Goal: Task Accomplishment & Management: Complete application form

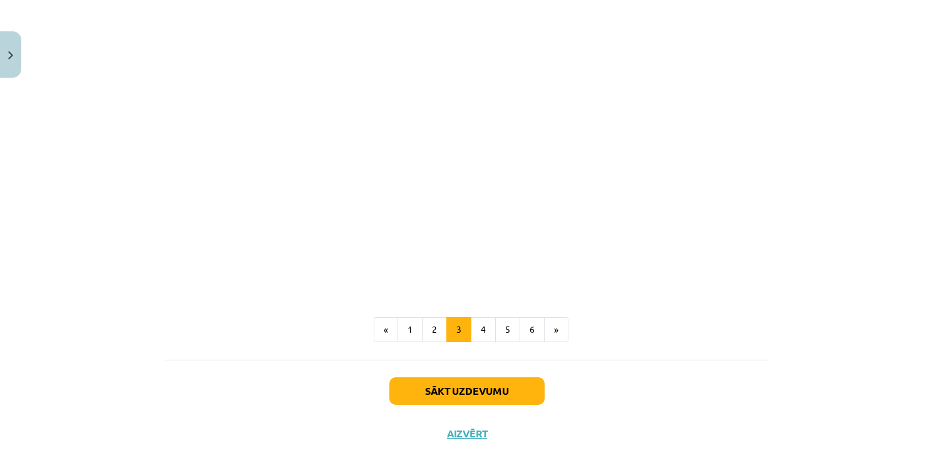
scroll to position [1115, 0]
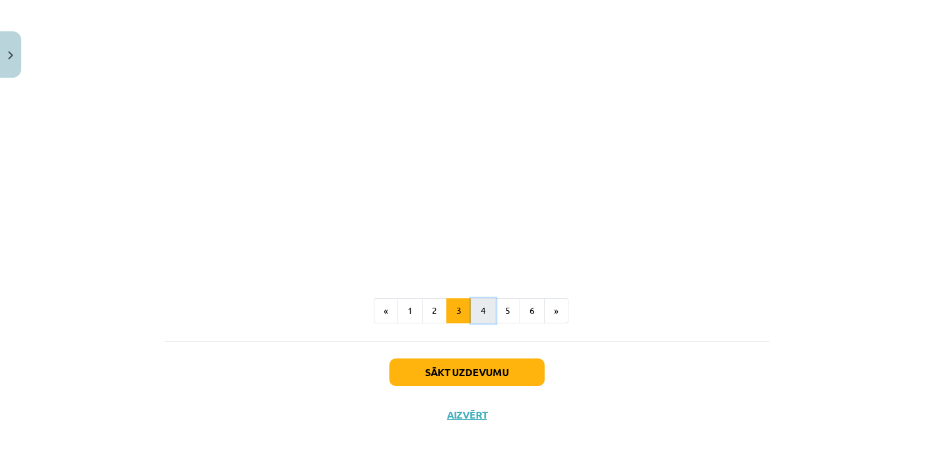
click at [481, 311] on button "4" at bounding box center [483, 310] width 25 height 25
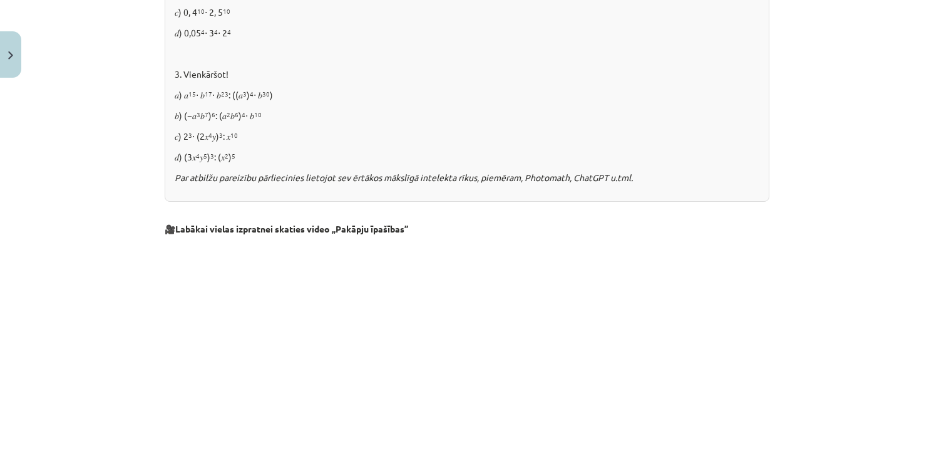
scroll to position [1288, 0]
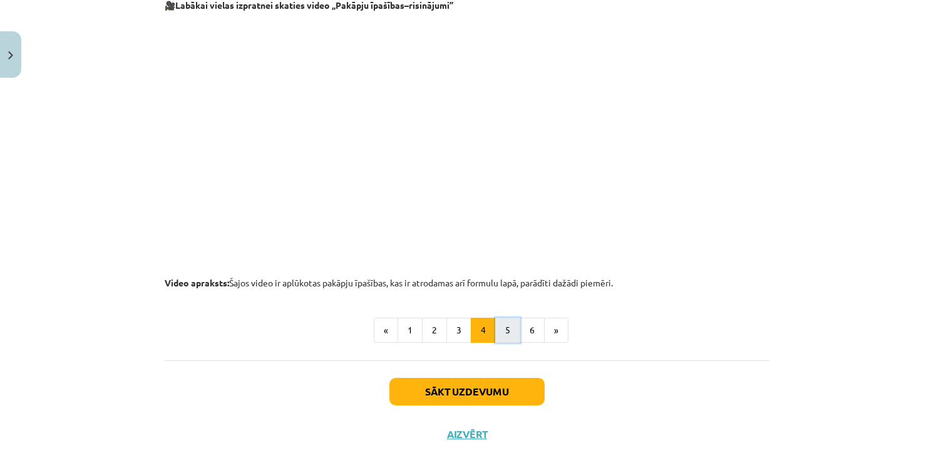
click at [498, 327] on button "5" at bounding box center [507, 329] width 25 height 25
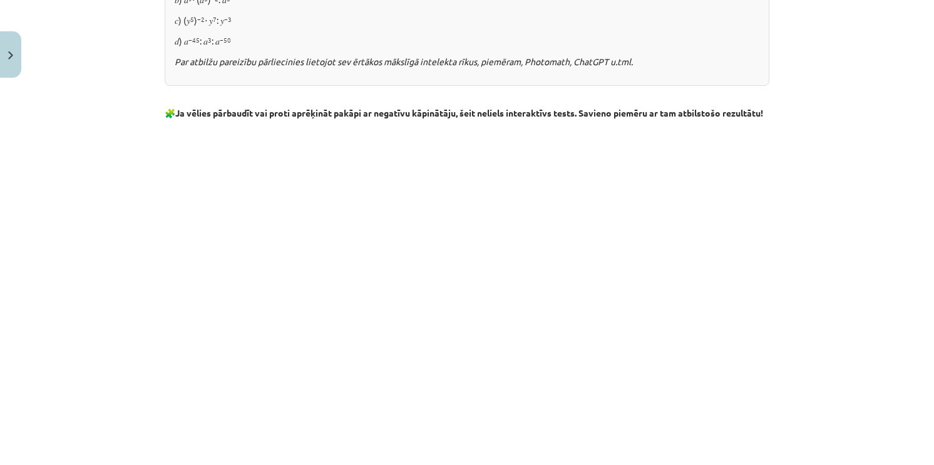
scroll to position [1230, 0]
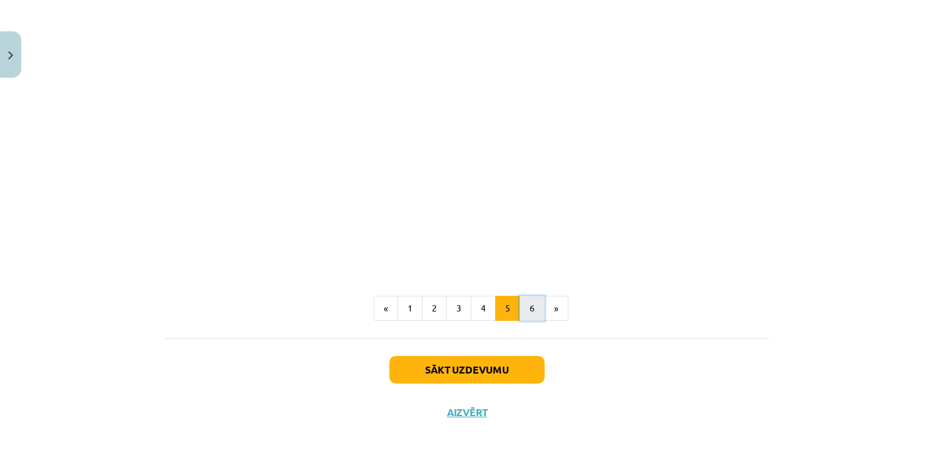
click at [531, 311] on button "6" at bounding box center [532, 308] width 25 height 25
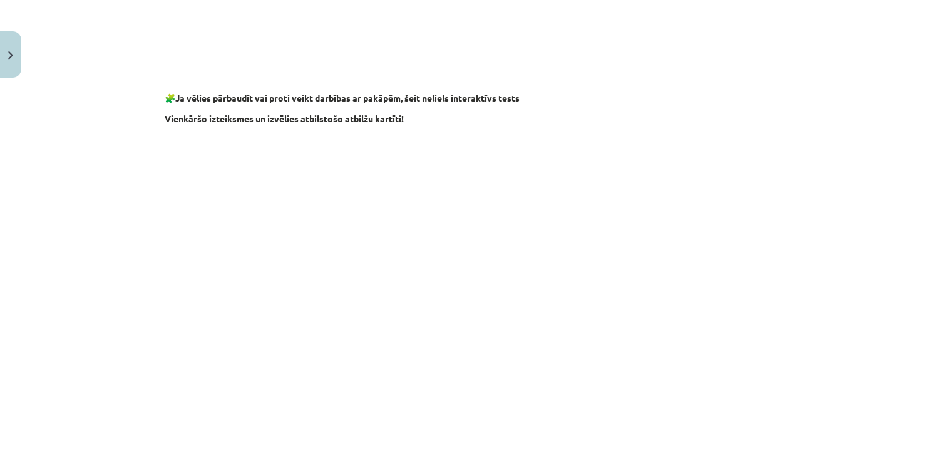
scroll to position [1038, 0]
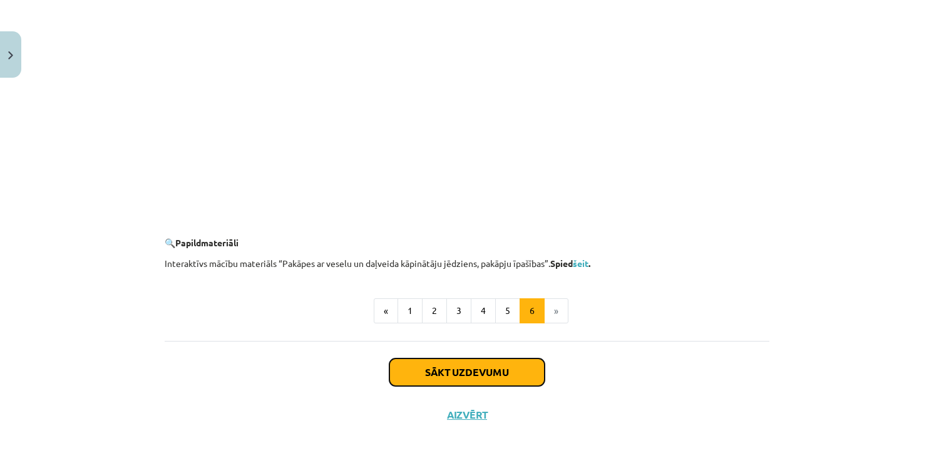
click at [493, 373] on button "Sākt uzdevumu" at bounding box center [466, 372] width 155 height 28
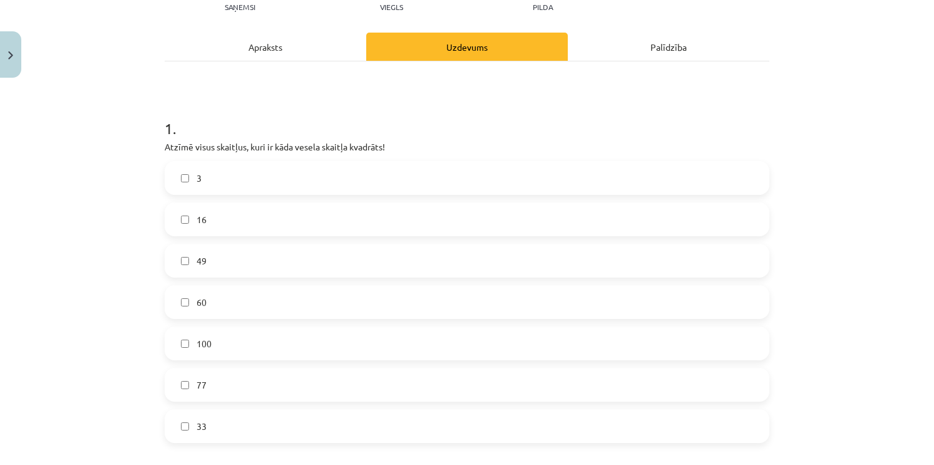
scroll to position [157, 0]
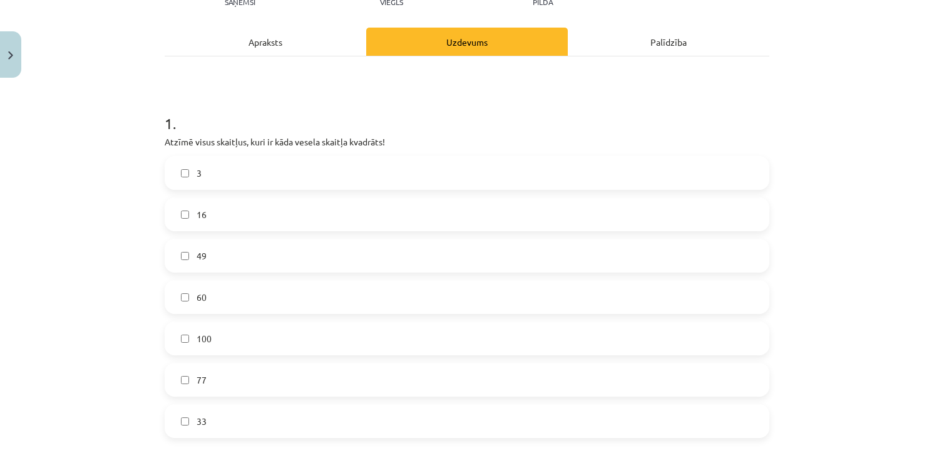
click at [184, 212] on label "16" at bounding box center [467, 213] width 602 height 31
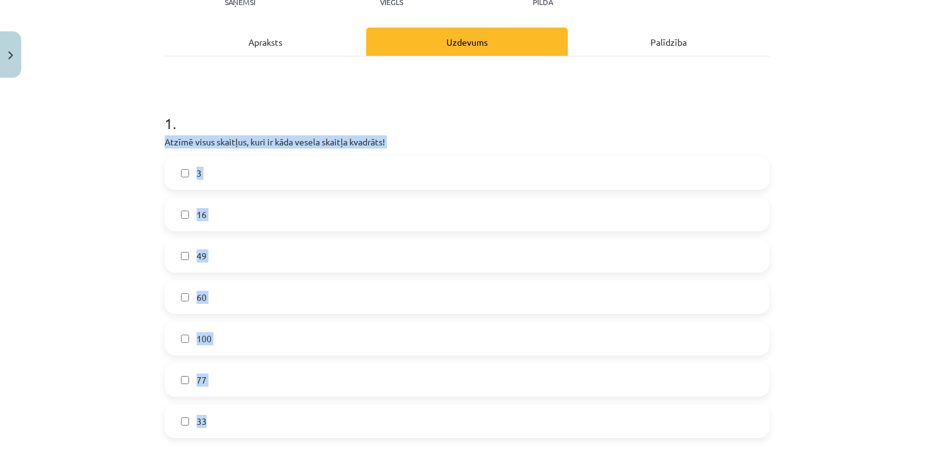
drag, startPoint x: 166, startPoint y: 142, endPoint x: 416, endPoint y: 423, distance: 376.6
click at [416, 423] on div "Mācību tēma: Matemātikas i - 12. klases 1. ieskaites mācību materiāls (ab) #2 📝…" at bounding box center [467, 232] width 934 height 465
copy div "Atzīmē visus skaitļus, kuri ir kāda vesela skaitļa kvadrāts! 3 16 49 60 100 77 …"
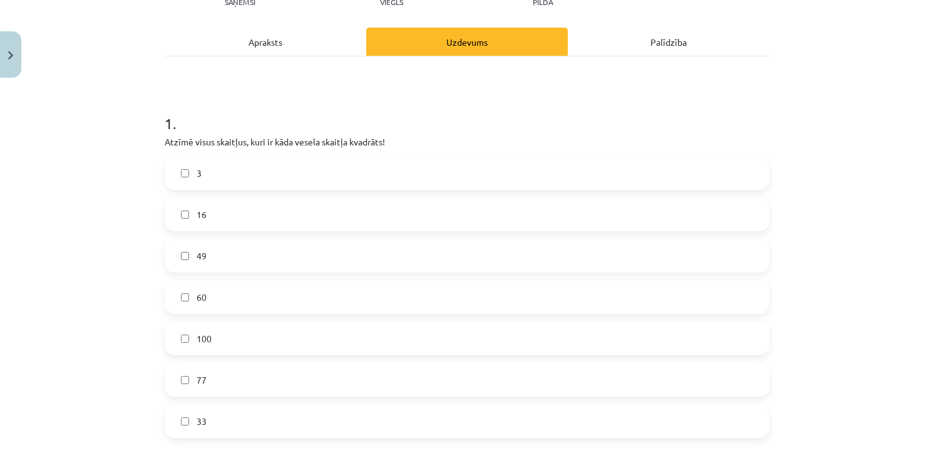
click at [187, 334] on label "100" at bounding box center [467, 337] width 602 height 31
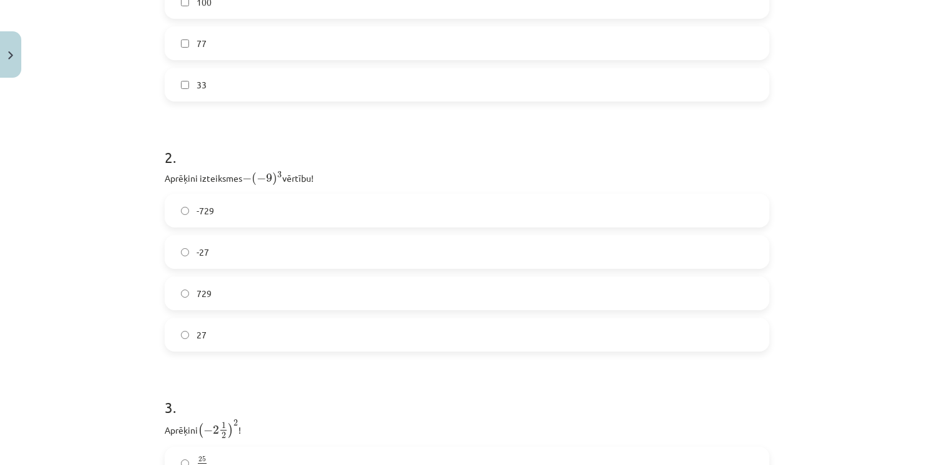
scroll to position [532, 0]
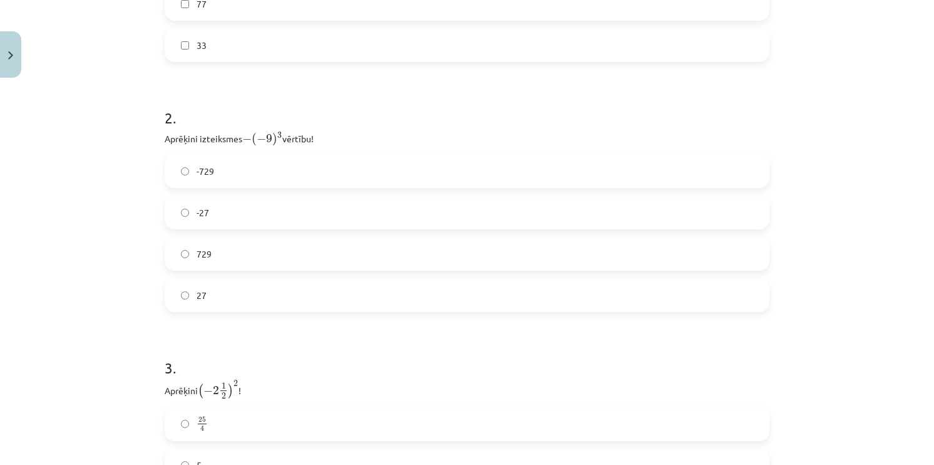
click at [204, 252] on span "729" at bounding box center [204, 253] width 15 height 13
click at [208, 166] on span "-729" at bounding box center [206, 171] width 18 height 13
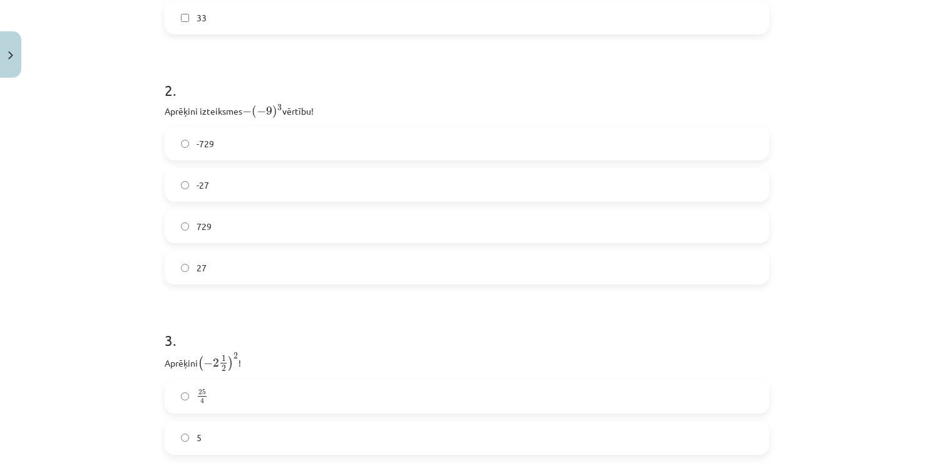
scroll to position [657, 0]
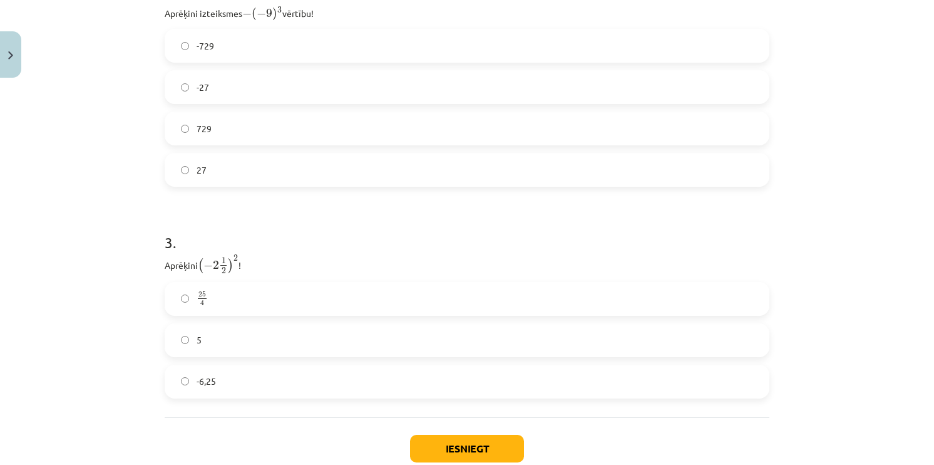
click at [200, 291] on span "25" at bounding box center [202, 294] width 8 height 6
click at [210, 291] on label "25 4 25 4" at bounding box center [467, 298] width 602 height 31
click at [328, 235] on h1 "3 ." at bounding box center [467, 231] width 605 height 39
click at [214, 375] on label "-6,25" at bounding box center [467, 381] width 602 height 31
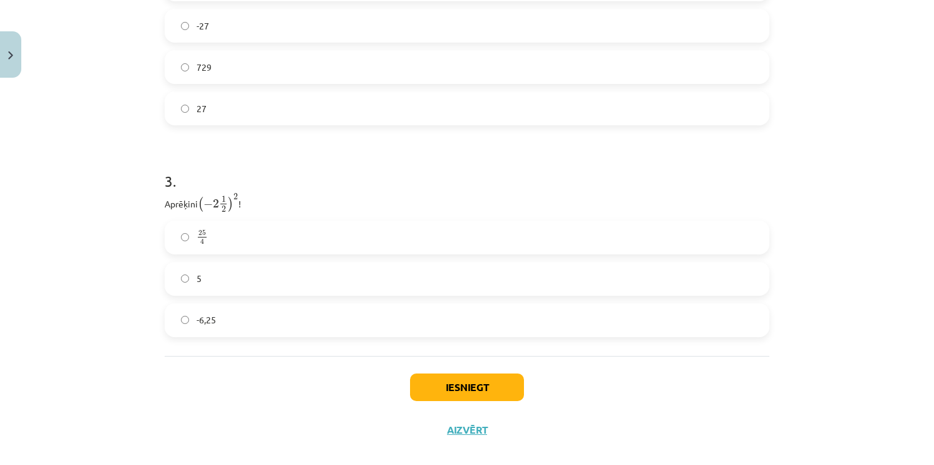
scroll to position [734, 0]
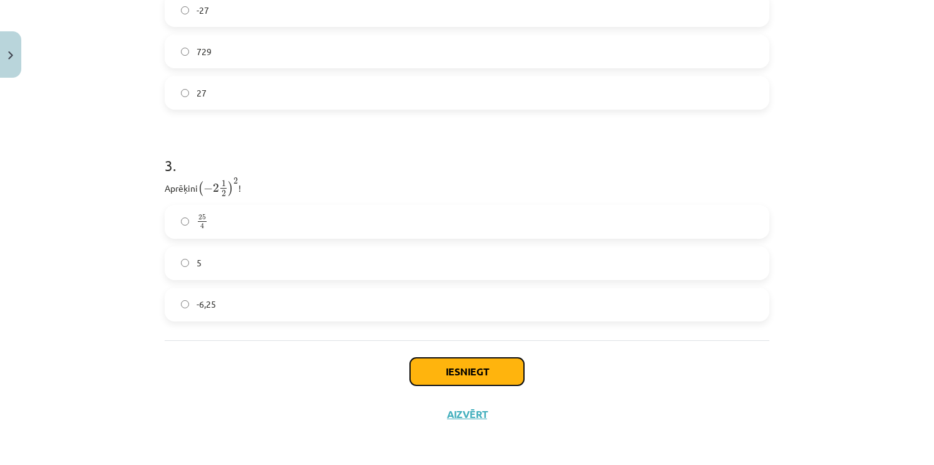
click at [443, 364] on button "Iesniegt" at bounding box center [467, 372] width 114 height 28
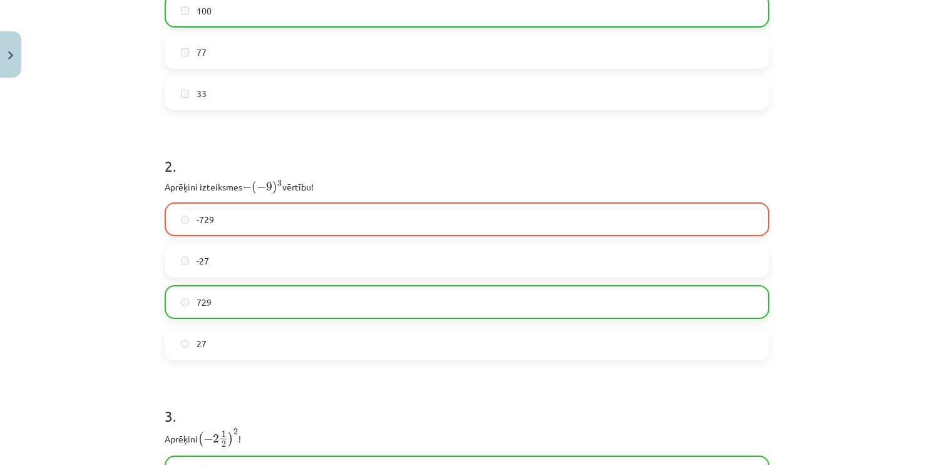
scroll to position [774, 0]
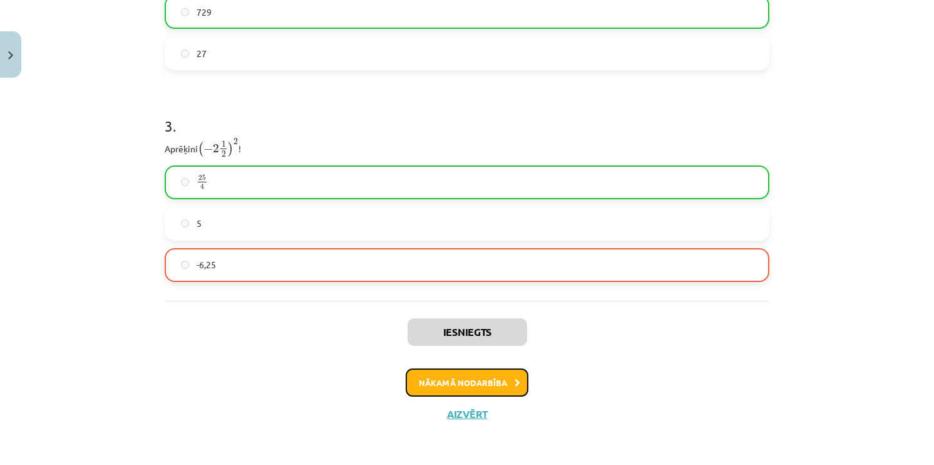
click at [471, 380] on button "Nākamā nodarbība" at bounding box center [467, 382] width 123 height 29
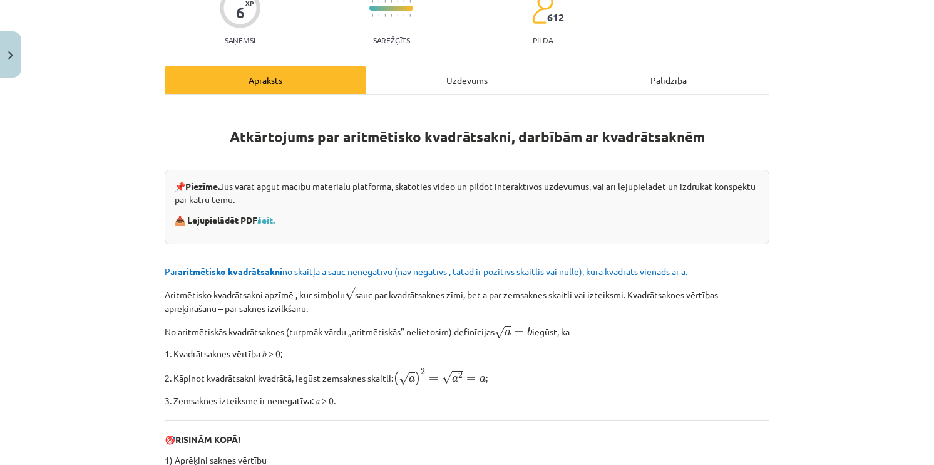
scroll to position [157, 0]
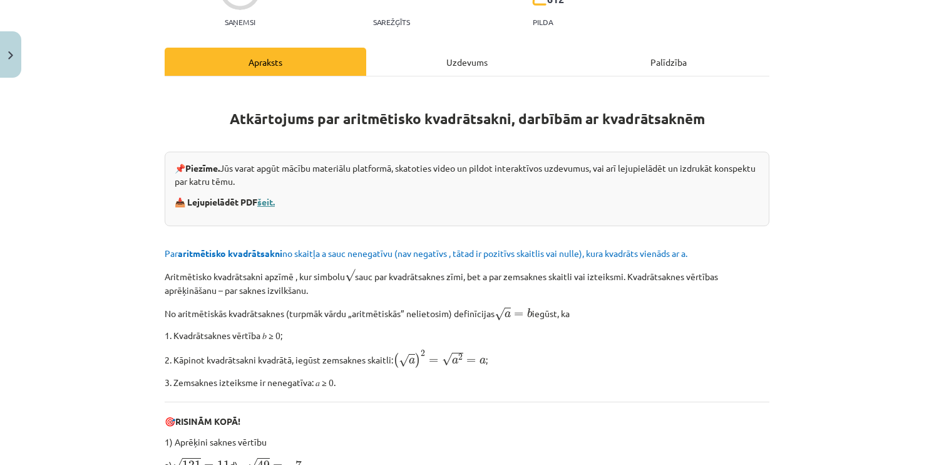
click at [265, 202] on link "šeit." at bounding box center [266, 201] width 18 height 11
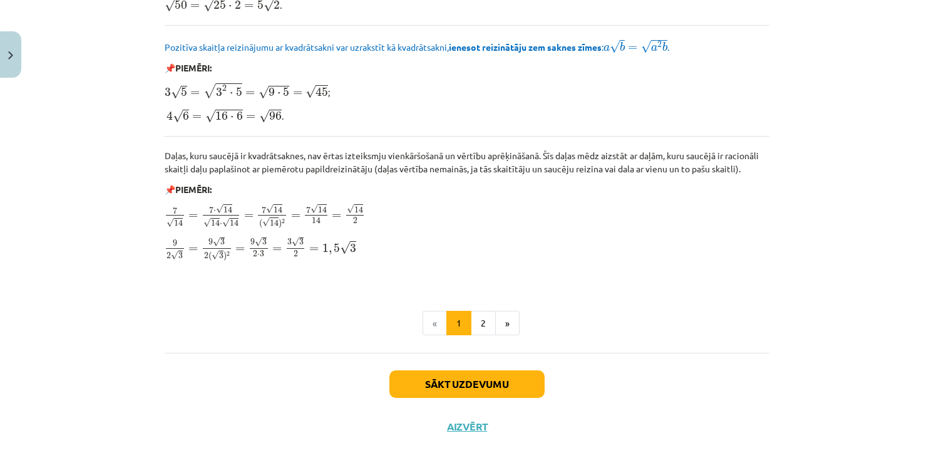
scroll to position [1495, 0]
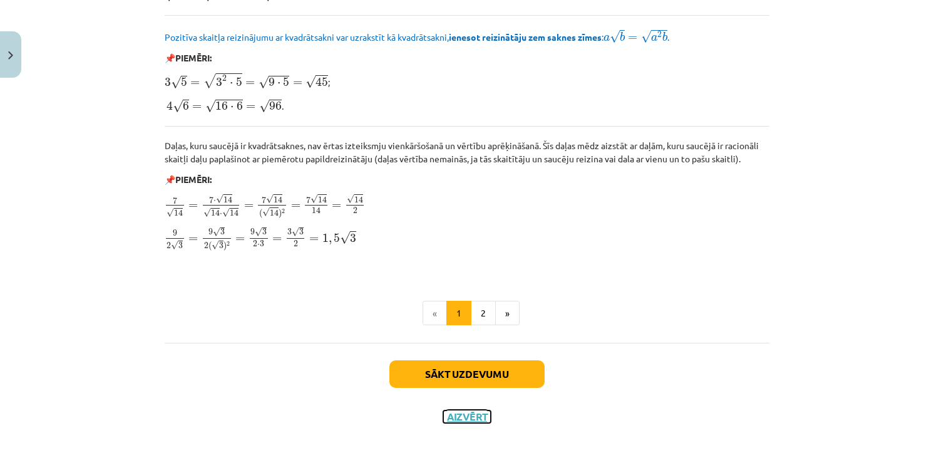
click at [460, 410] on button "Aizvērt" at bounding box center [467, 416] width 48 height 13
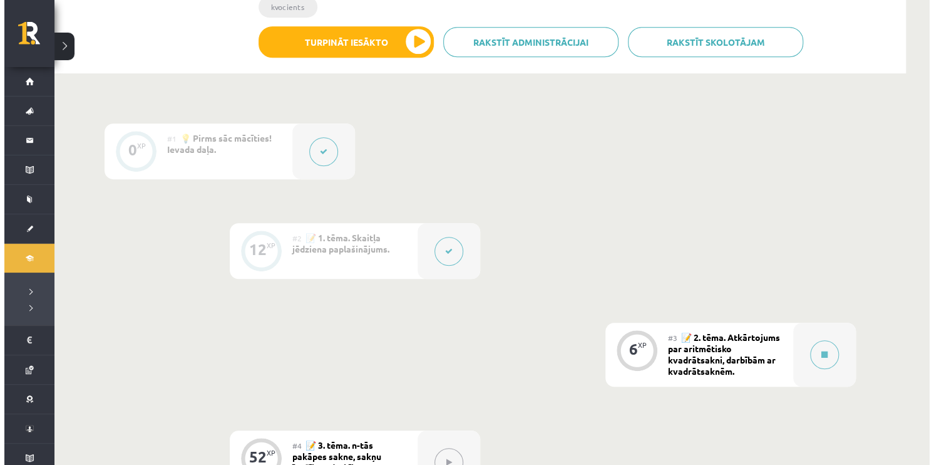
scroll to position [291, 0]
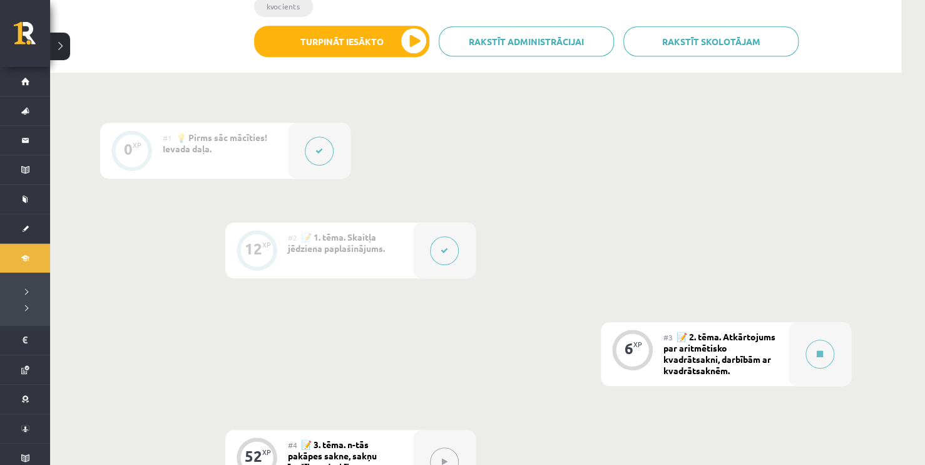
click at [436, 244] on button at bounding box center [444, 250] width 29 height 29
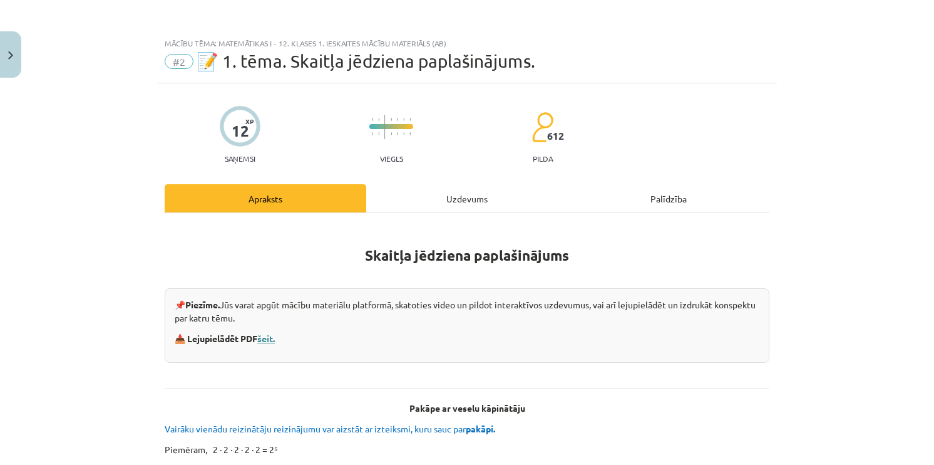
click at [262, 341] on link "šeit." at bounding box center [266, 337] width 18 height 11
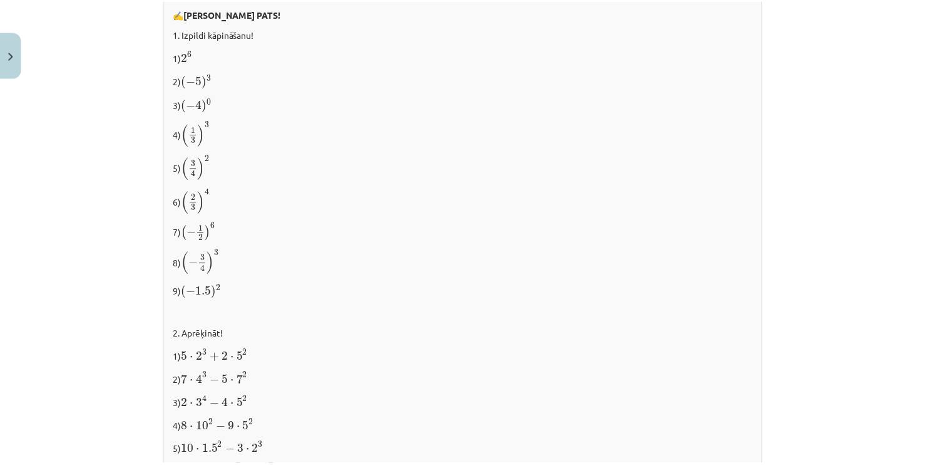
scroll to position [1352, 0]
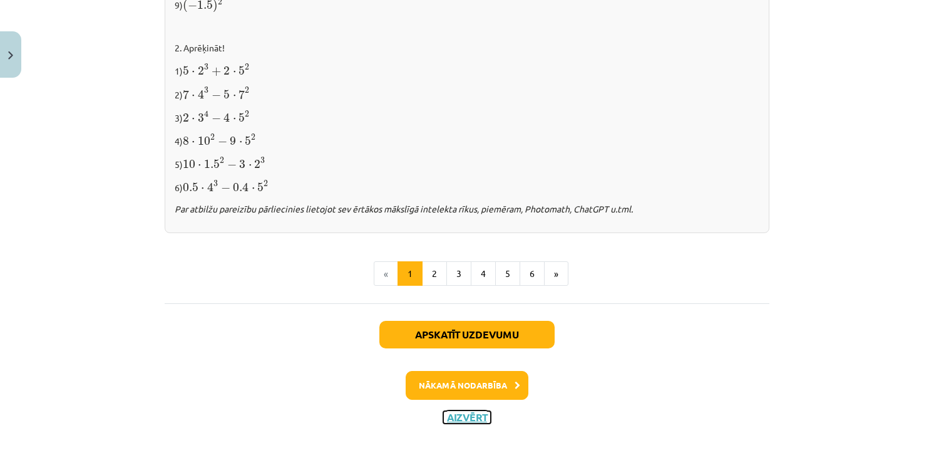
click at [450, 414] on button "Aizvērt" at bounding box center [467, 417] width 48 height 13
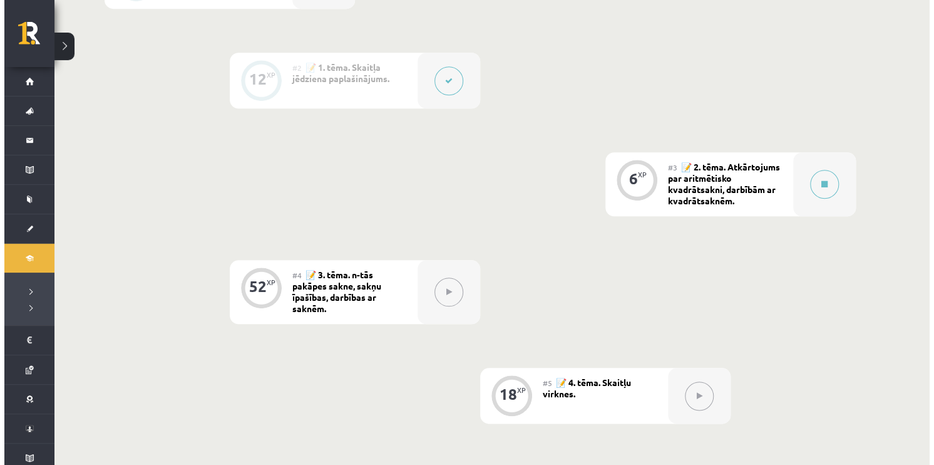
scroll to position [460, 0]
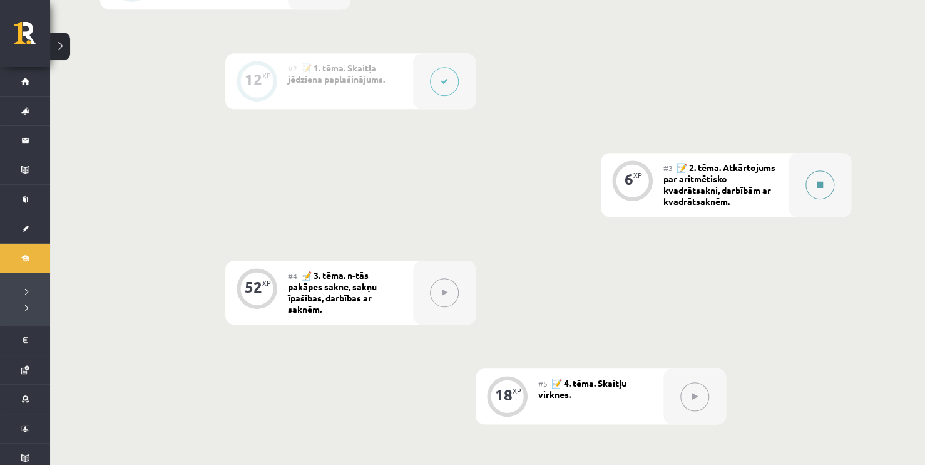
click at [814, 185] on button at bounding box center [820, 184] width 29 height 29
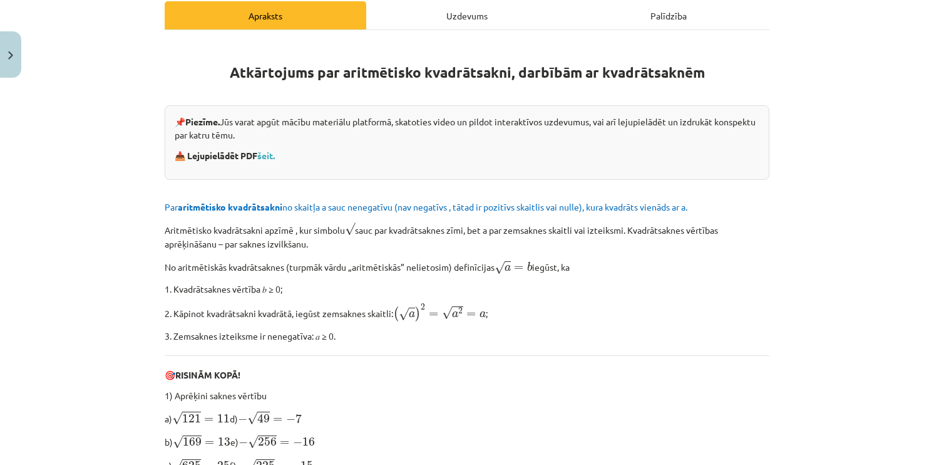
scroll to position [198, 0]
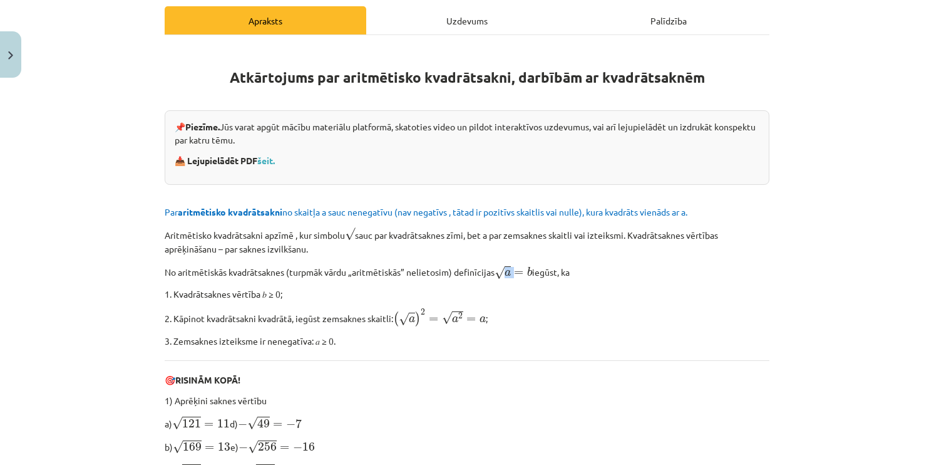
drag, startPoint x: 516, startPoint y: 273, endPoint x: 502, endPoint y: 274, distance: 13.8
click at [502, 274] on span "√ a = b" at bounding box center [514, 272] width 38 height 14
click at [559, 296] on p "1. Kvadrātsaknes vērtība 𝑏 ≥ 0;" at bounding box center [467, 293] width 605 height 13
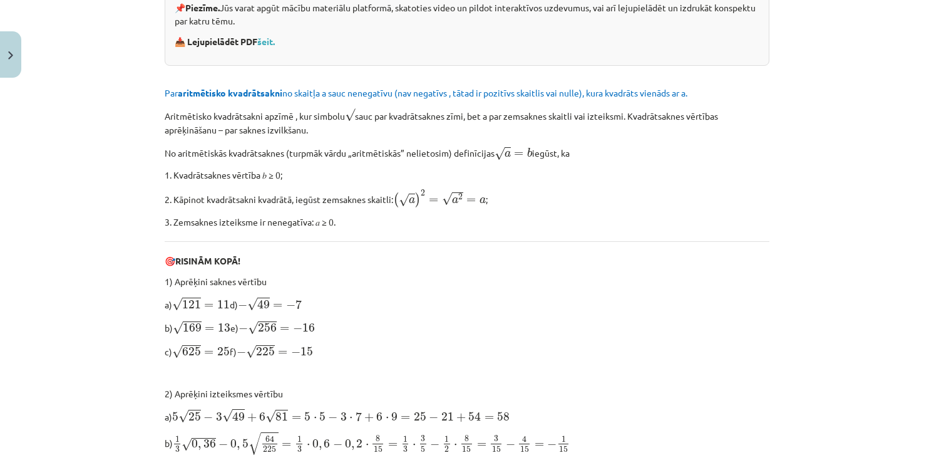
scroll to position [323, 0]
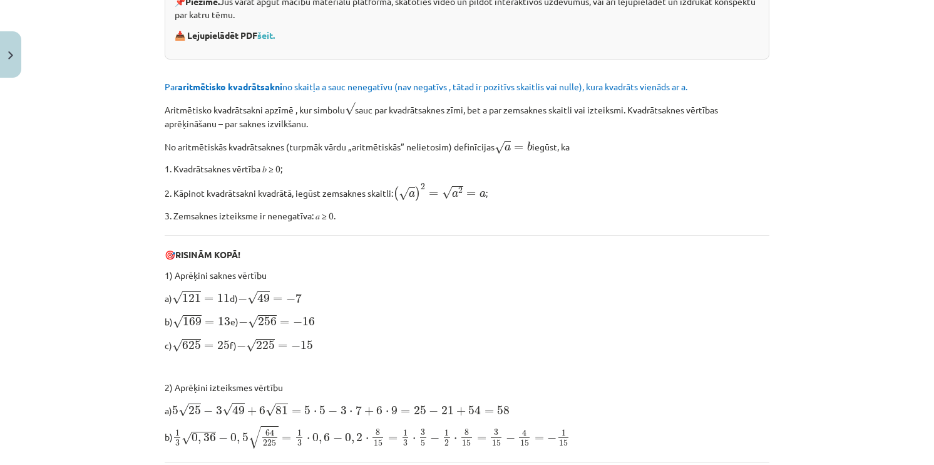
drag, startPoint x: 173, startPoint y: 294, endPoint x: 264, endPoint y: 308, distance: 92.5
click at [250, 289] on p "a) √ 121 = 11 121 = 11 d) − √ 49 = − 7 − 49 = − 7" at bounding box center [467, 297] width 605 height 16
click at [254, 347] on p "c) √ 625 = 25 625 = 25 f) − √ 225 = − 15 − 225 = − 15" at bounding box center [467, 344] width 605 height 16
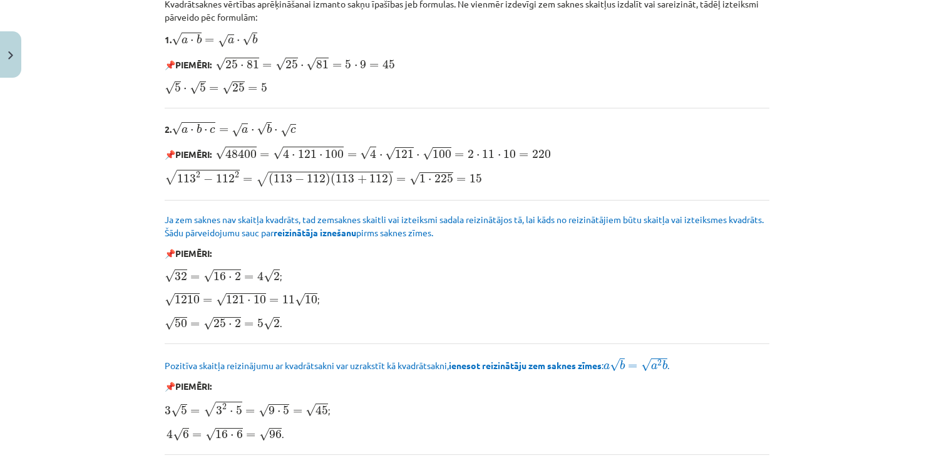
scroll to position [1388, 0]
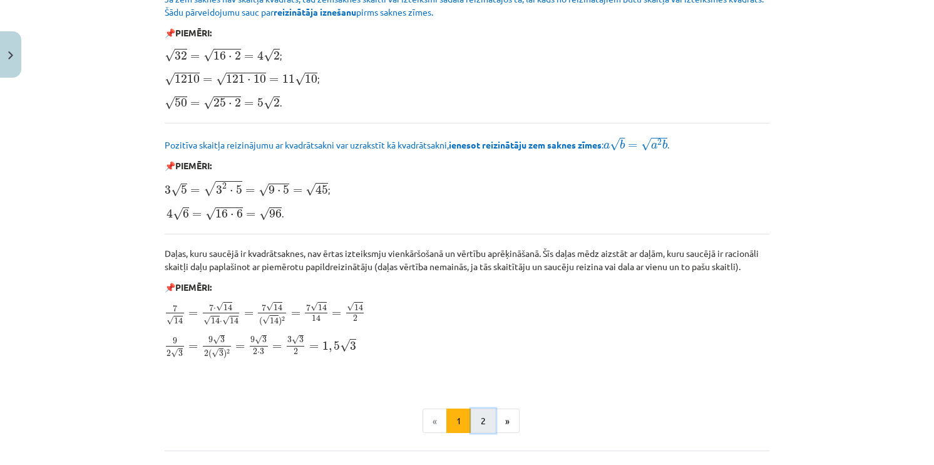
click at [473, 414] on button "2" at bounding box center [483, 420] width 25 height 25
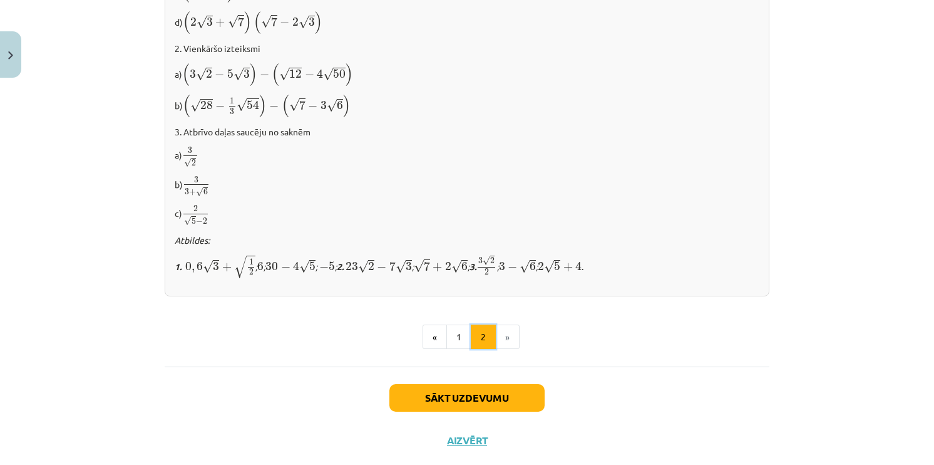
scroll to position [814, 0]
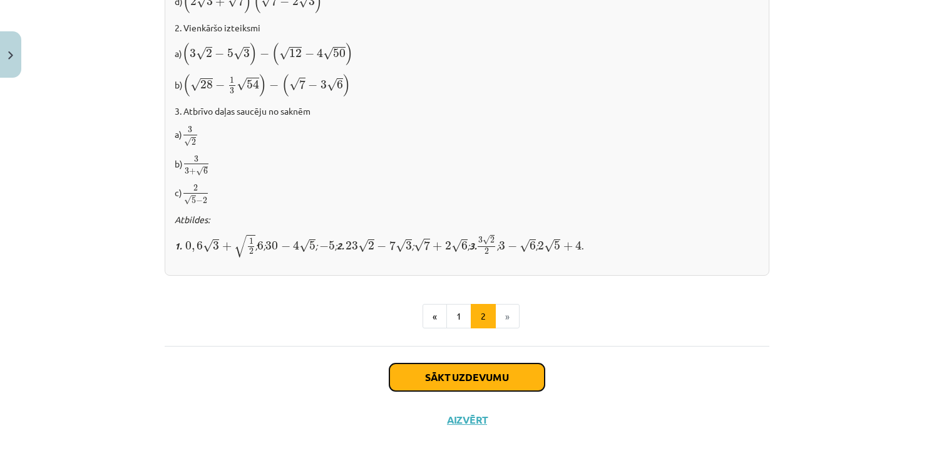
click at [441, 364] on button "Sākt uzdevumu" at bounding box center [466, 377] width 155 height 28
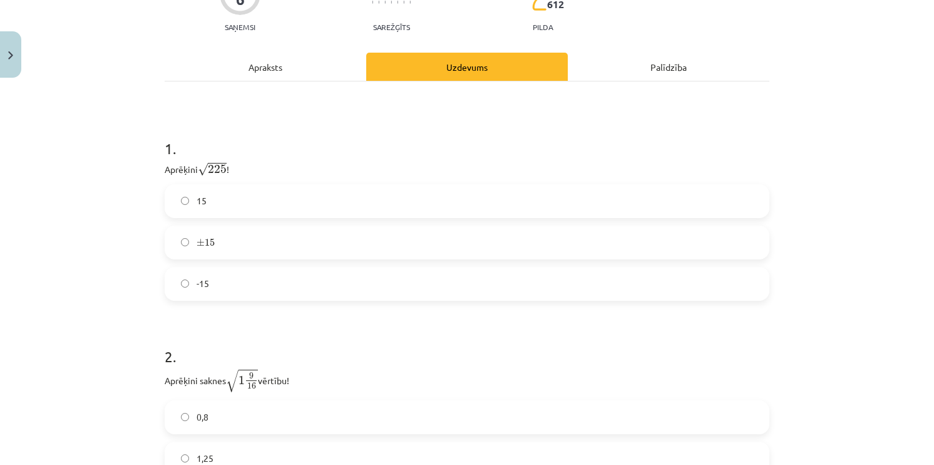
scroll to position [157, 0]
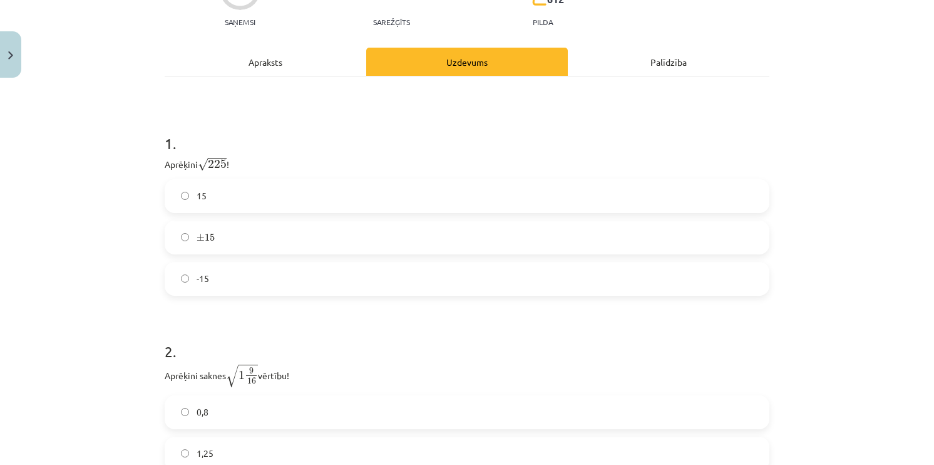
click at [210, 198] on label "15" at bounding box center [467, 195] width 602 height 31
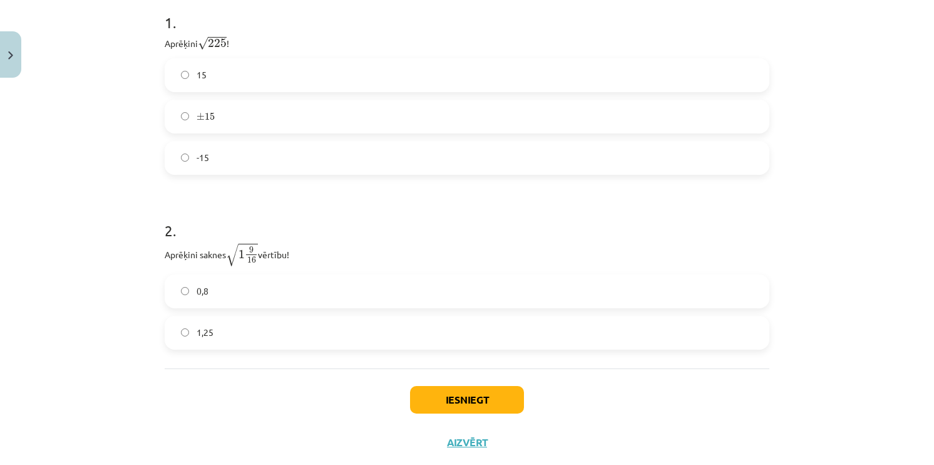
scroll to position [282, 0]
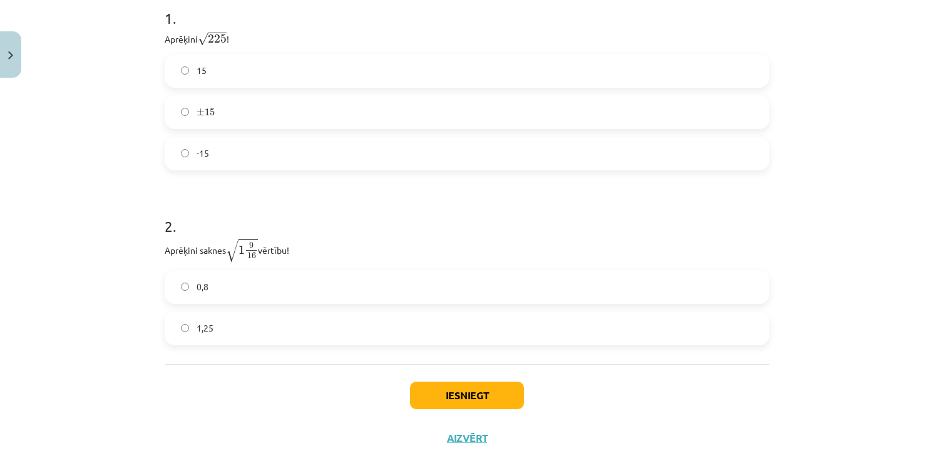
click at [257, 323] on label "1,25" at bounding box center [467, 327] width 602 height 31
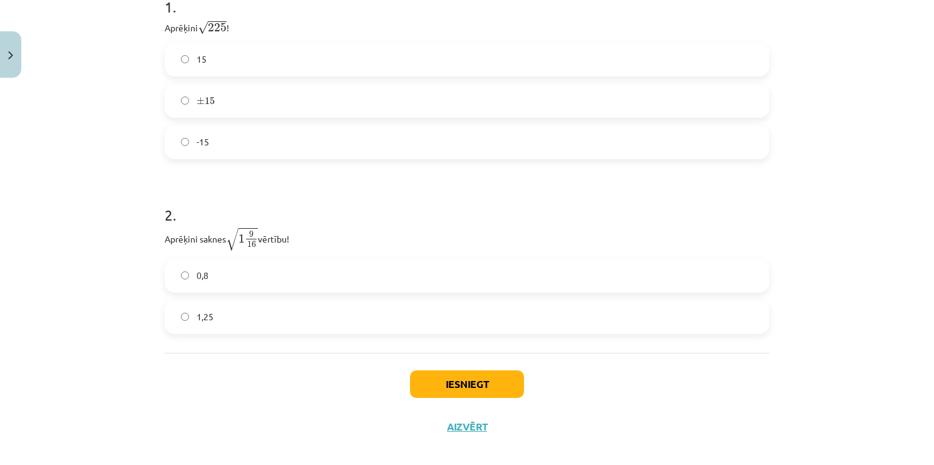
scroll to position [306, 0]
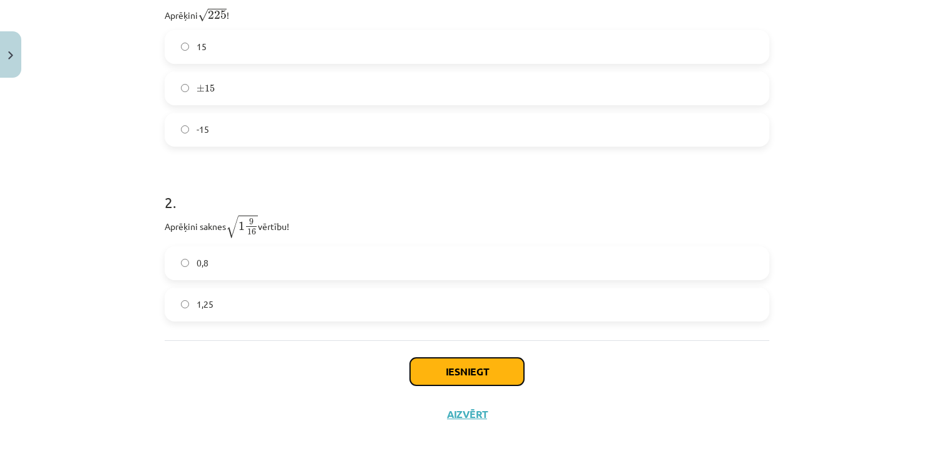
click at [477, 373] on button "Iesniegt" at bounding box center [467, 372] width 114 height 28
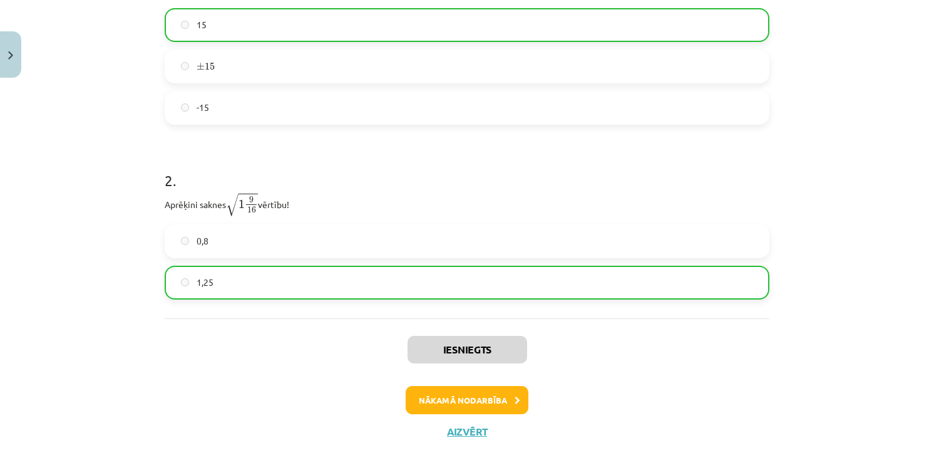
scroll to position [346, 0]
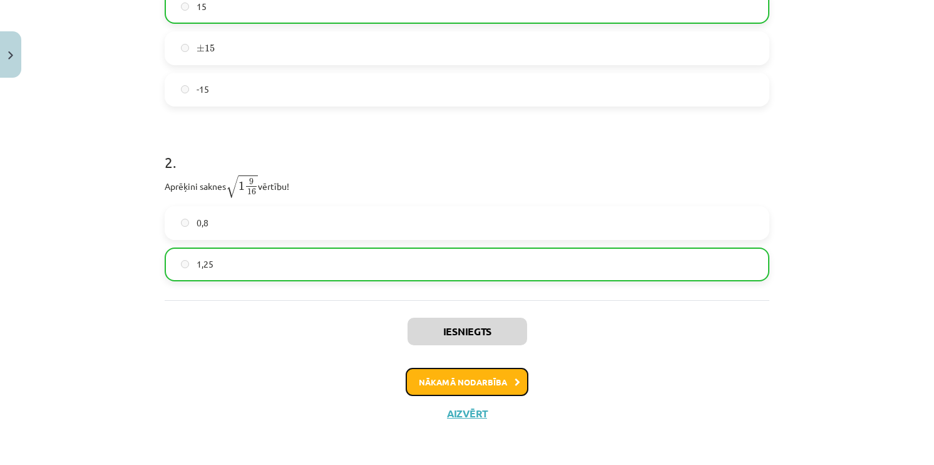
click at [486, 383] on button "Nākamā nodarbība" at bounding box center [467, 382] width 123 height 29
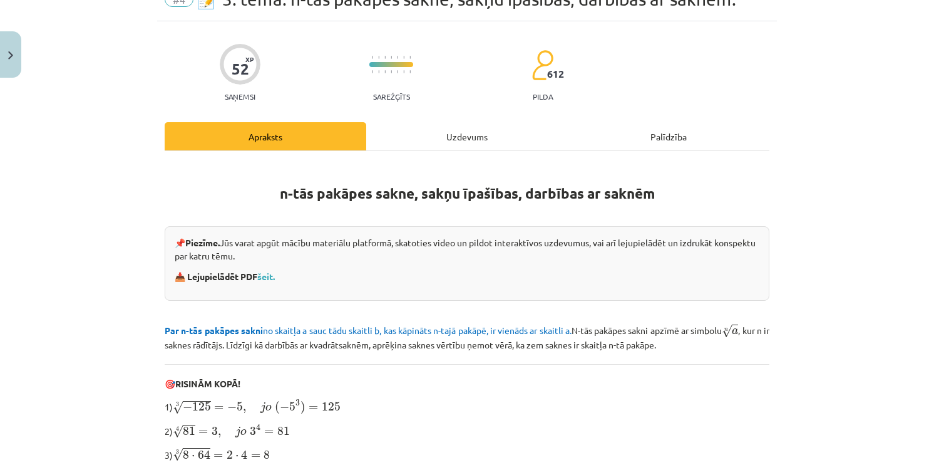
scroll to position [31, 0]
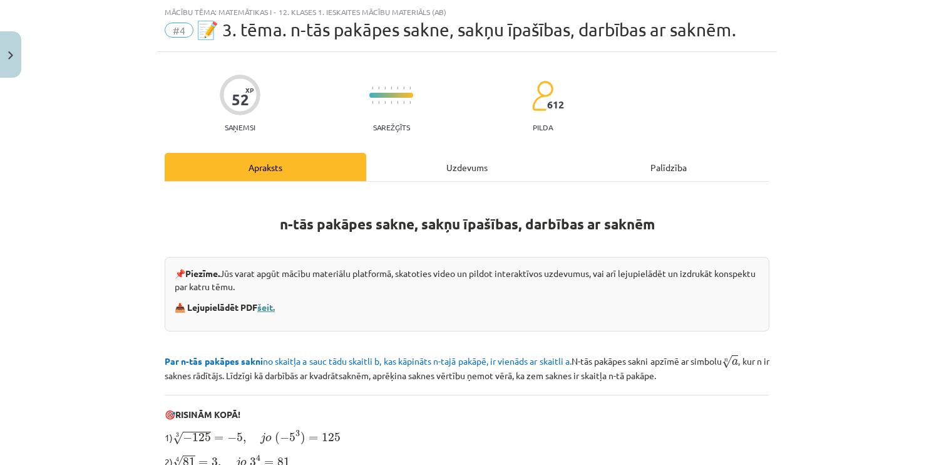
click at [267, 307] on link "šeit." at bounding box center [266, 306] width 18 height 11
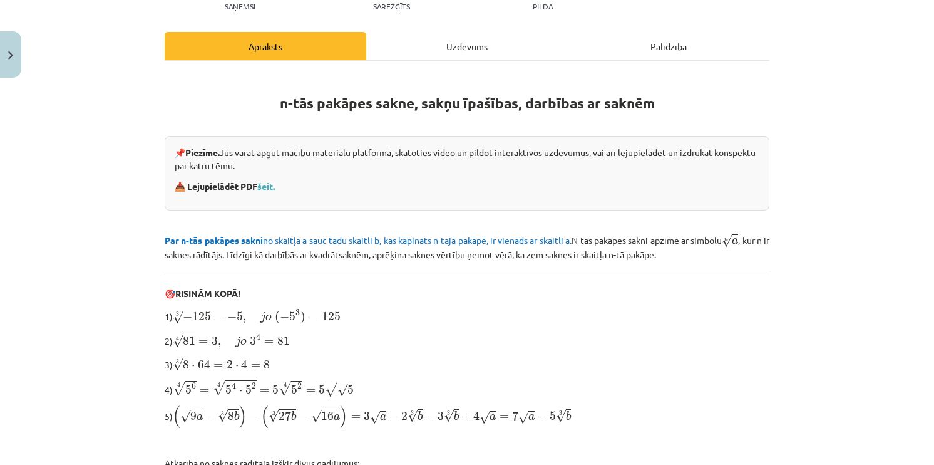
scroll to position [157, 0]
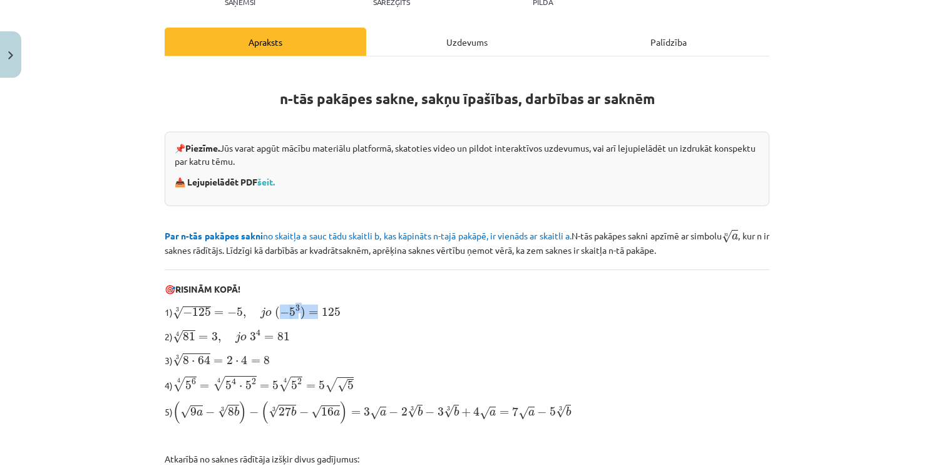
drag, startPoint x: 281, startPoint y: 309, endPoint x: 314, endPoint y: 307, distance: 33.8
click at [314, 307] on span "3 √ − 125 = − 5 , j o ( − 5 3 ) = 125" at bounding box center [257, 312] width 168 height 14
click at [403, 324] on div "n-tās pakāpes sakne, sakņu īpašības, darbības ar saknēm 📌 Piezīme. Jūs varat ap…" at bounding box center [467, 288] width 605 height 440
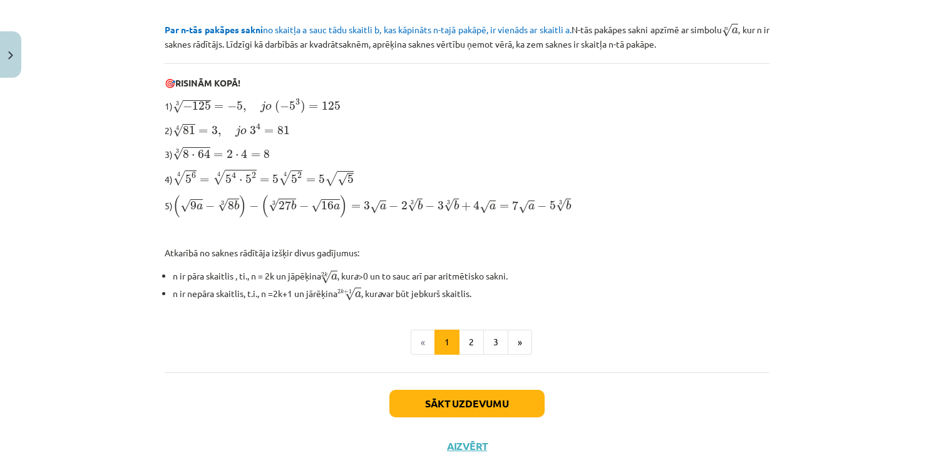
scroll to position [391, 0]
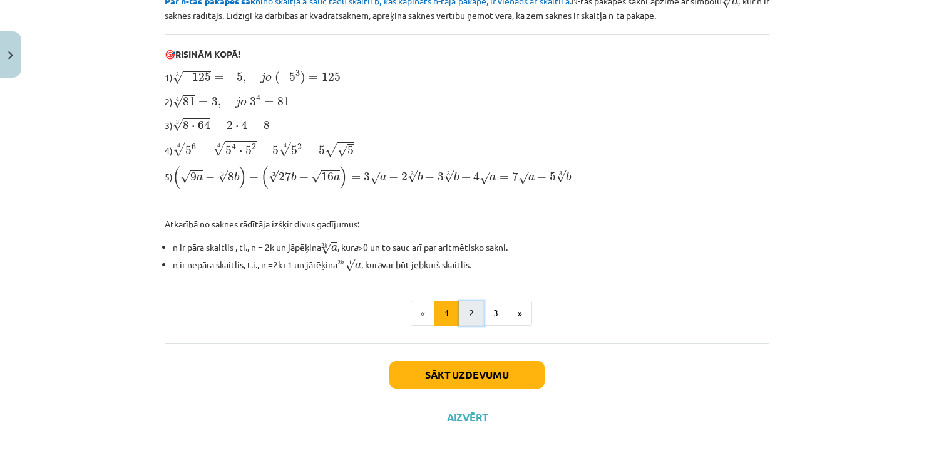
click at [476, 307] on button "2" at bounding box center [471, 313] width 25 height 25
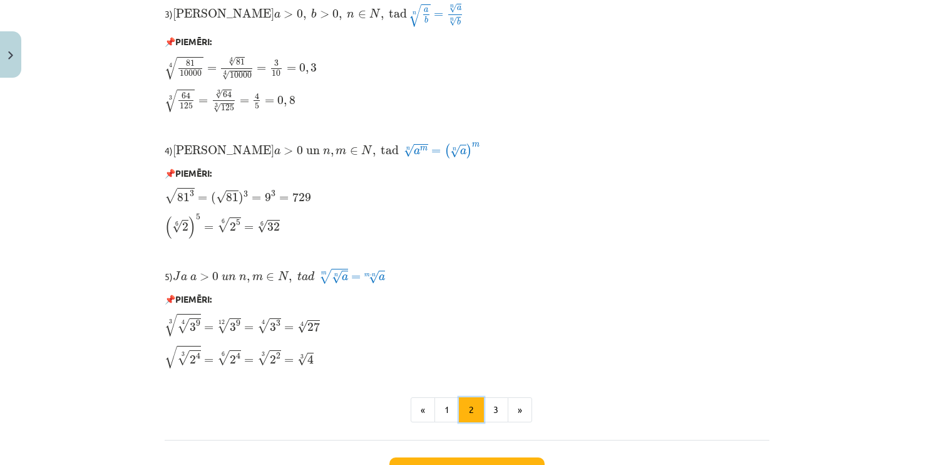
scroll to position [1038, 0]
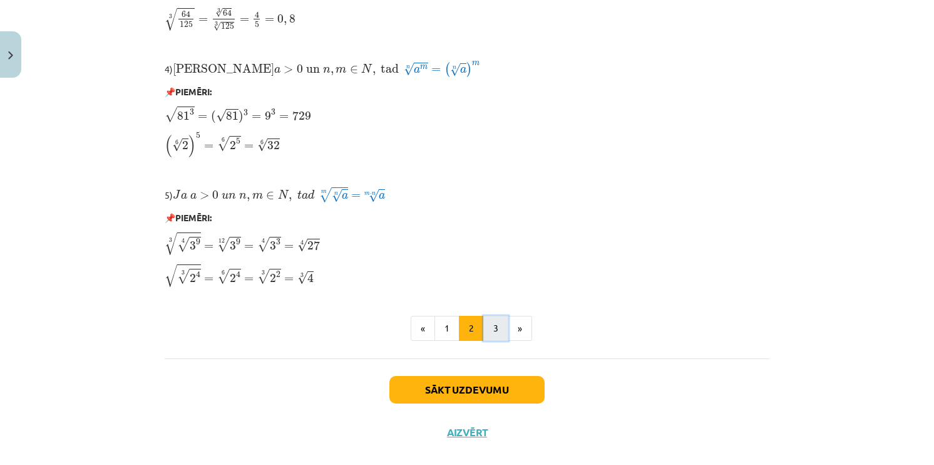
click at [492, 328] on button "3" at bounding box center [495, 328] width 25 height 25
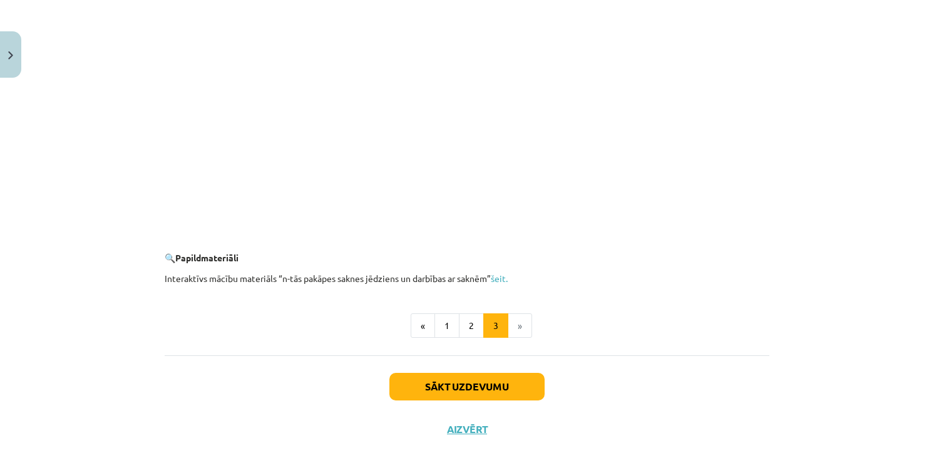
scroll to position [2264, 0]
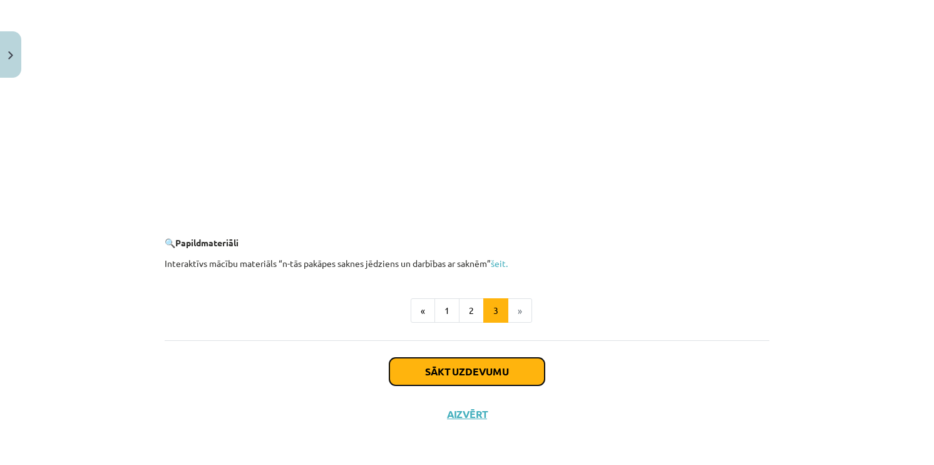
click at [469, 364] on button "Sākt uzdevumu" at bounding box center [466, 372] width 155 height 28
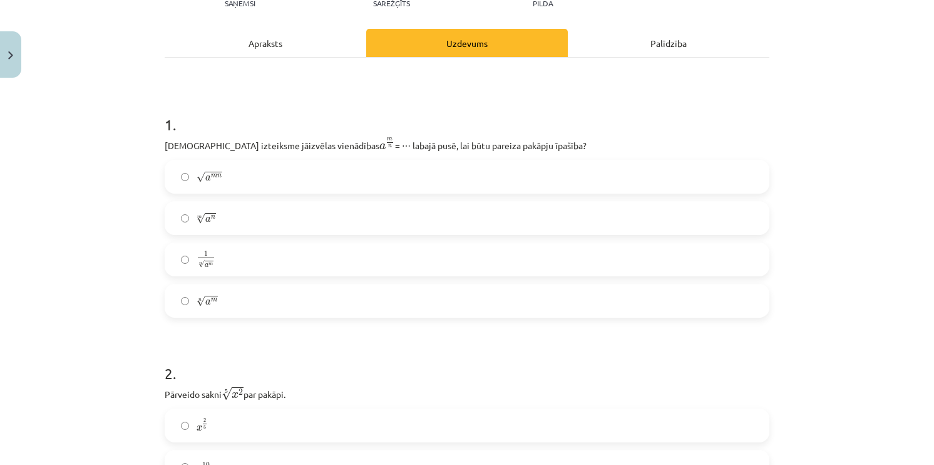
scroll to position [157, 0]
click at [190, 218] on label "m √ a n a n m" at bounding box center [467, 216] width 602 height 31
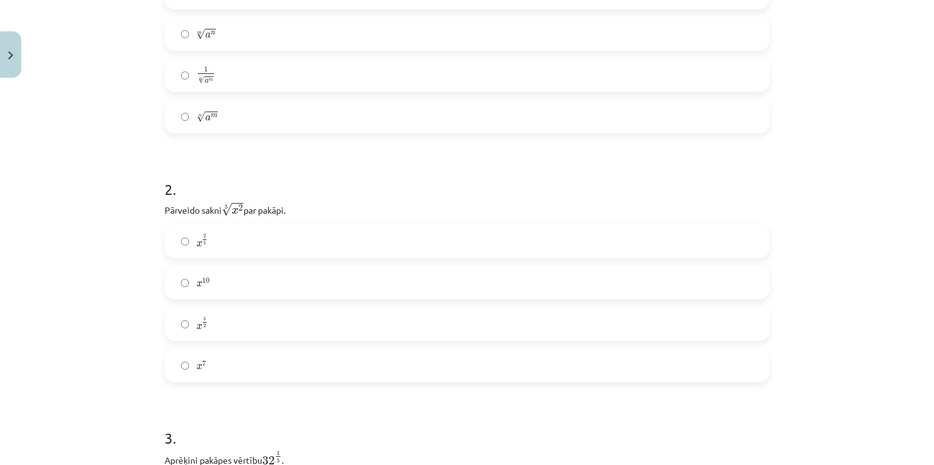
scroll to position [344, 0]
click at [223, 359] on label "x 7 x 7" at bounding box center [467, 359] width 602 height 31
click at [233, 334] on label "x 5 2 x 5 2" at bounding box center [467, 318] width 602 height 31
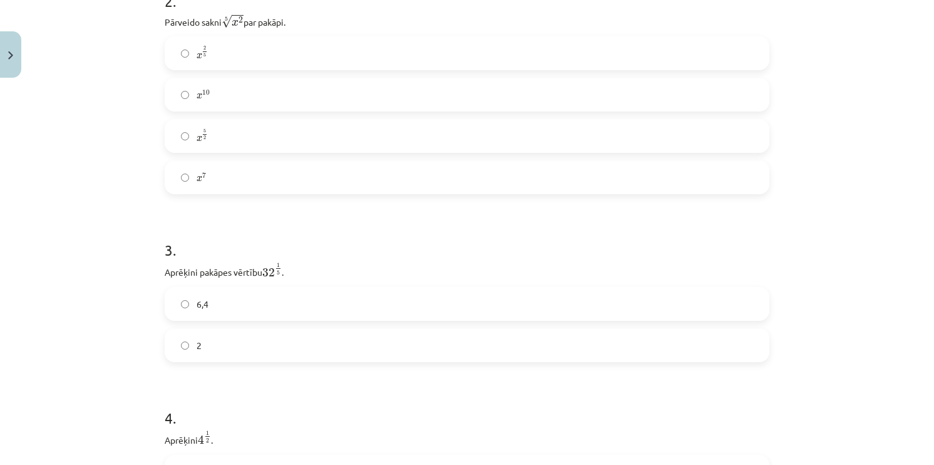
scroll to position [532, 0]
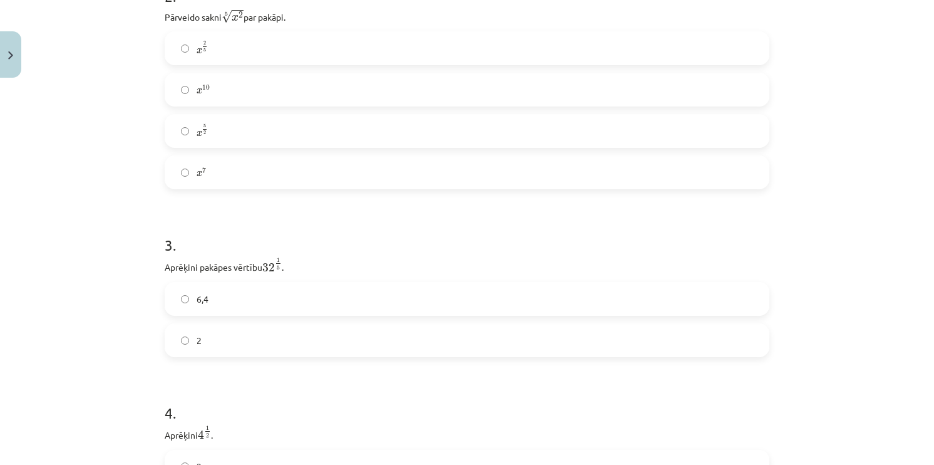
click at [225, 331] on label "2" at bounding box center [467, 339] width 602 height 31
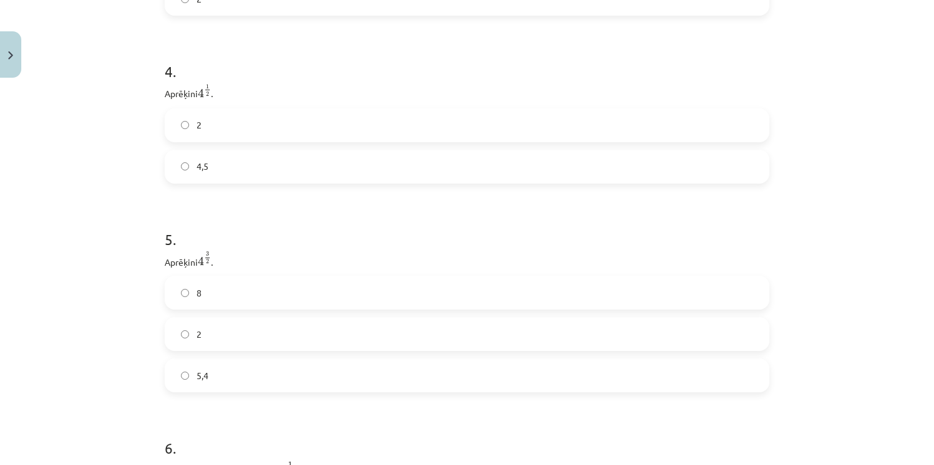
scroll to position [845, 0]
click at [209, 164] on label "2" at bounding box center [467, 153] width 602 height 31
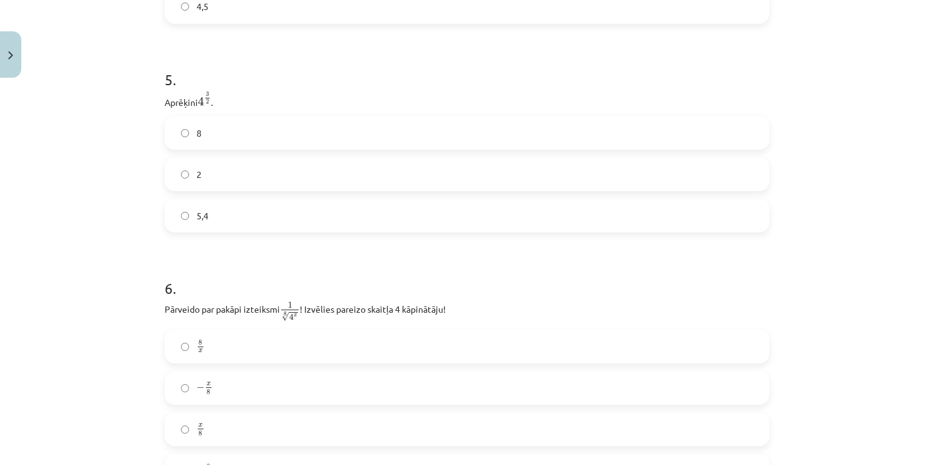
click at [210, 188] on label "2" at bounding box center [467, 173] width 602 height 31
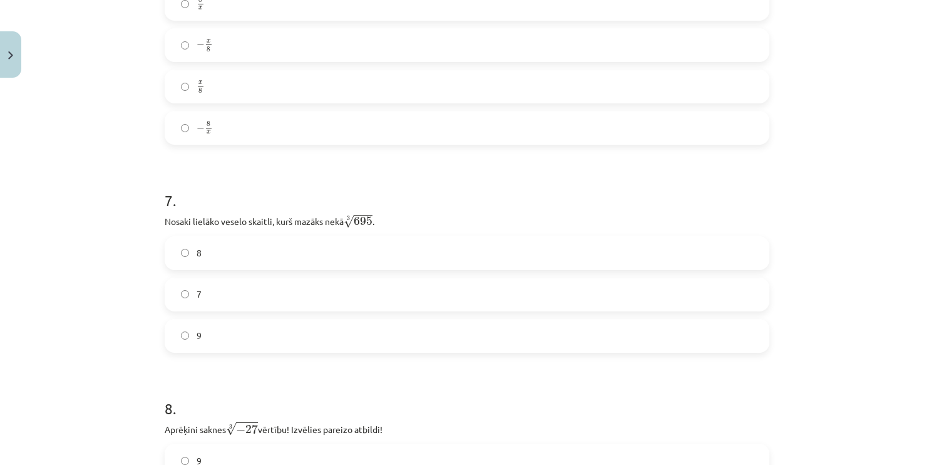
scroll to position [1409, 0]
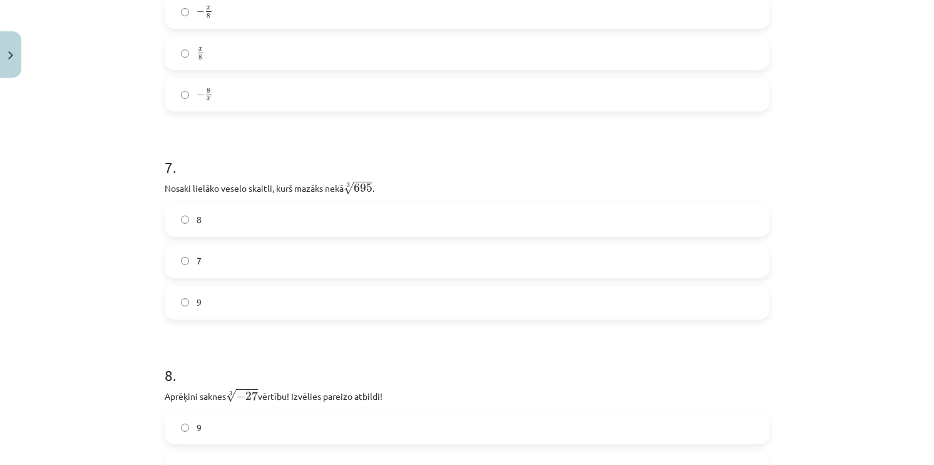
click at [240, 267] on label "7" at bounding box center [467, 260] width 602 height 31
click at [246, 232] on label "8" at bounding box center [467, 219] width 602 height 31
click at [227, 301] on label "9" at bounding box center [467, 302] width 602 height 31
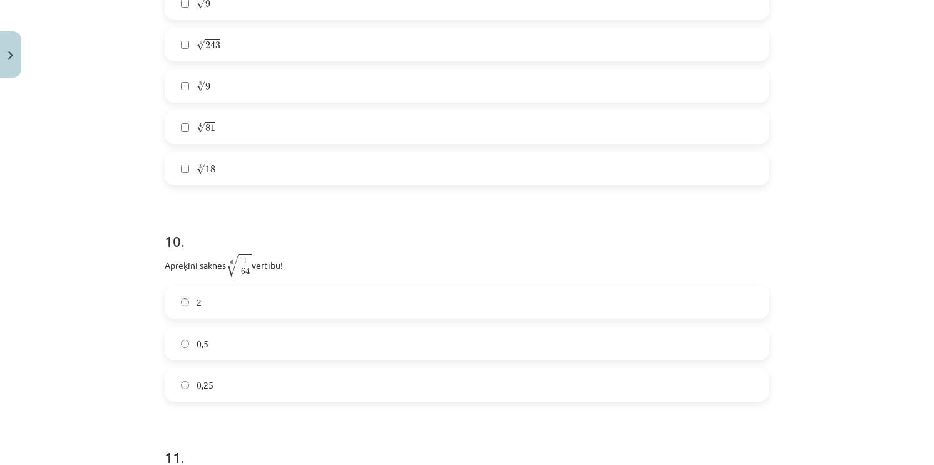
scroll to position [2442, 0]
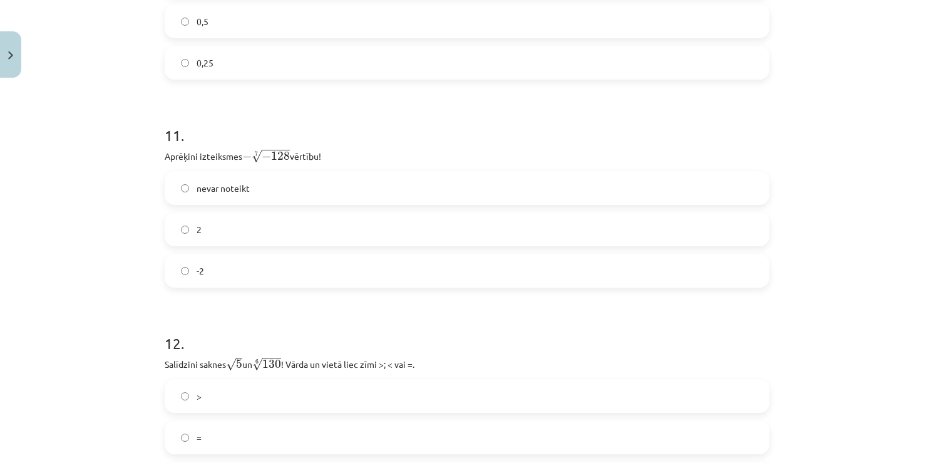
click at [245, 232] on label "2" at bounding box center [467, 229] width 602 height 31
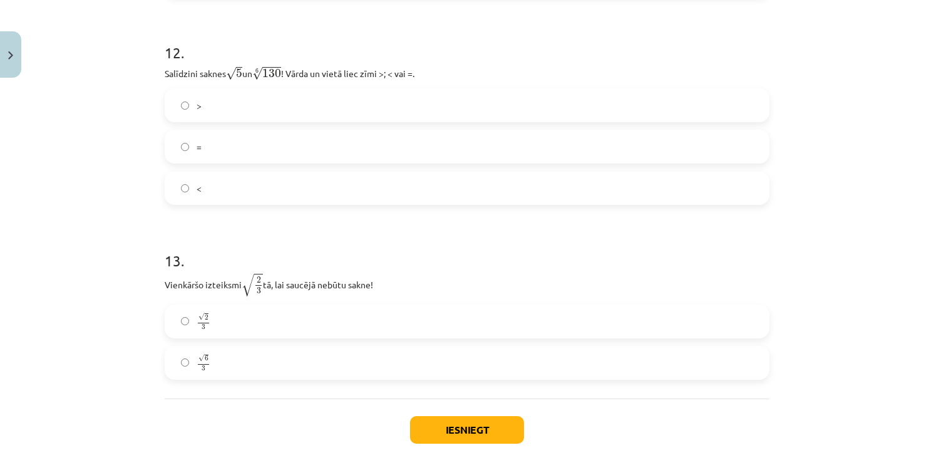
scroll to position [2755, 0]
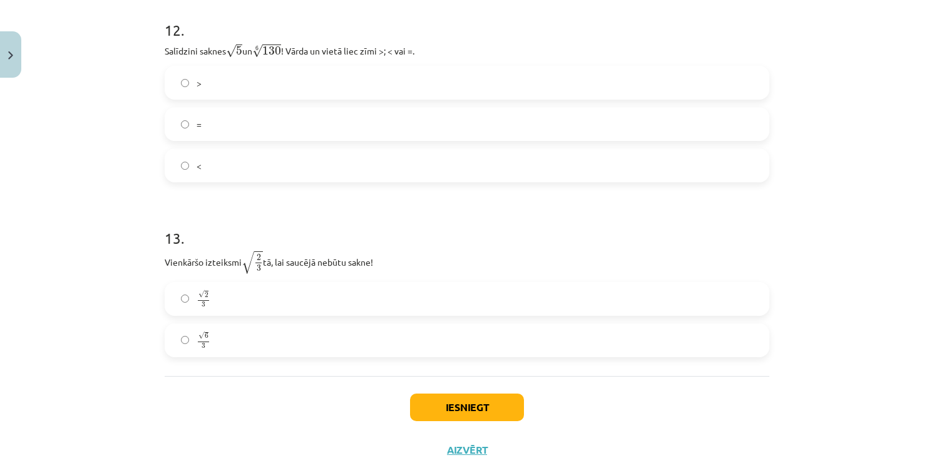
click at [247, 310] on label "√ 2 3 2 3" at bounding box center [467, 298] width 602 height 31
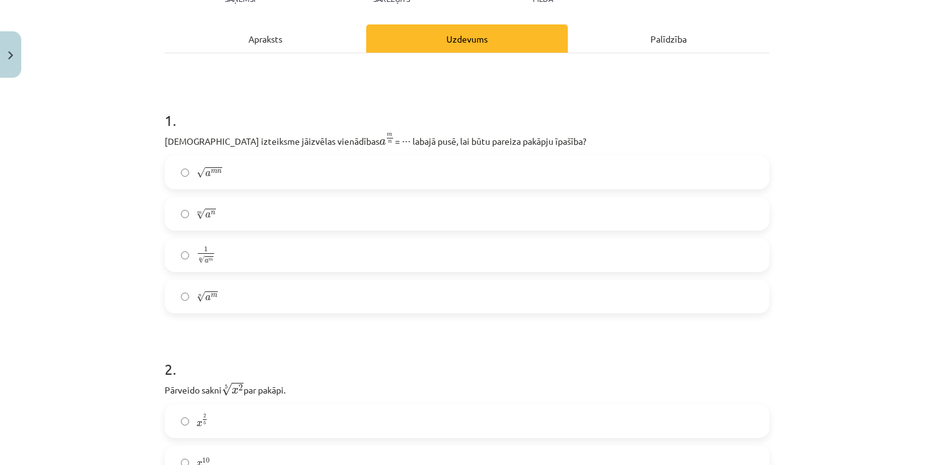
scroll to position [188, 0]
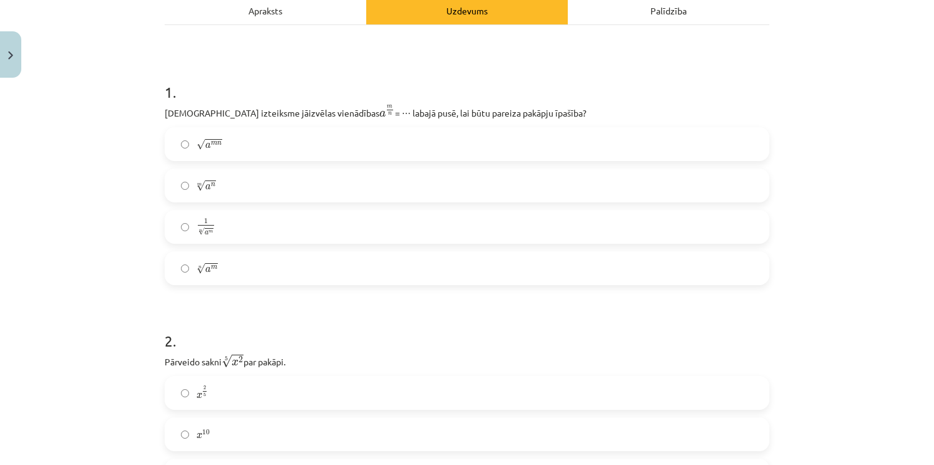
click at [227, 265] on label "n √ a m a m n" at bounding box center [467, 267] width 602 height 31
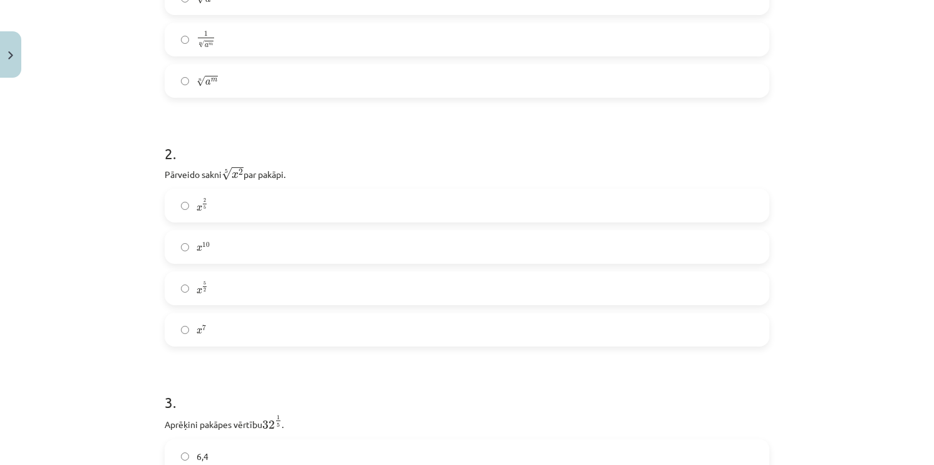
scroll to position [376, 0]
drag, startPoint x: 128, startPoint y: 137, endPoint x: 276, endPoint y: 289, distance: 211.7
click at [276, 289] on div "Mācību tēma: Matemātikas i - 12. klases 1. ieskaites mācību materiāls (ab) #4 📝…" at bounding box center [467, 232] width 934 height 465
click at [132, 162] on div "Mācību tēma: Matemātikas i - 12. klases 1. ieskaites mācību materiāls (ab) #4 📝…" at bounding box center [467, 232] width 934 height 465
drag, startPoint x: 157, startPoint y: 174, endPoint x: 249, endPoint y: 317, distance: 170.1
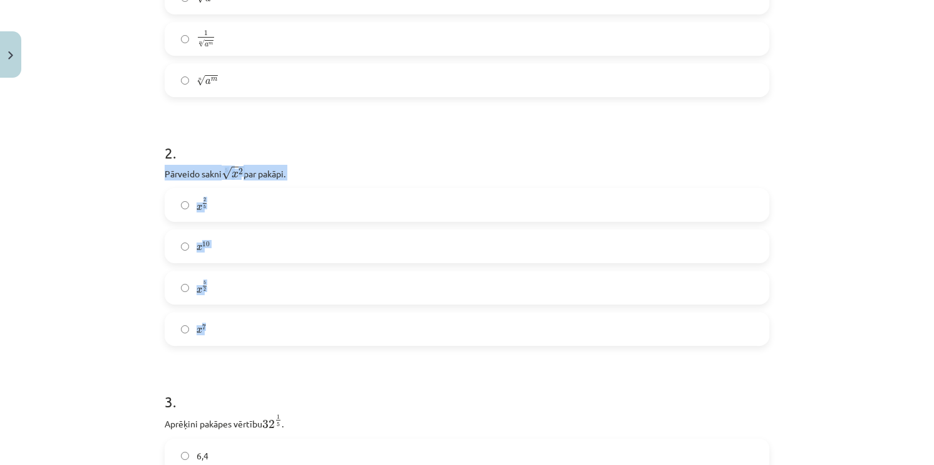
copy div "Pārveido sakni 5 √ x 2 x 2 5 par pakāpi. x 2 5 x 2 5 x 10 x 10 x 5 2 x 5 2 x 7"
click at [73, 169] on div "Mācību tēma: Matemātikas i - 12. klases 1. ieskaites mācību materiāls (ab) #4 📝…" at bounding box center [467, 232] width 934 height 465
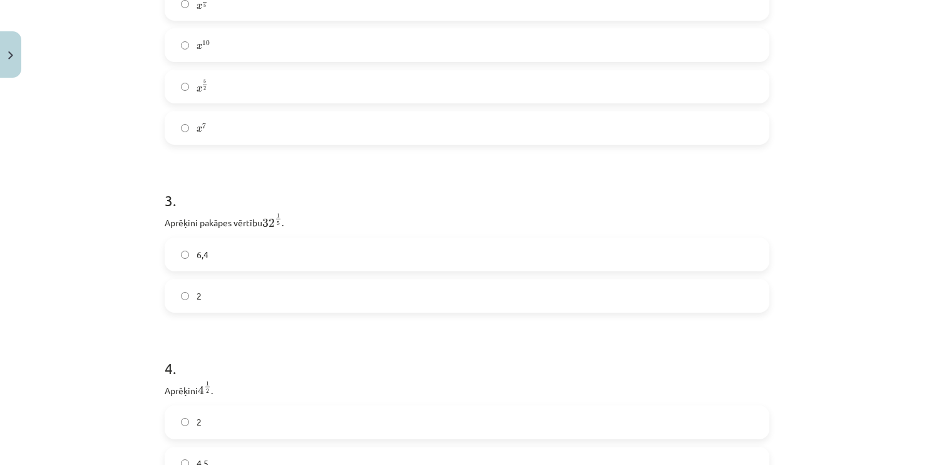
scroll to position [626, 0]
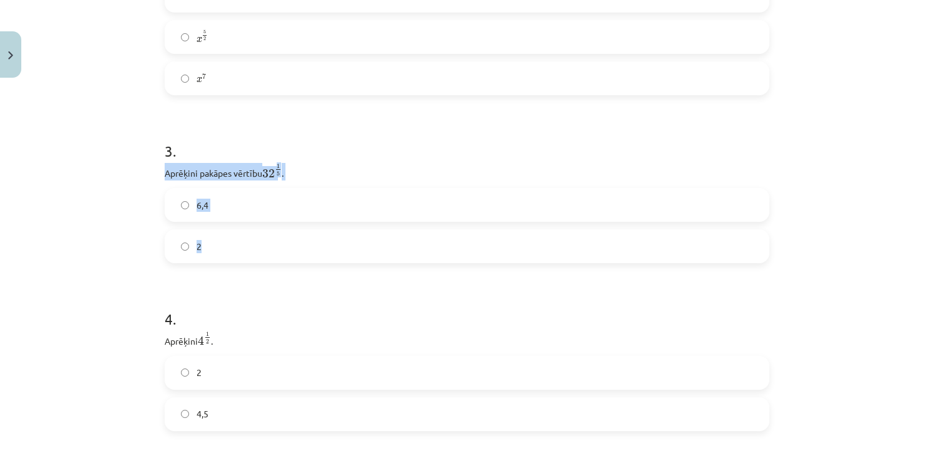
drag, startPoint x: 157, startPoint y: 172, endPoint x: 311, endPoint y: 252, distance: 173.6
copy div "Aprēķini pakāpes vērtību 32 1 5 32 1 5 . 6,4 2"
click at [125, 222] on div "Mācību tēma: Matemātikas i - 12. klases 1. ieskaites mācību materiāls (ab) #4 📝…" at bounding box center [467, 232] width 934 height 465
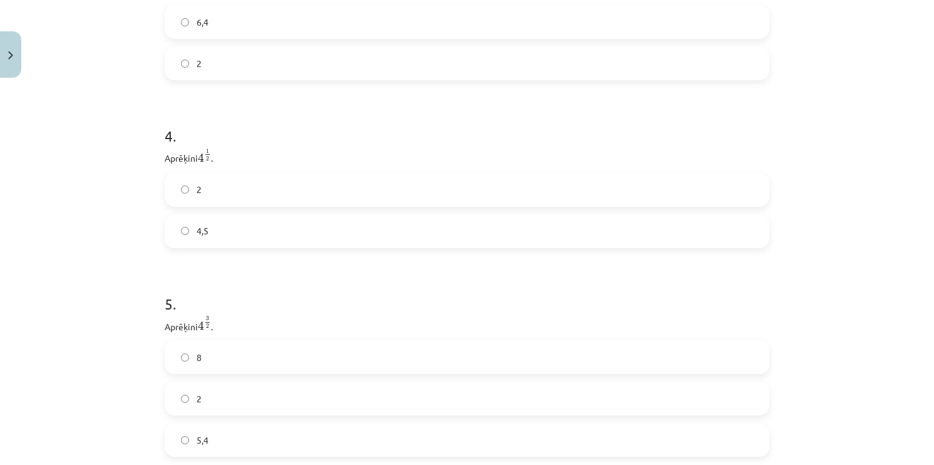
scroll to position [814, 0]
drag, startPoint x: 163, startPoint y: 148, endPoint x: 260, endPoint y: 227, distance: 125.1
click at [260, 227] on div "4 . Aprēķini 4 1 2 4 1 2 . 2 4,5" at bounding box center [467, 171] width 605 height 143
copy div "Aprēķini 4 1 2 4 1 2 . 2 4,5"
click at [68, 264] on div "Mācību tēma: Matemātikas i - 12. klases 1. ieskaites mācību materiāls (ab) #4 📝…" at bounding box center [467, 232] width 934 height 465
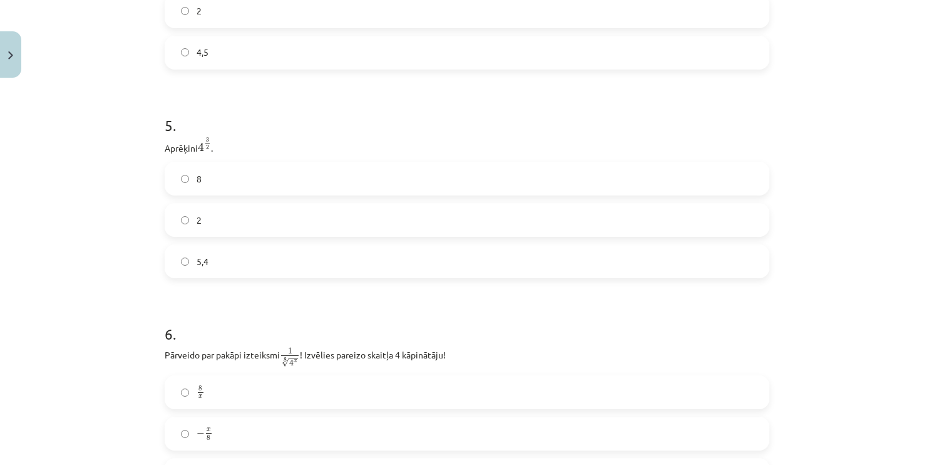
scroll to position [1002, 0]
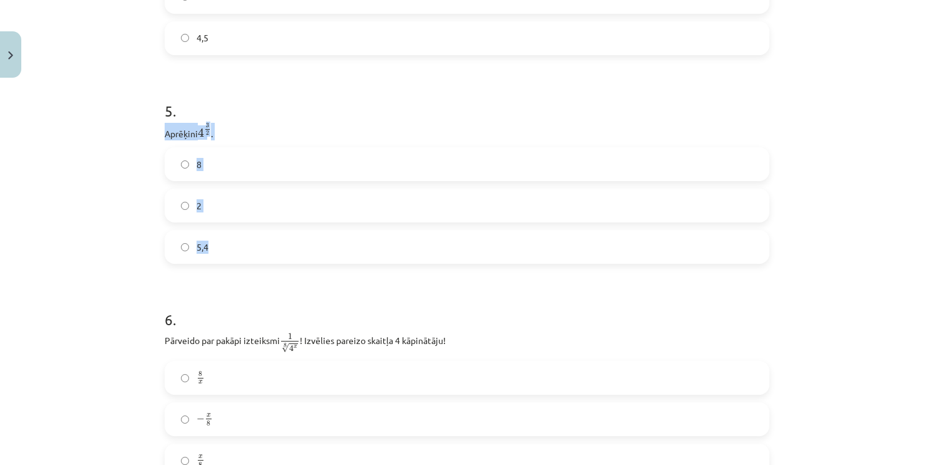
drag, startPoint x: 162, startPoint y: 135, endPoint x: 256, endPoint y: 250, distance: 148.6
copy div "Aprēķini 4 3 2 4 3 2 . 8 2 5,4"
click at [80, 263] on div "Mācību tēma: Matemātikas i - 12. klases 1. ieskaites mācību materiāls (ab) #4 📝…" at bounding box center [467, 232] width 934 height 465
click at [178, 159] on label "8" at bounding box center [467, 163] width 602 height 31
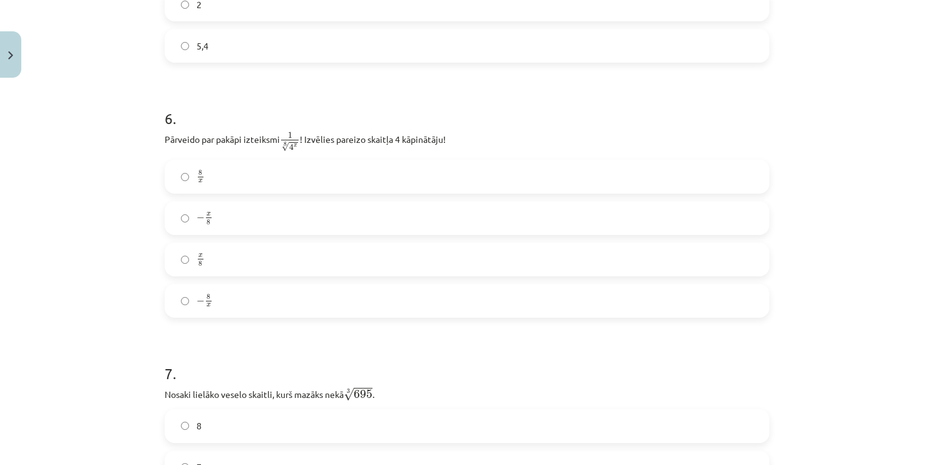
scroll to position [1252, 0]
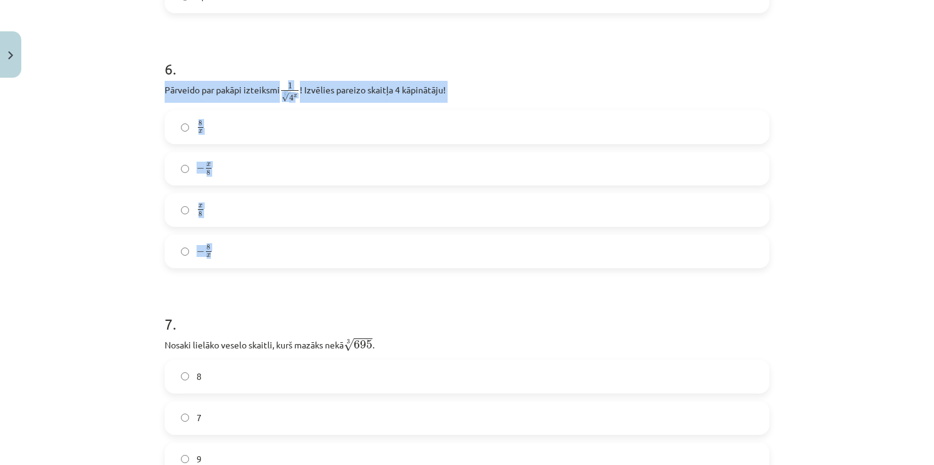
drag, startPoint x: 153, startPoint y: 87, endPoint x: 411, endPoint y: 247, distance: 303.4
click at [411, 247] on div "Mācību tēma: Matemātikas i - 12. klases 1. ieskaites mācību materiāls (ab) #4 📝…" at bounding box center [467, 232] width 934 height 465
copy div "Pārveido par pakāpi izteiksmi 1 8 √ 4 x 1 4 x 8 ! Izvēlies pareizo skaitļa 4 kā…"
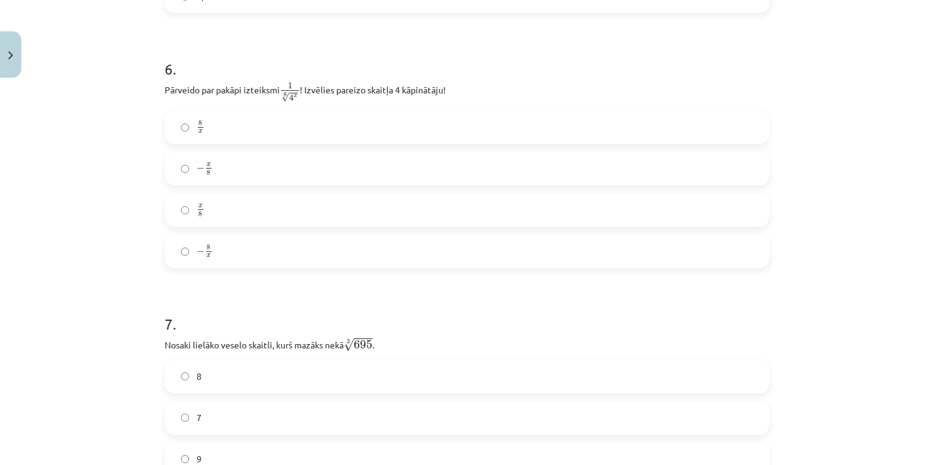
click at [263, 279] on form "1 . Kura izteiksme jāizvēlas vienādības a m n a m n = ⋯ labajā pusē, lai būtu p…" at bounding box center [467, 428] width 605 height 2863
click at [270, 137] on label "8 x 8 x" at bounding box center [467, 126] width 602 height 31
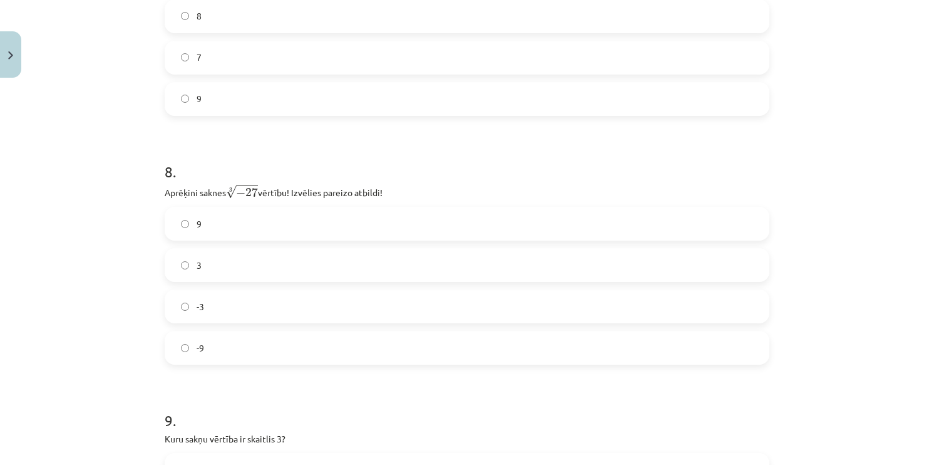
scroll to position [1628, 0]
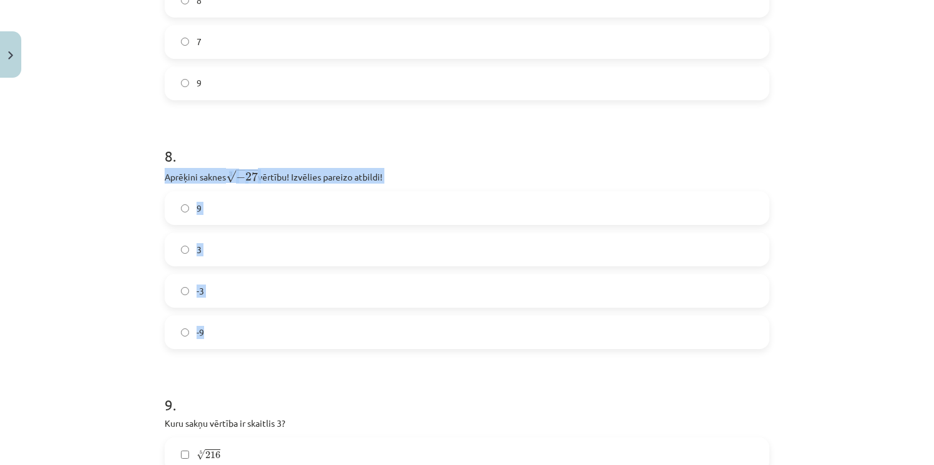
drag, startPoint x: 158, startPoint y: 174, endPoint x: 376, endPoint y: 326, distance: 265.8
click at [376, 327] on div "52 XP Saņemsi Sarežģīts 612 pilda Apraksts Uzdevums Palīdzība 1 . Kura izteiksm…" at bounding box center [467, 26] width 620 height 3143
copy div "Aprēķini saknes 3 √ − 27 − 27 3 vērtību! Izvēlies pareizo atbildi! 9 3 -3 -9"
click at [453, 149] on h1 "8 ." at bounding box center [467, 144] width 605 height 39
click at [291, 296] on label "-3" at bounding box center [467, 290] width 602 height 31
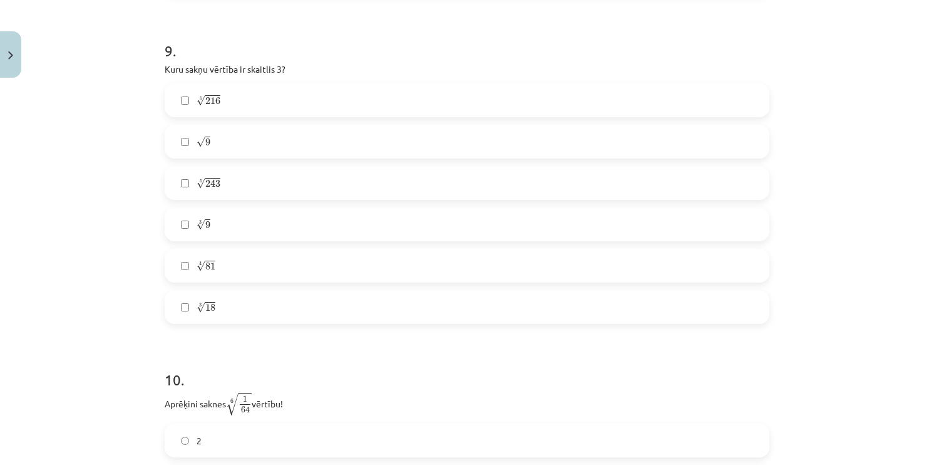
scroll to position [2004, 0]
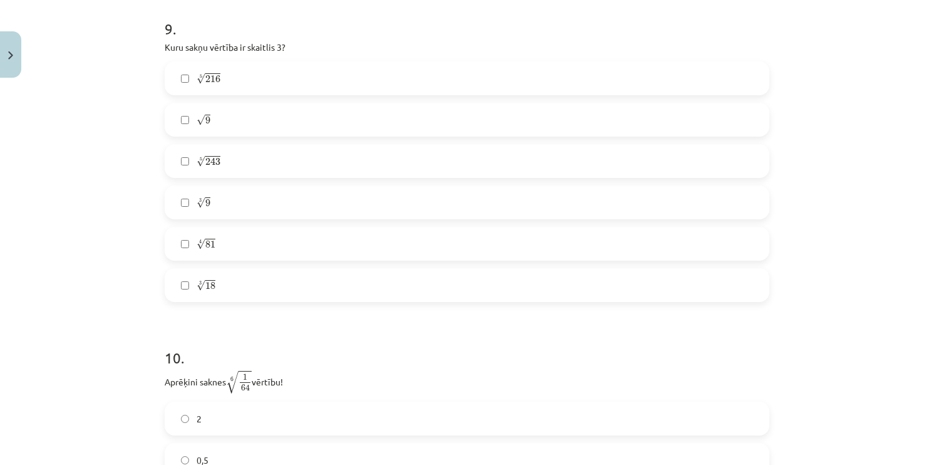
click at [240, 122] on label "√ 9 9" at bounding box center [467, 119] width 602 height 31
drag, startPoint x: 159, startPoint y: 49, endPoint x: 306, endPoint y: 277, distance: 271.0
copy div "Kuru sakņu vērtība ir skaitlis 3? 5 √ 216 216 5 √ 9 9 5 √ 243 243 5 3 √ 9 9 3 4…"
click at [215, 254] on label "4 √ 81 81 4" at bounding box center [467, 243] width 602 height 31
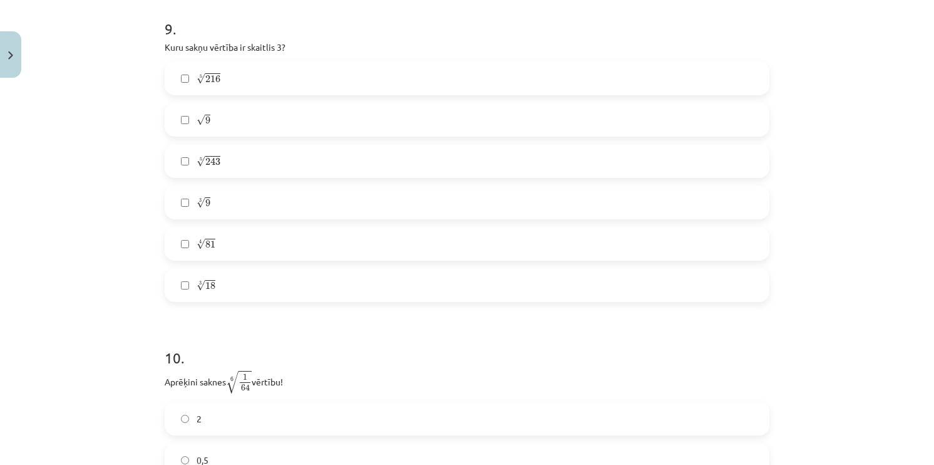
click at [203, 172] on label "5 √ 243 243 5" at bounding box center [467, 160] width 602 height 31
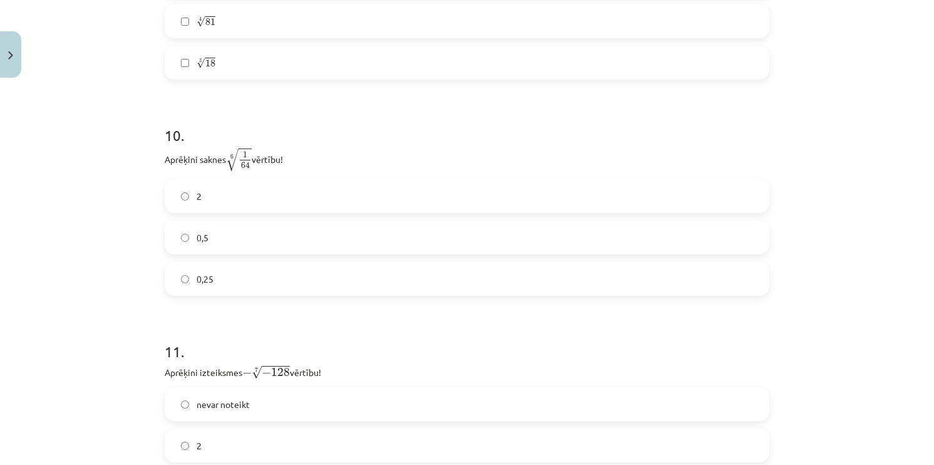
scroll to position [2317, 0]
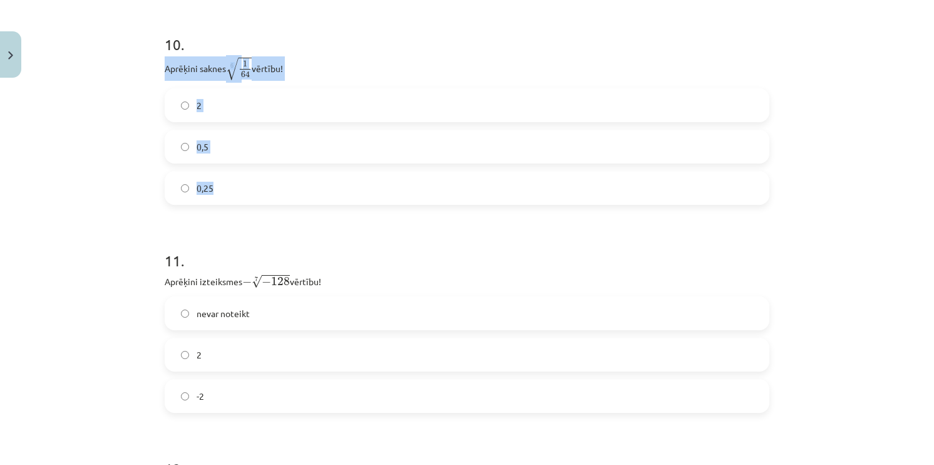
drag, startPoint x: 154, startPoint y: 72, endPoint x: 301, endPoint y: 187, distance: 186.5
copy div "Aprēķini saknes 6 √ 1 64 1 64 6 vērtību! 2 0,5 0,25"
click at [197, 143] on span "0,5" at bounding box center [203, 146] width 12 height 13
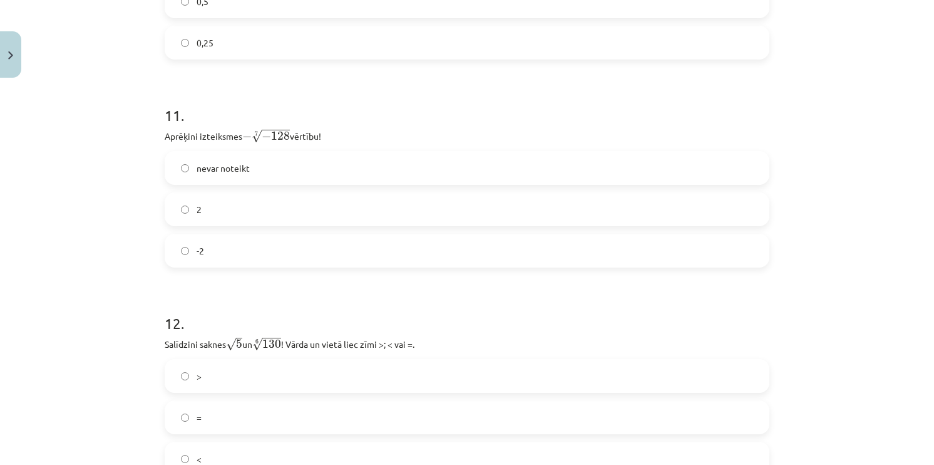
scroll to position [2505, 0]
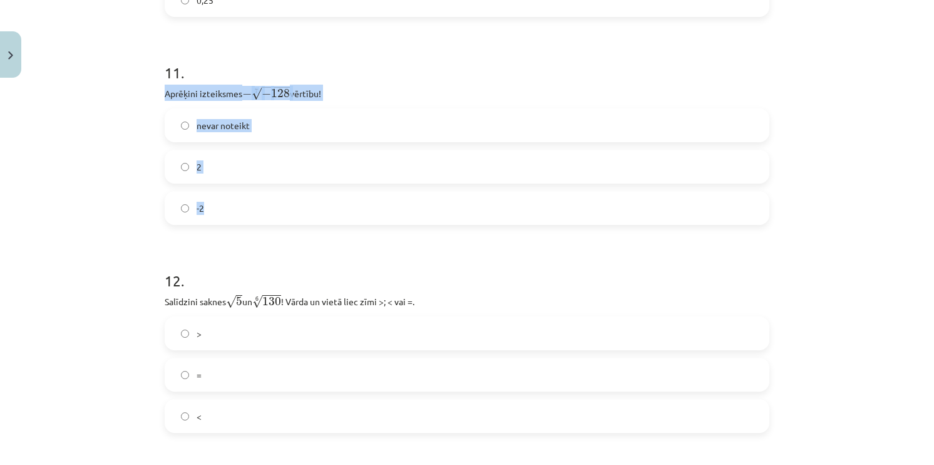
drag, startPoint x: 150, startPoint y: 91, endPoint x: 364, endPoint y: 217, distance: 247.9
click at [364, 217] on div "Mācību tēma: Matemātikas i - 12. klases 1. ieskaites mācību materiāls (ab) #4 📝…" at bounding box center [467, 232] width 934 height 465
copy div "Aprēķini izteiksmes − 7 √ − 128 − − 128 7 vērtību! nevar noteikt 2 -2"
click at [79, 235] on div "Mācību tēma: Matemātikas i - 12. klases 1. ieskaites mācību materiāls (ab) #4 📝…" at bounding box center [467, 232] width 934 height 465
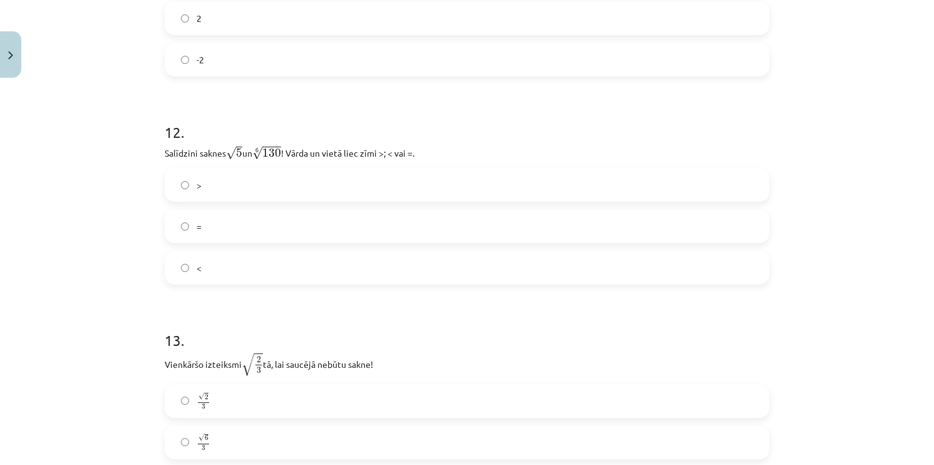
scroll to position [2692, 0]
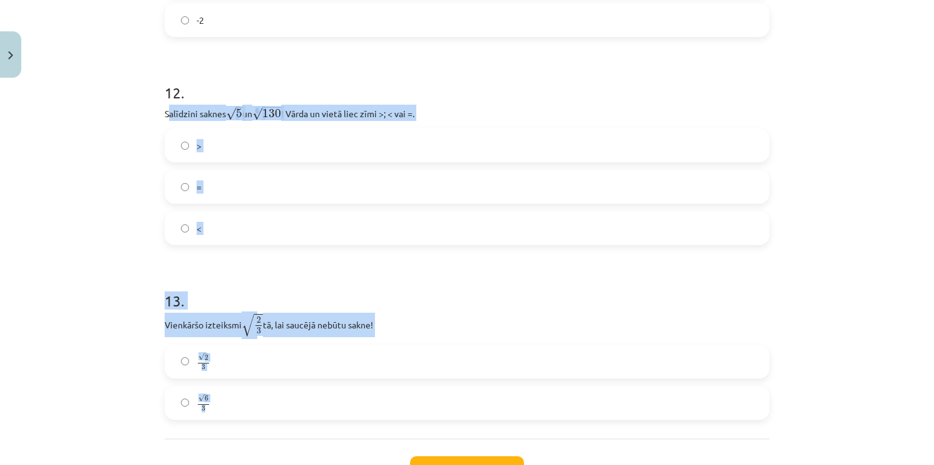
drag, startPoint x: 163, startPoint y: 112, endPoint x: 418, endPoint y: 416, distance: 397.3
click at [268, 279] on h1 "13 ." at bounding box center [467, 289] width 605 height 39
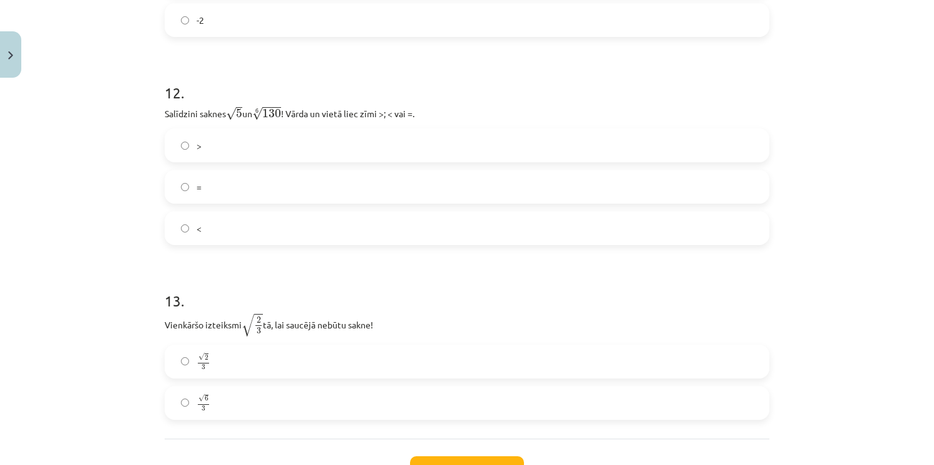
click at [210, 234] on label "<" at bounding box center [467, 227] width 602 height 31
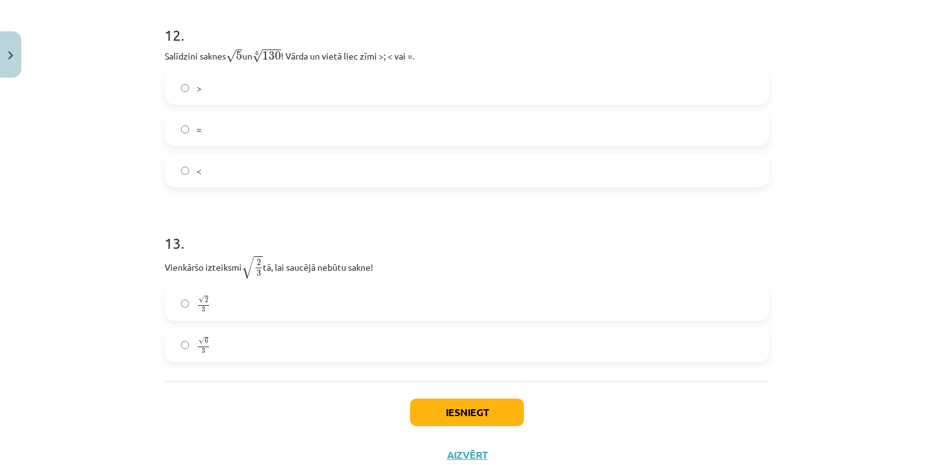
scroll to position [2755, 0]
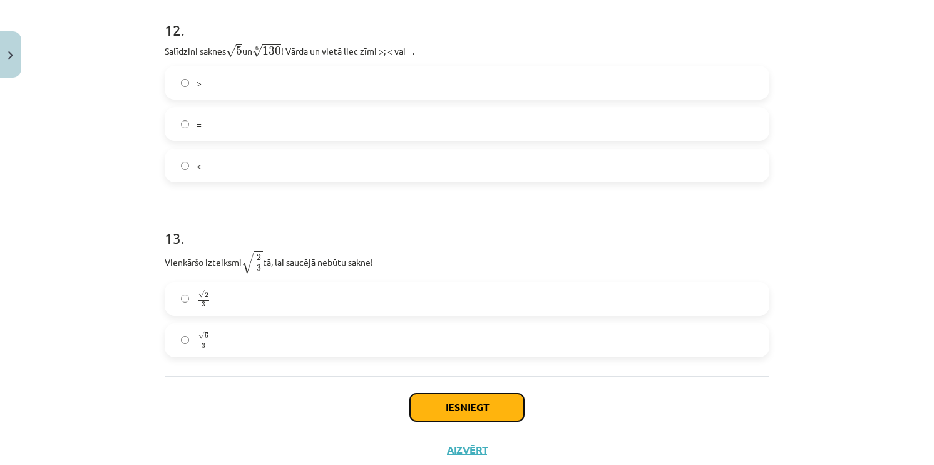
click at [475, 404] on button "Iesniegt" at bounding box center [467, 407] width 114 height 28
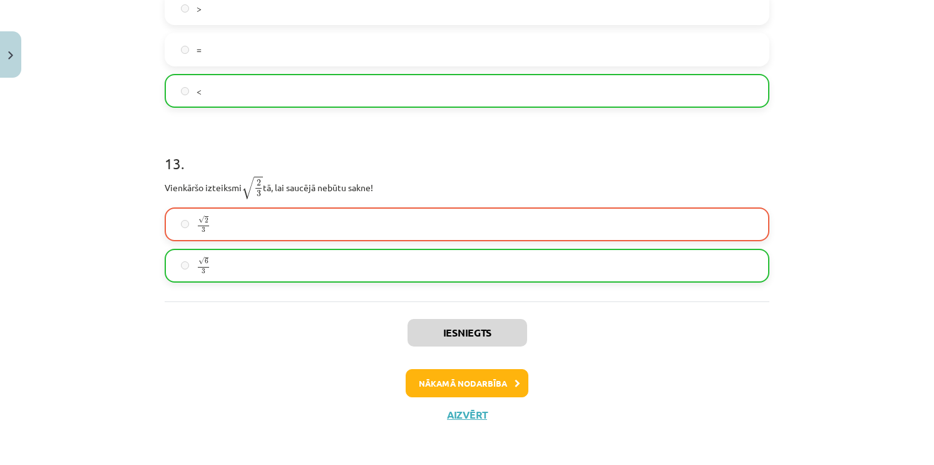
scroll to position [2833, 0]
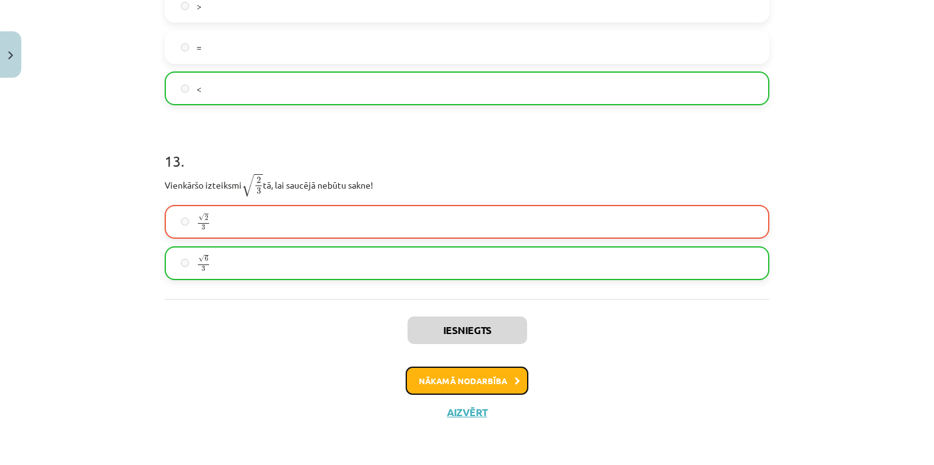
click at [456, 384] on button "Nākamā nodarbība" at bounding box center [467, 380] width 123 height 29
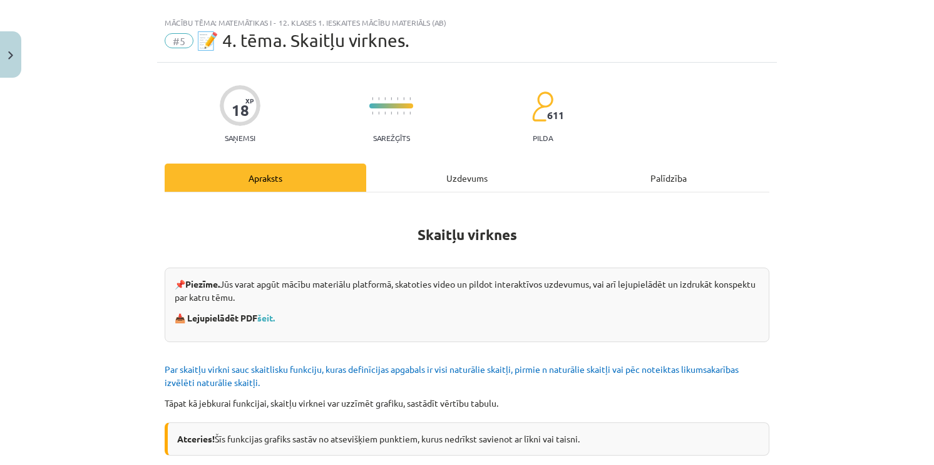
scroll to position [0, 0]
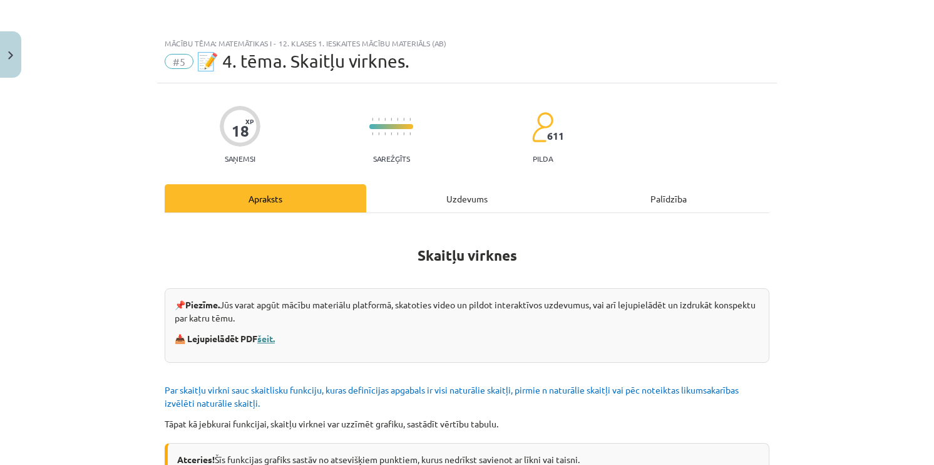
click at [267, 337] on link "šeit." at bounding box center [266, 337] width 18 height 11
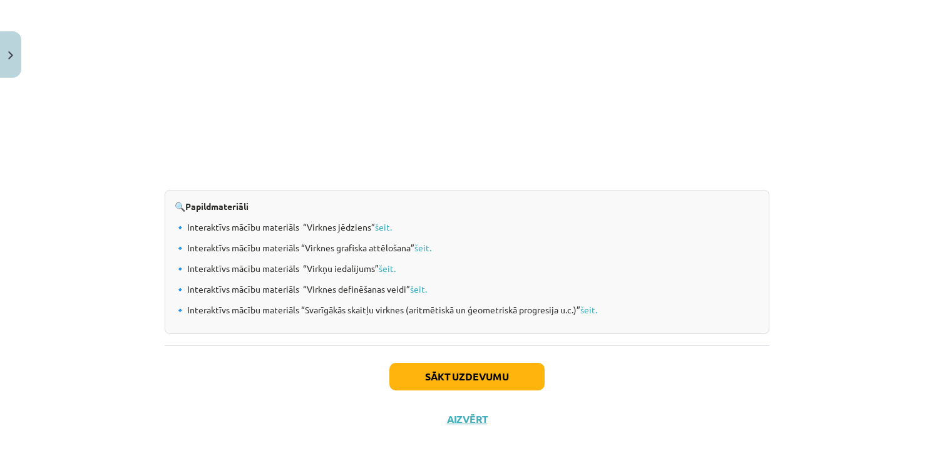
scroll to position [1289, 0]
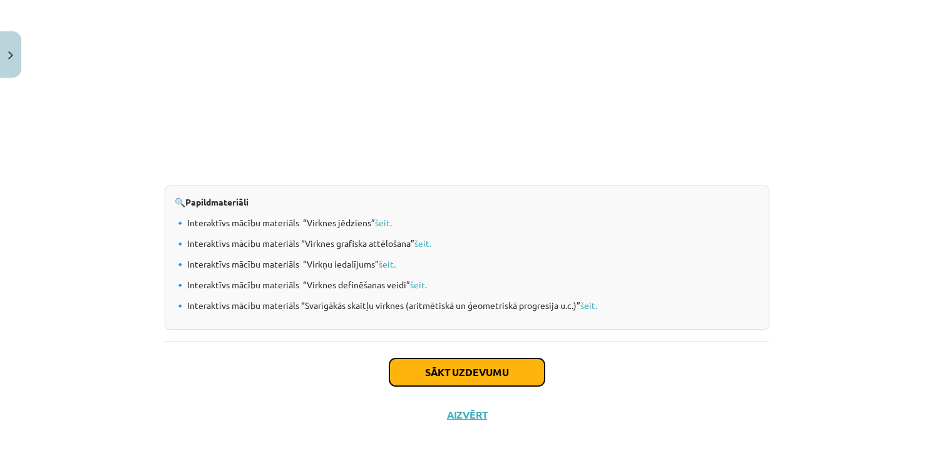
click at [499, 371] on button "Sākt uzdevumu" at bounding box center [466, 372] width 155 height 28
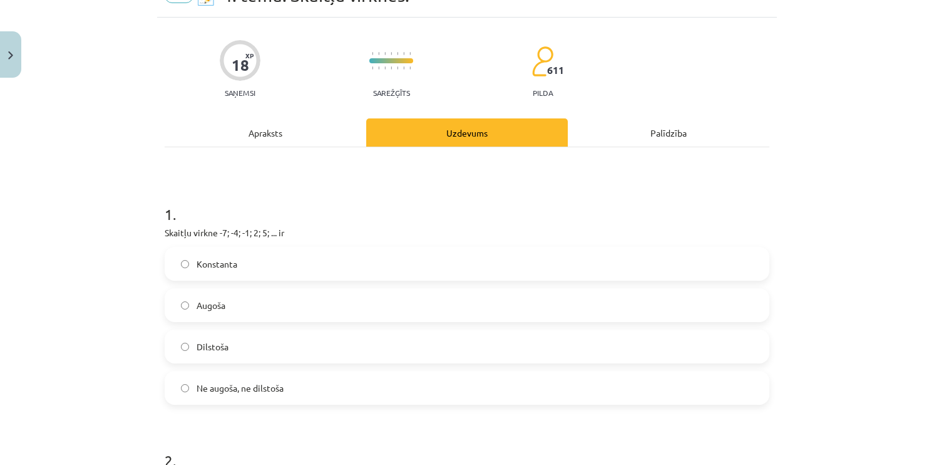
scroll to position [31, 0]
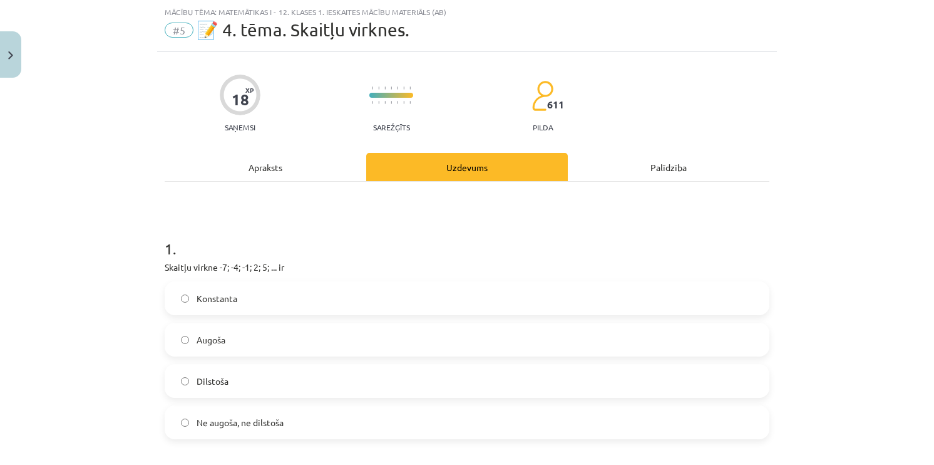
click at [217, 343] on span "Augoša" at bounding box center [211, 339] width 29 height 13
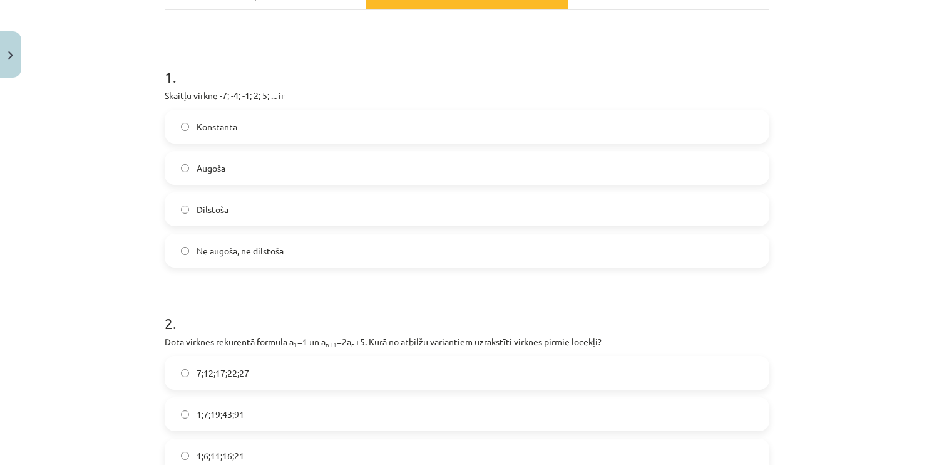
scroll to position [407, 0]
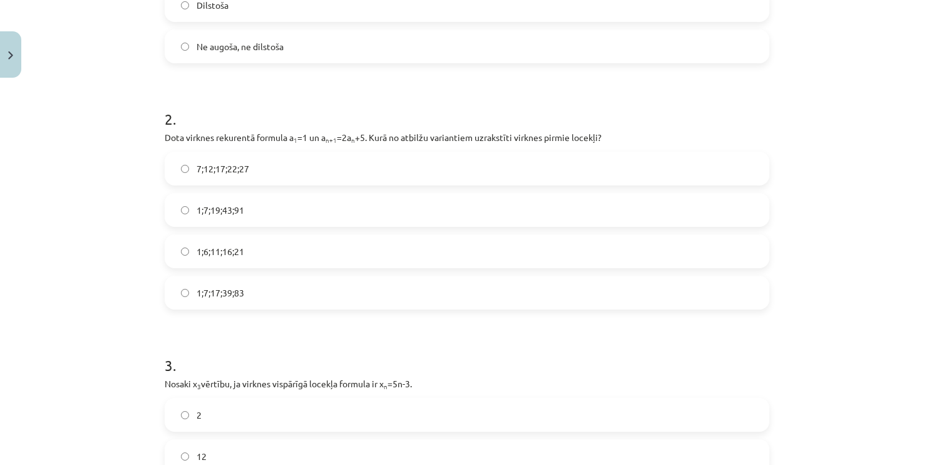
click at [261, 212] on label "1;7;19;43;91" at bounding box center [467, 209] width 602 height 31
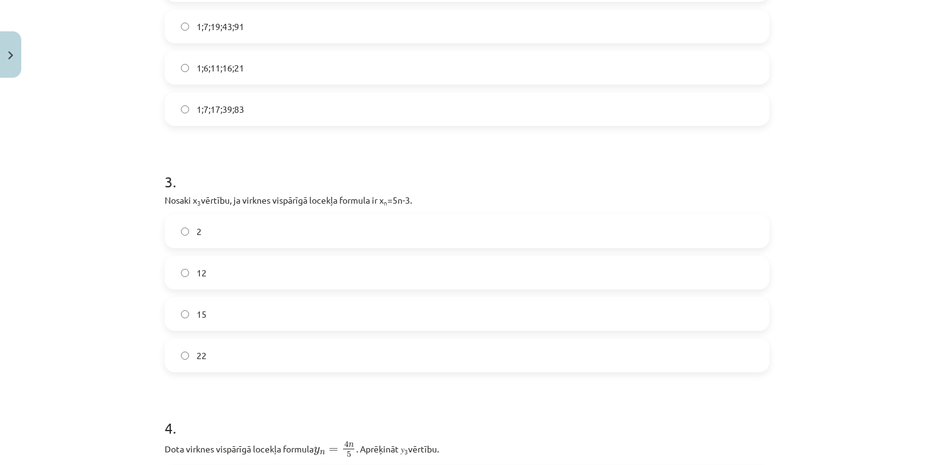
scroll to position [595, 0]
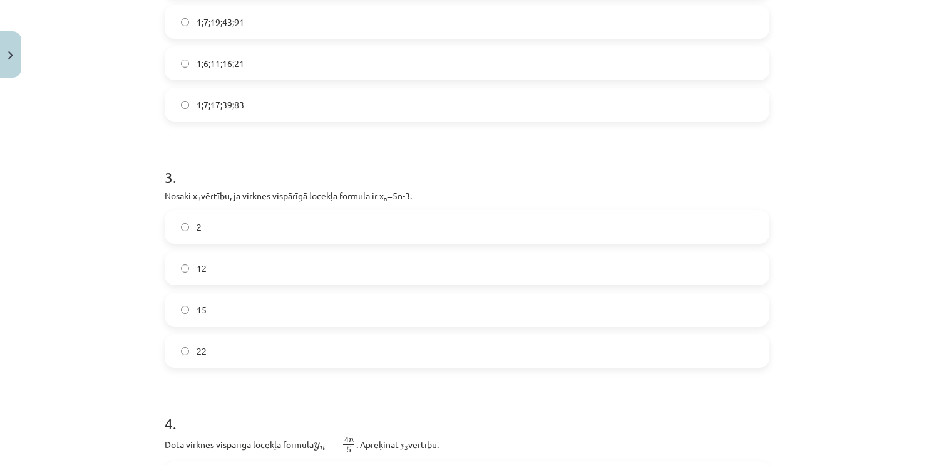
click at [249, 230] on label "2" at bounding box center [467, 226] width 602 height 31
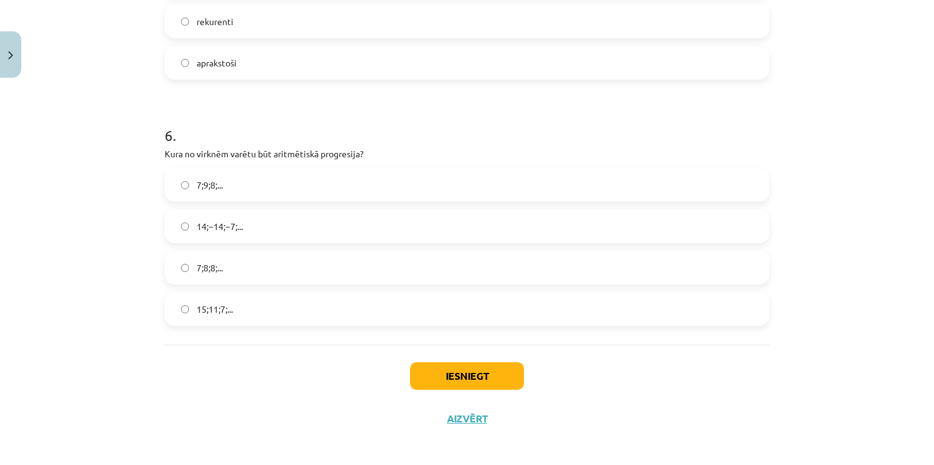
scroll to position [1385, 0]
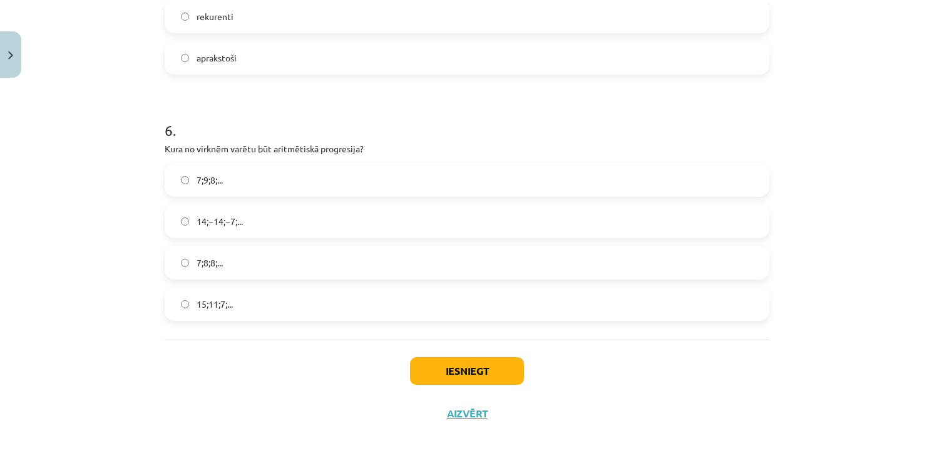
click at [229, 262] on label "7;8;8;..." at bounding box center [467, 262] width 602 height 31
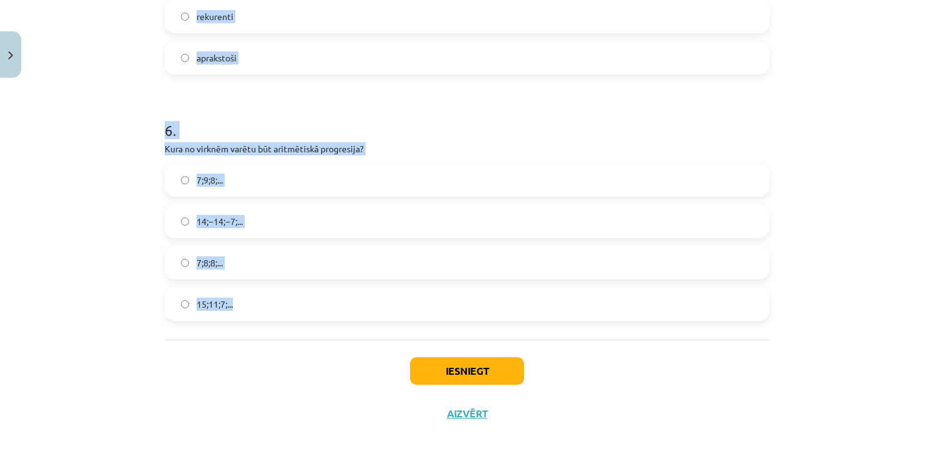
drag, startPoint x: 158, startPoint y: 298, endPoint x: 286, endPoint y: 326, distance: 130.8
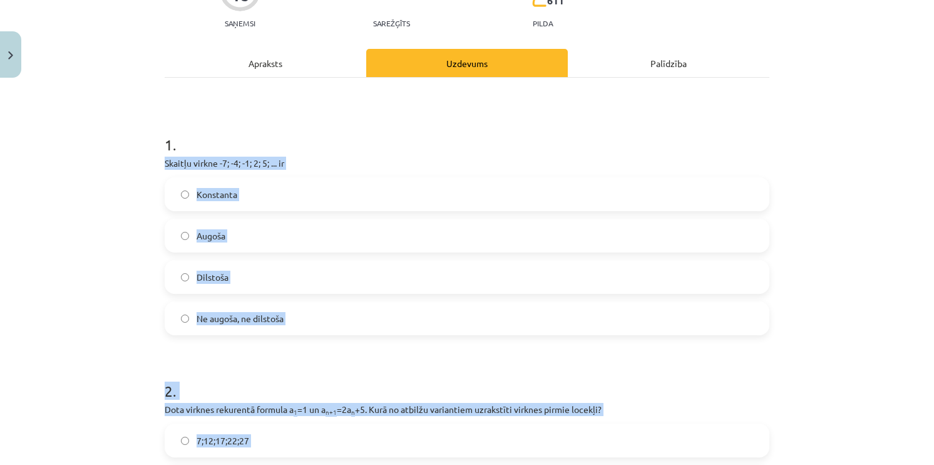
scroll to position [313, 0]
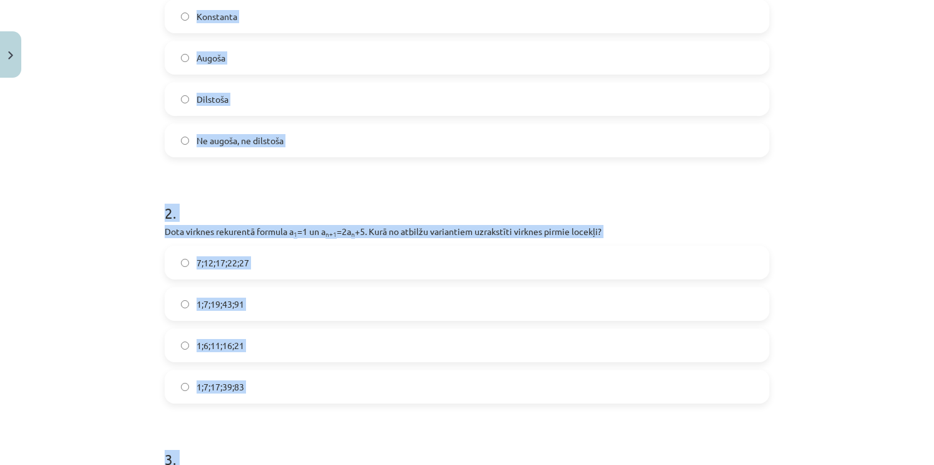
click at [90, 269] on div "Mācību tēma: Matemātikas i - 12. klases 1. ieskaites mācību materiāls (ab) #5 📝…" at bounding box center [467, 232] width 934 height 465
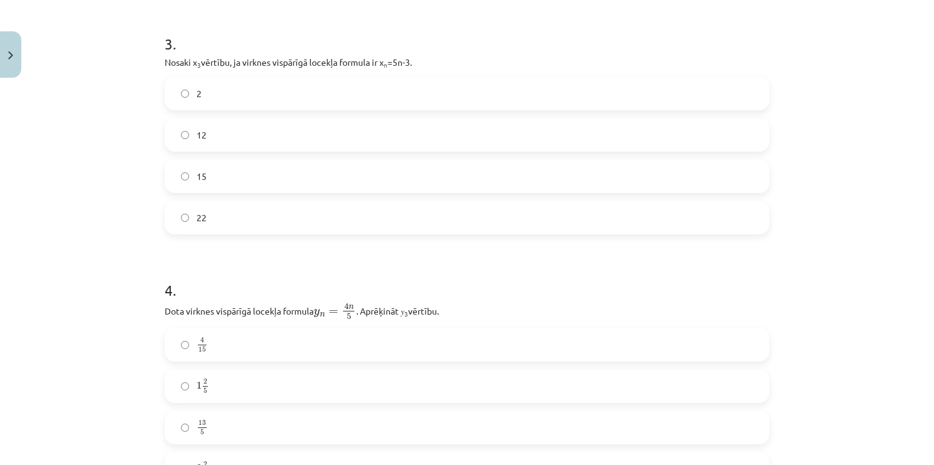
scroll to position [689, 0]
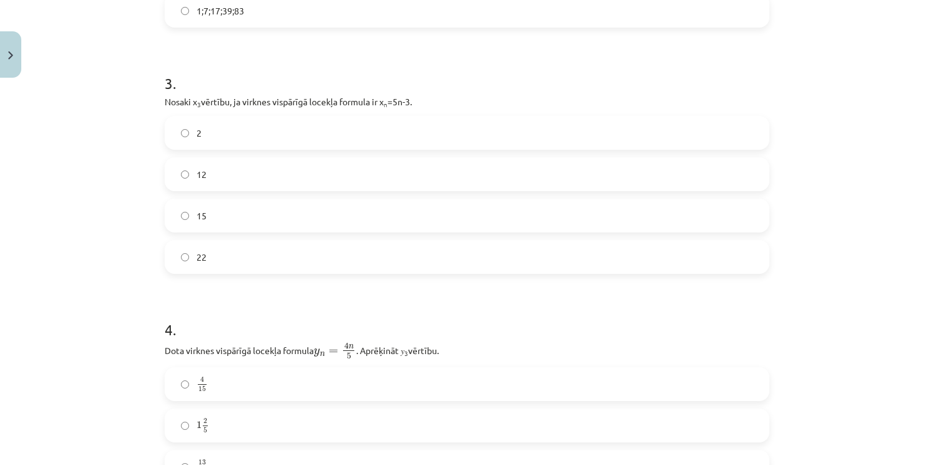
click at [227, 175] on label "12" at bounding box center [467, 173] width 602 height 31
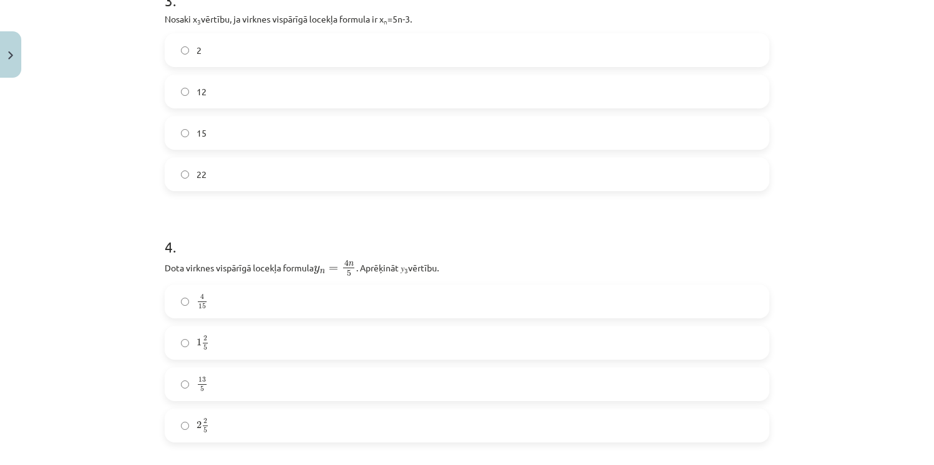
scroll to position [814, 0]
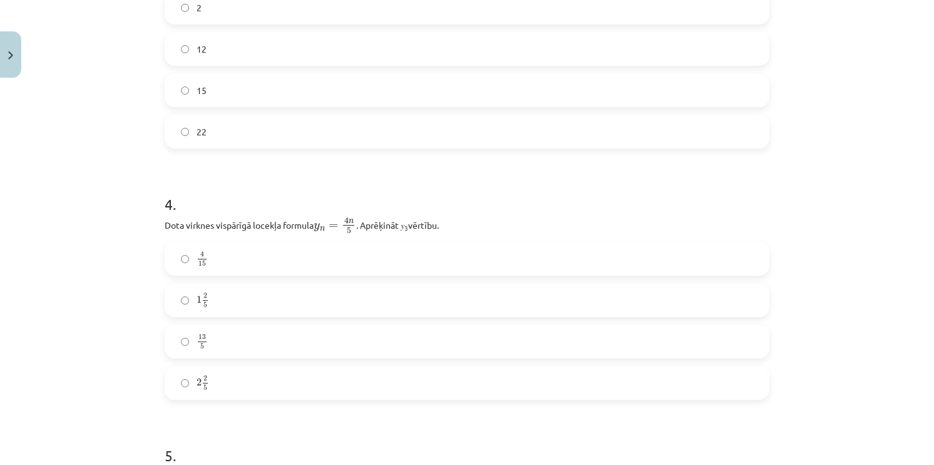
click at [215, 381] on label "2 2 5 2 2 5" at bounding box center [467, 382] width 602 height 31
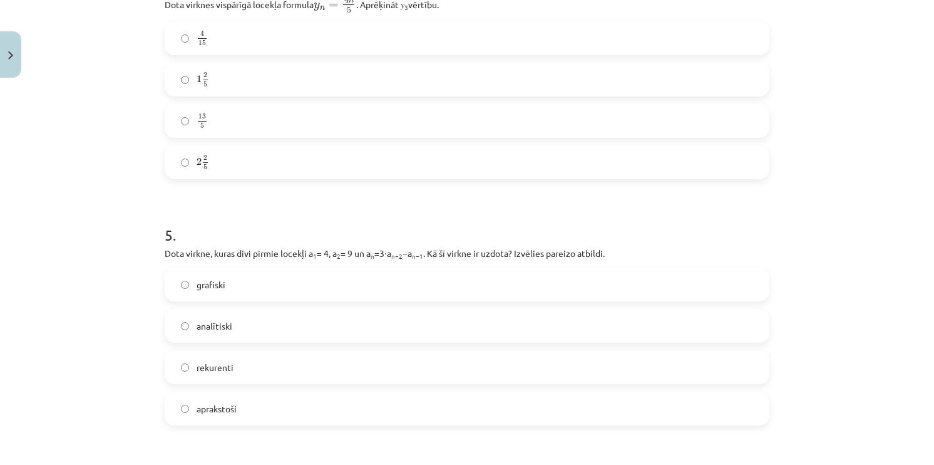
scroll to position [1064, 0]
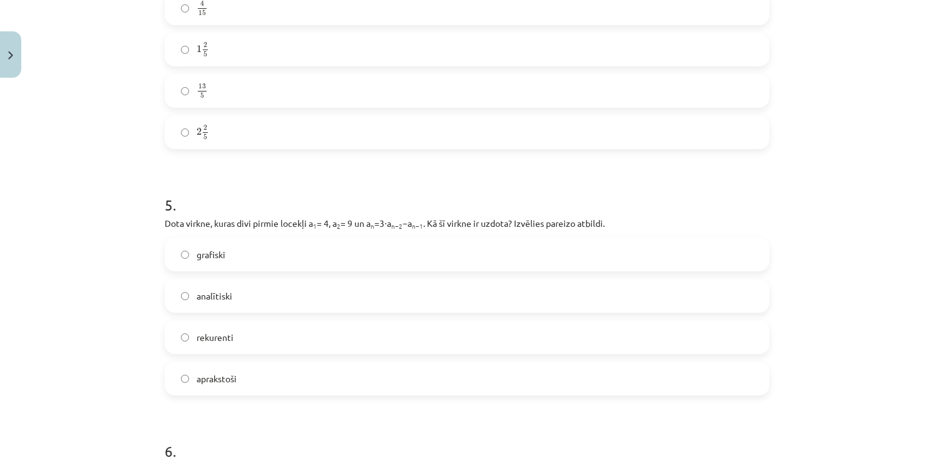
click at [240, 322] on label "rekurenti" at bounding box center [467, 336] width 602 height 31
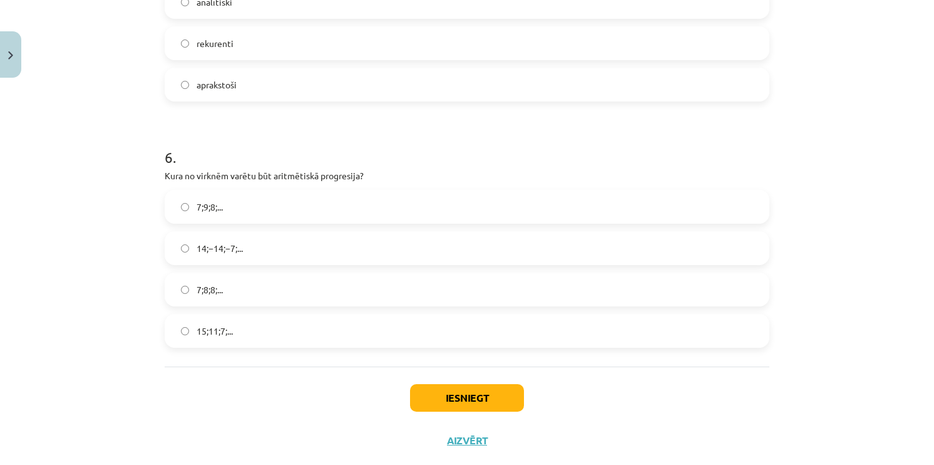
scroll to position [1378, 0]
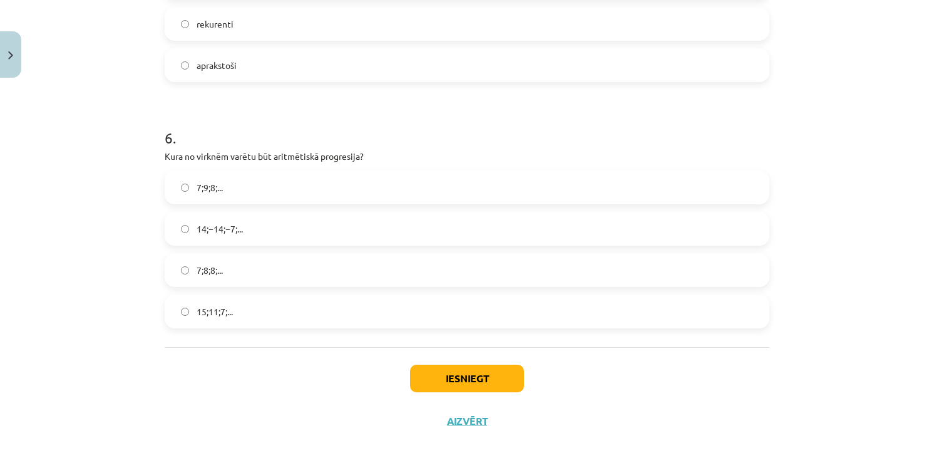
click at [257, 311] on label "15;11;7;..." at bounding box center [467, 311] width 602 height 31
click at [438, 379] on button "Iesniegt" at bounding box center [467, 378] width 114 height 28
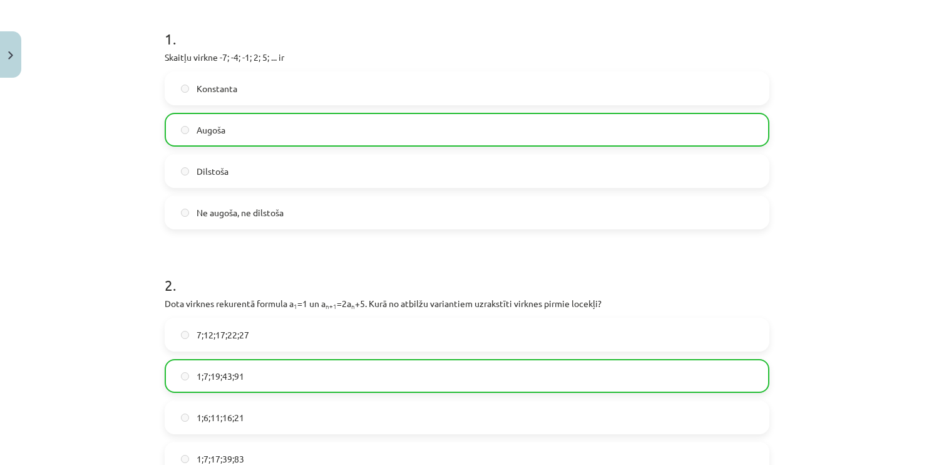
scroll to position [0, 0]
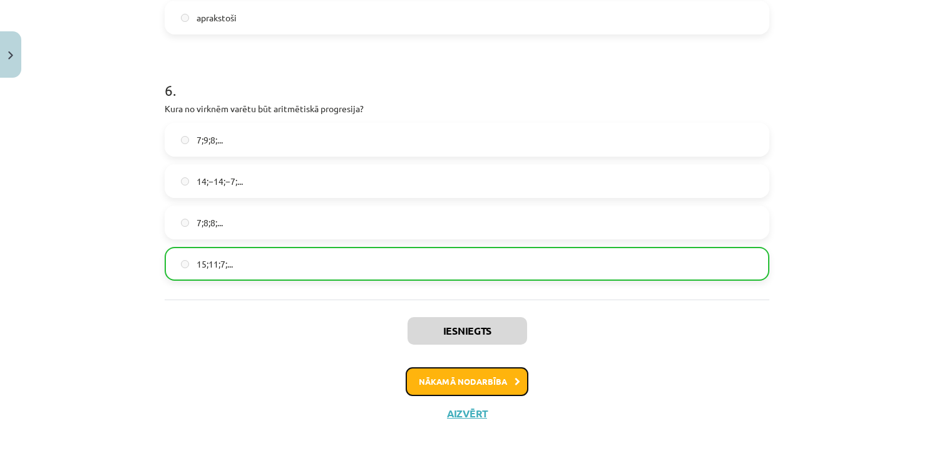
click at [428, 379] on button "Nākamā nodarbība" at bounding box center [467, 381] width 123 height 29
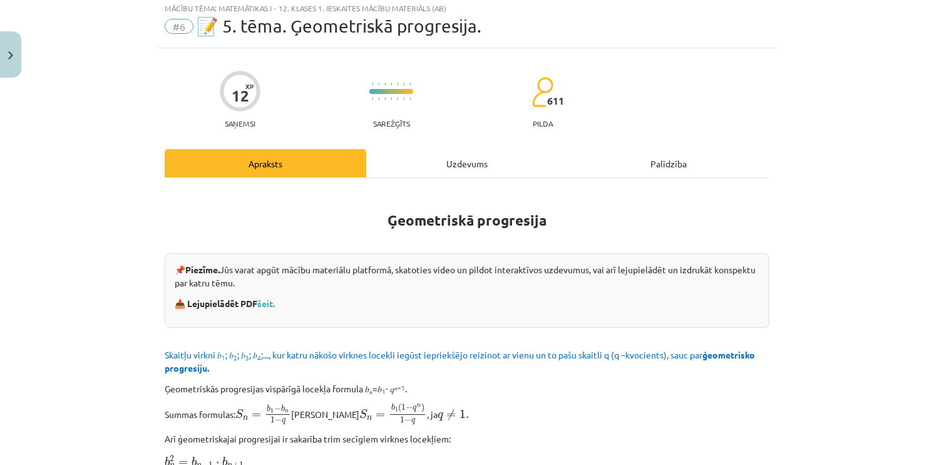
scroll to position [31, 0]
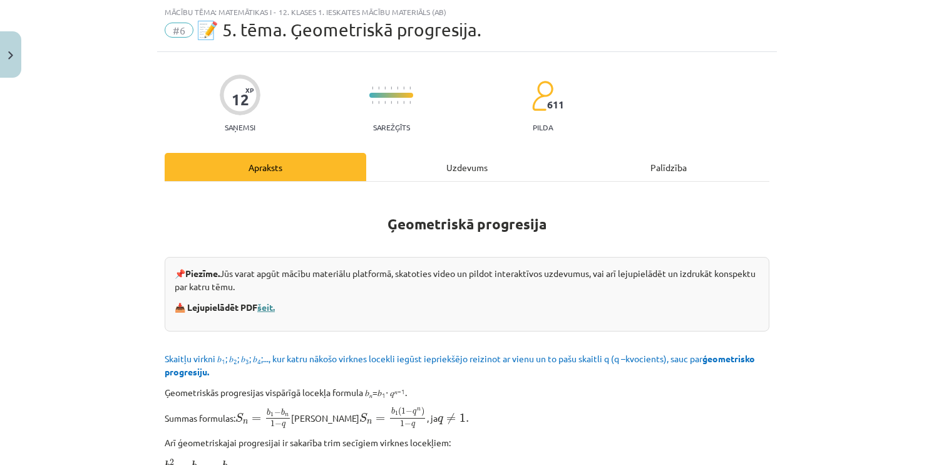
click at [264, 309] on link "šeit." at bounding box center [266, 306] width 18 height 11
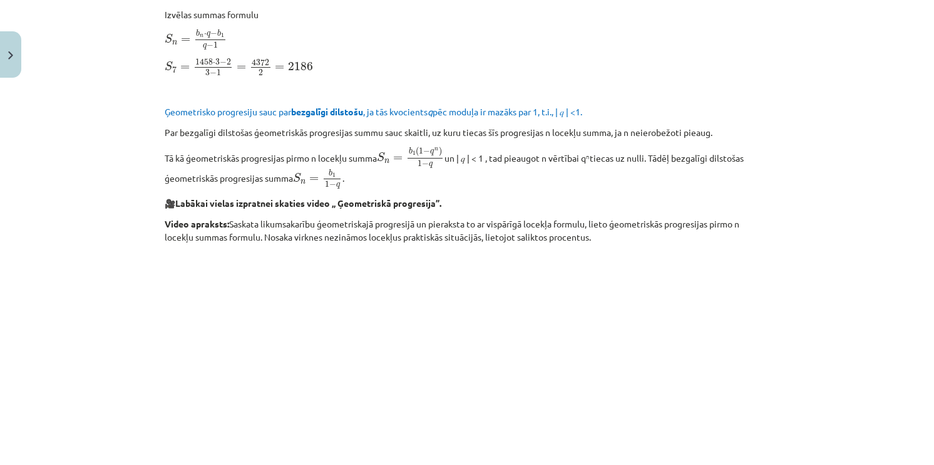
scroll to position [875, 0]
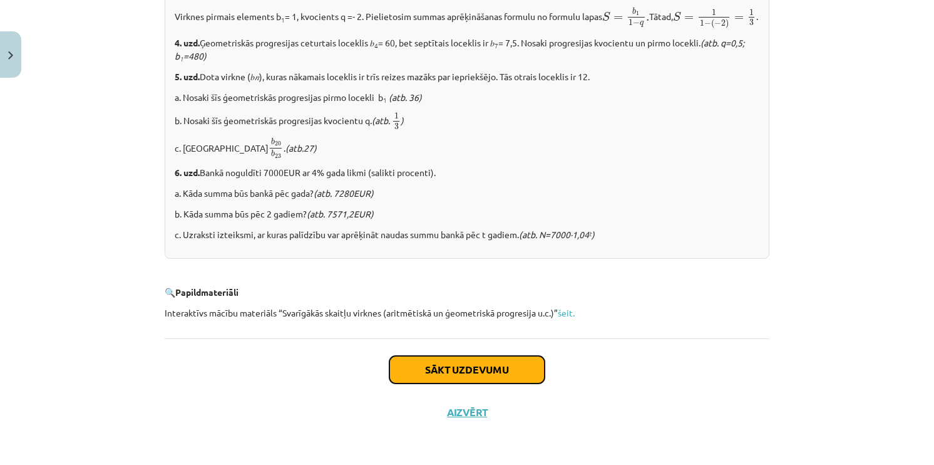
click at [470, 356] on button "Sākt uzdevumu" at bounding box center [466, 370] width 155 height 28
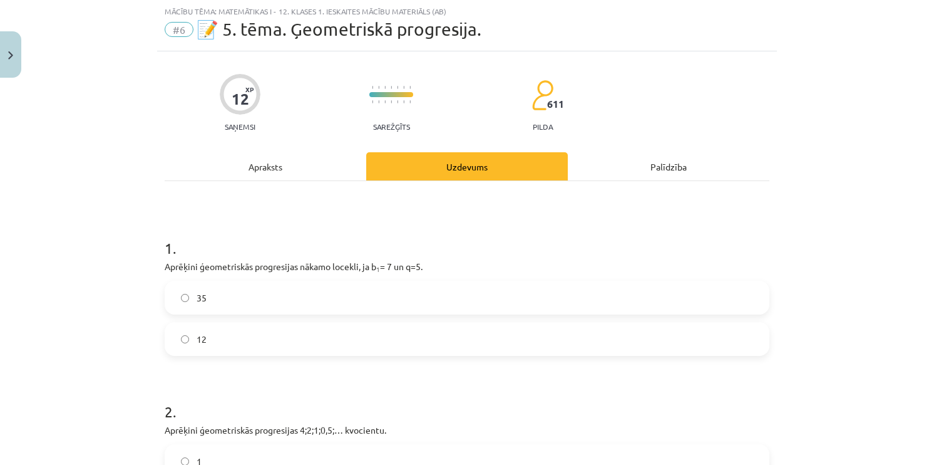
scroll to position [31, 0]
click at [301, 297] on label "35" at bounding box center [467, 297] width 602 height 31
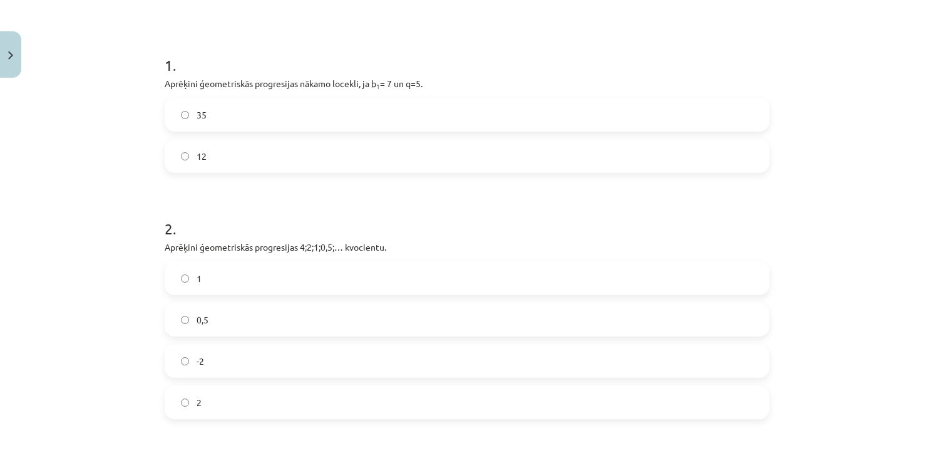
scroll to position [219, 0]
click at [301, 386] on label "2" at bounding box center [467, 397] width 602 height 31
click at [250, 278] on label "1" at bounding box center [467, 273] width 602 height 31
click at [301, 361] on label "-2" at bounding box center [467, 356] width 602 height 31
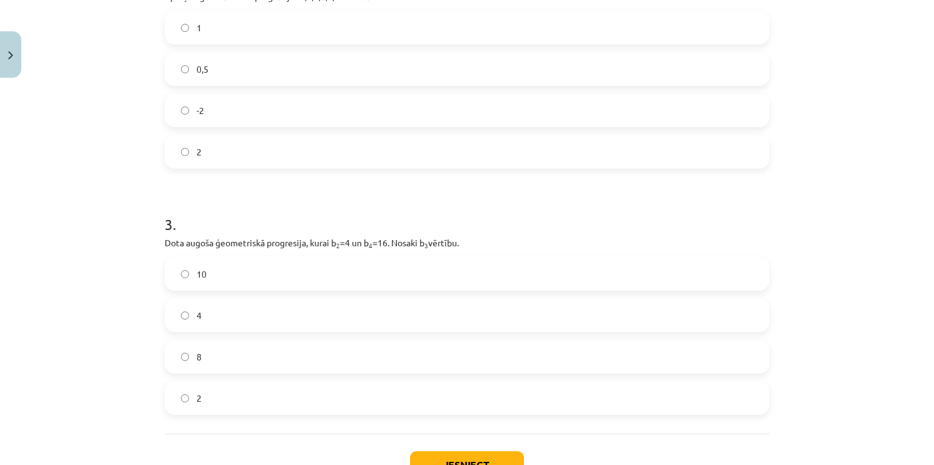
scroll to position [470, 0]
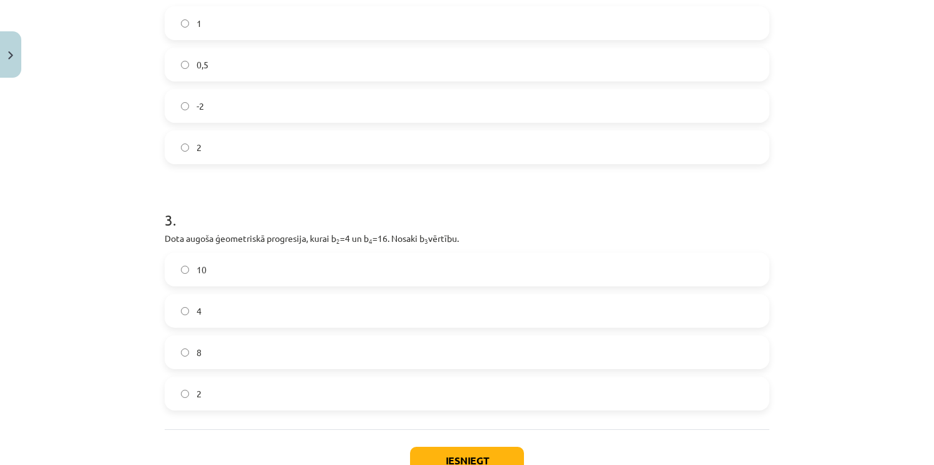
click at [319, 356] on label "8" at bounding box center [467, 351] width 602 height 31
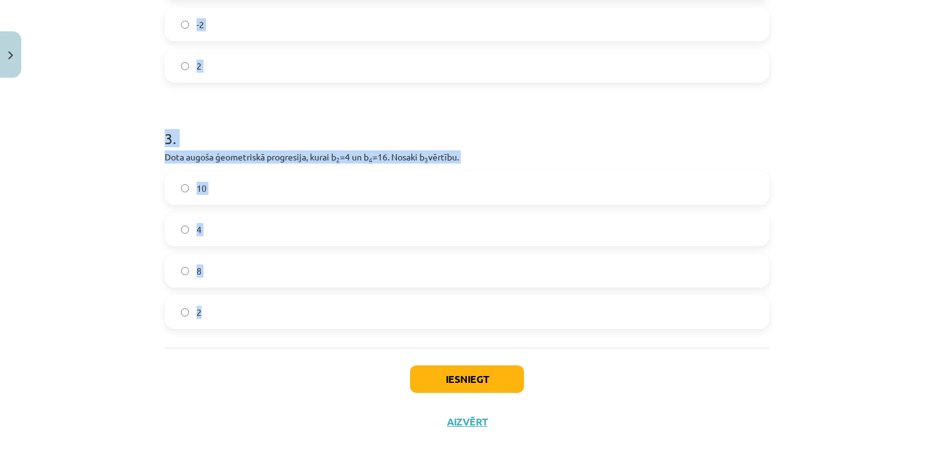
scroll to position [560, 0]
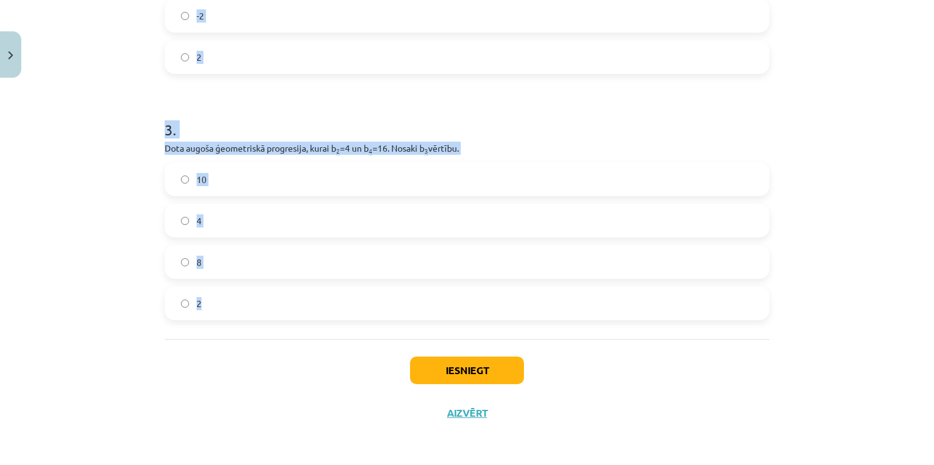
drag, startPoint x: 155, startPoint y: 294, endPoint x: 413, endPoint y: 296, distance: 258.0
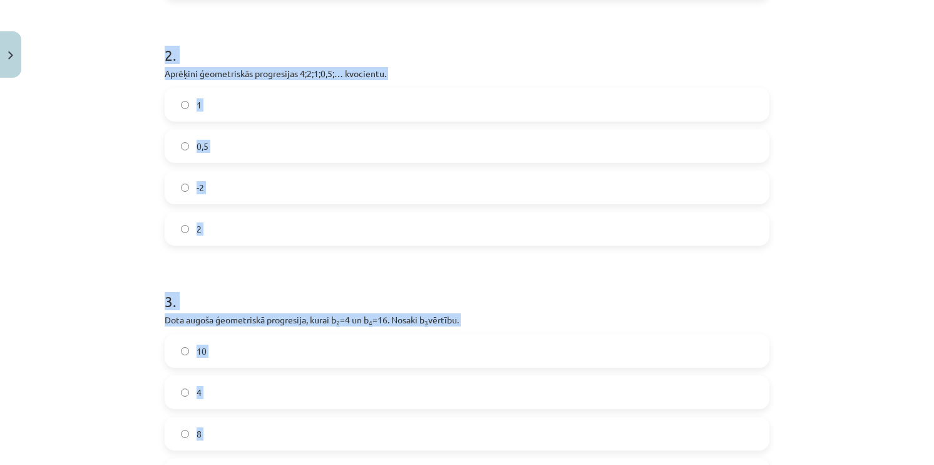
scroll to position [372, 0]
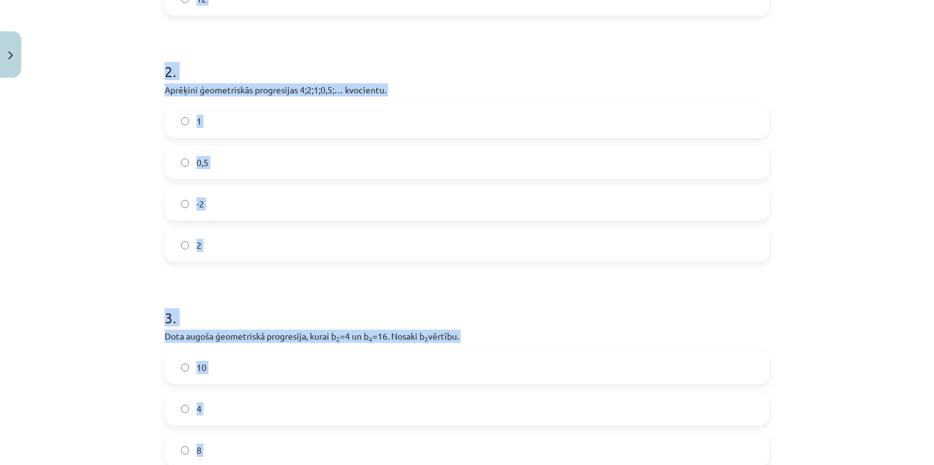
click at [122, 230] on div "Mācību tēma: Matemātikas i - 12. klases 1. ieskaites mācību materiāls (ab) #6 📝…" at bounding box center [467, 232] width 934 height 465
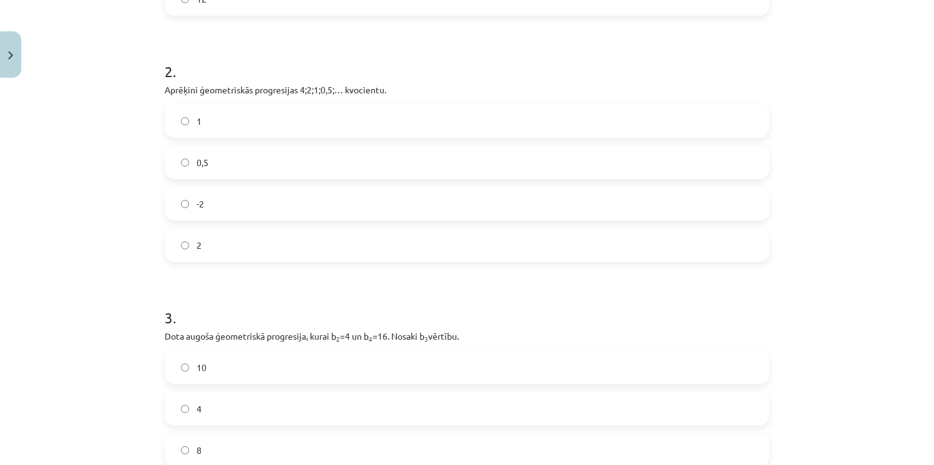
click at [197, 165] on span "0,5" at bounding box center [203, 162] width 12 height 13
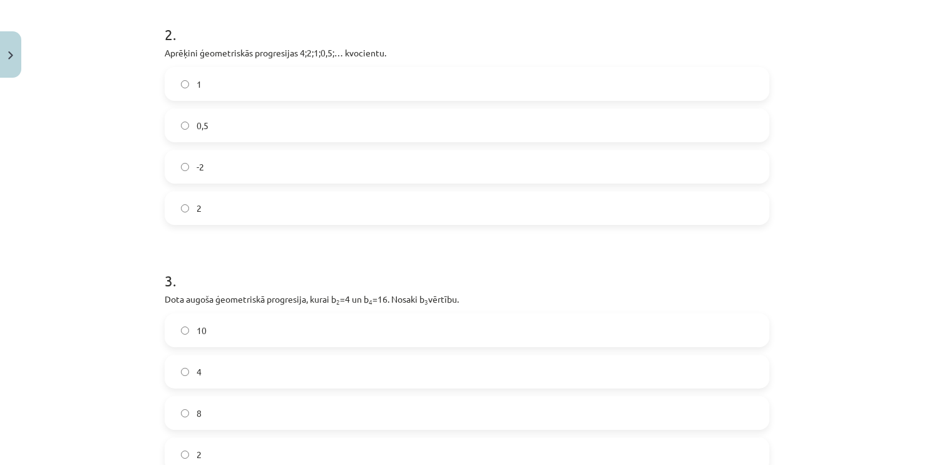
scroll to position [560, 0]
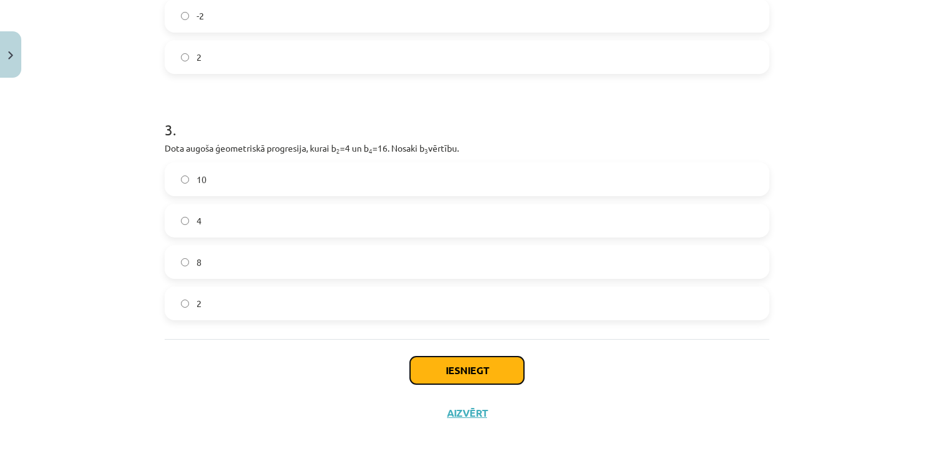
click at [415, 359] on button "Iesniegt" at bounding box center [467, 370] width 114 height 28
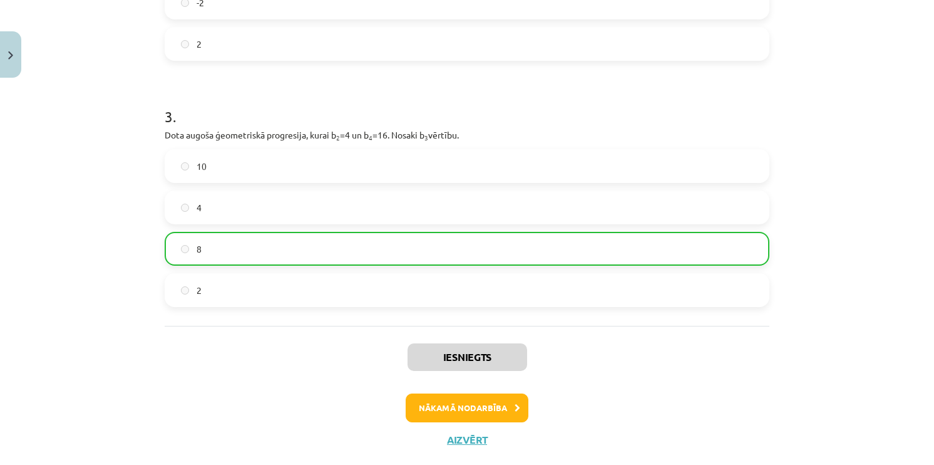
scroll to position [599, 0]
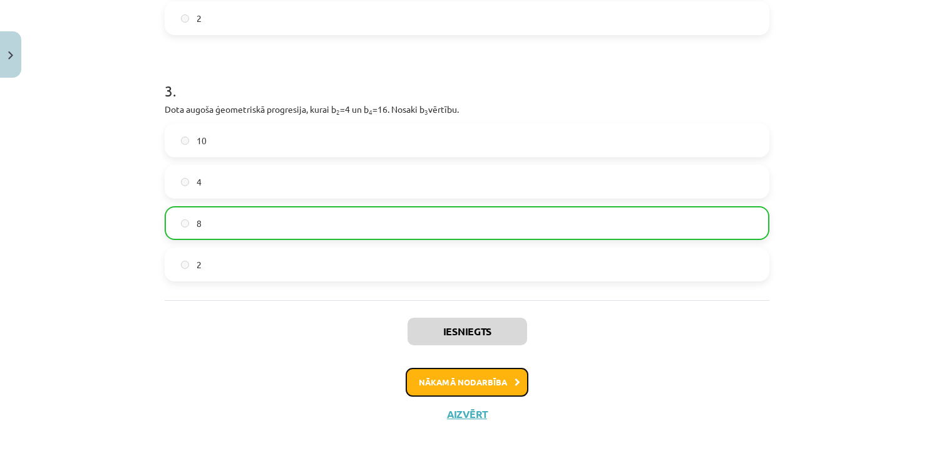
click at [481, 381] on button "Nākamā nodarbība" at bounding box center [467, 382] width 123 height 29
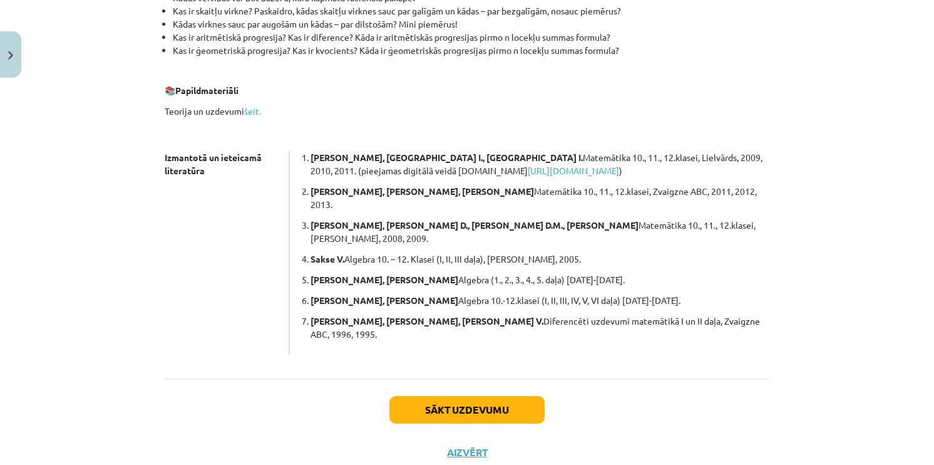
scroll to position [0, 0]
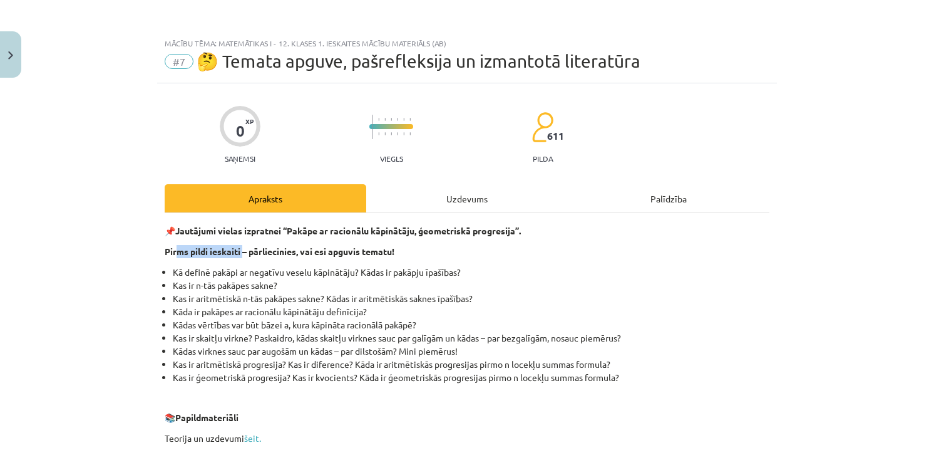
drag, startPoint x: 172, startPoint y: 249, endPoint x: 240, endPoint y: 242, distance: 69.2
click at [240, 242] on div "📌 Jautājumi vielas izpratnei “Pakāpe ar racionālu kāpinātāju, ģeometriskā progr…" at bounding box center [467, 452] width 605 height 457
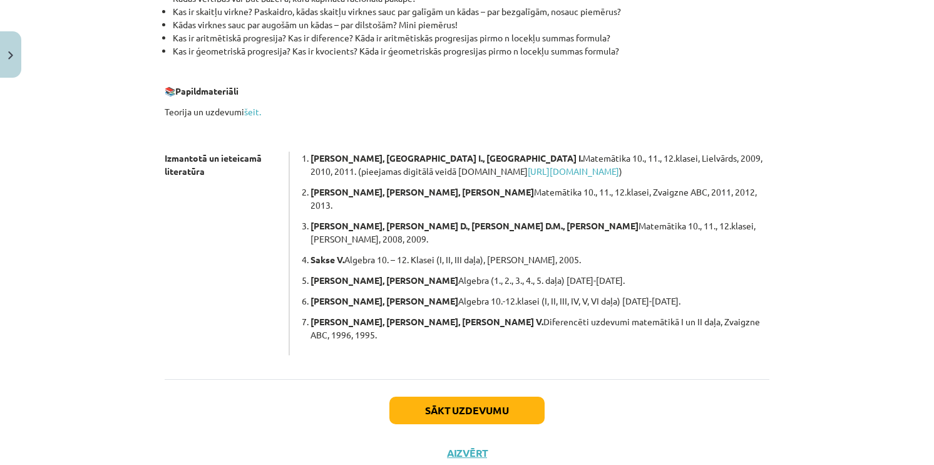
scroll to position [327, 0]
click at [468, 396] on button "Sākt uzdevumu" at bounding box center [466, 410] width 155 height 28
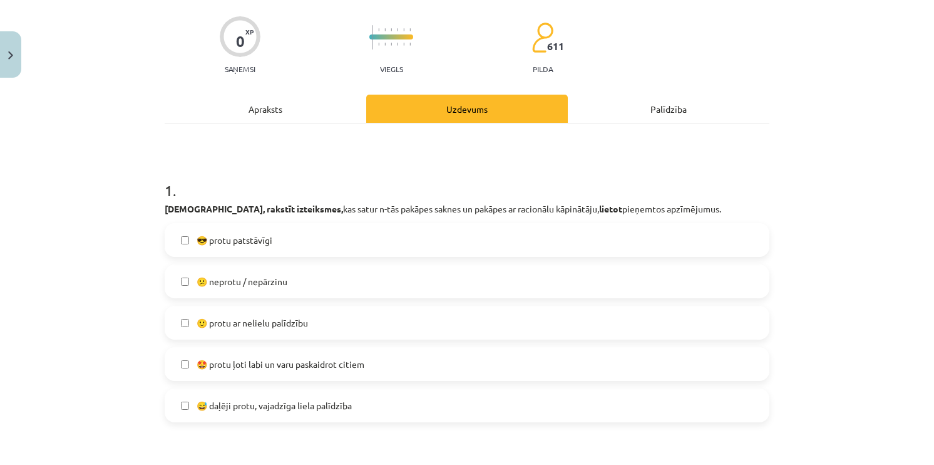
scroll to position [94, 0]
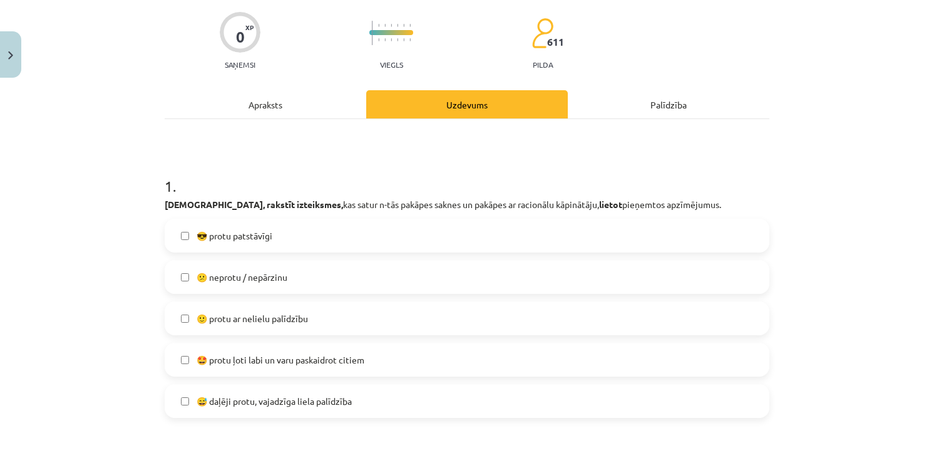
click at [327, 324] on label "🙂 protu ar nelielu palīdzību" at bounding box center [467, 317] width 602 height 31
click at [261, 400] on span "😅 daļēji protu, vajadzīga liela palīdzība" at bounding box center [274, 400] width 155 height 13
click at [287, 324] on label "🙂 protu ar nelielu palīdzību" at bounding box center [467, 317] width 602 height 31
click at [246, 404] on span "😅 daļēji protu, vajadzīga liela palīdzība" at bounding box center [274, 400] width 155 height 13
click at [262, 331] on label "🙂 protu ar nelielu palīdzību" at bounding box center [467, 317] width 602 height 31
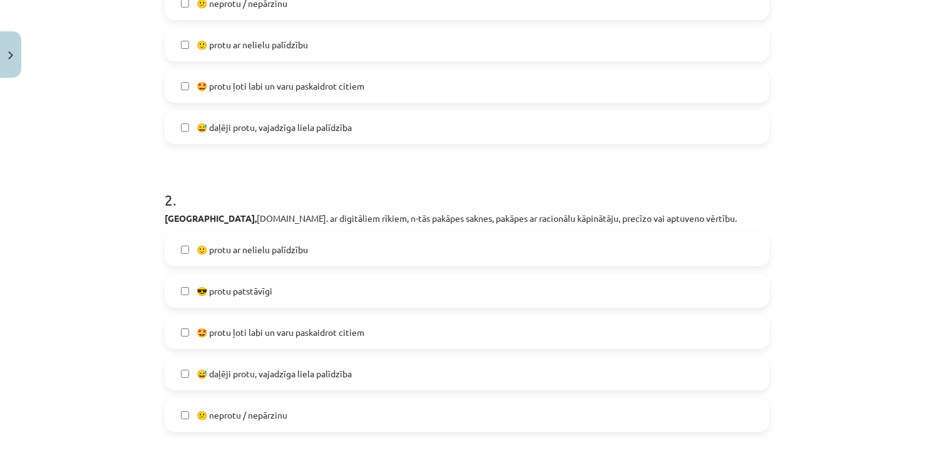
scroll to position [407, 0]
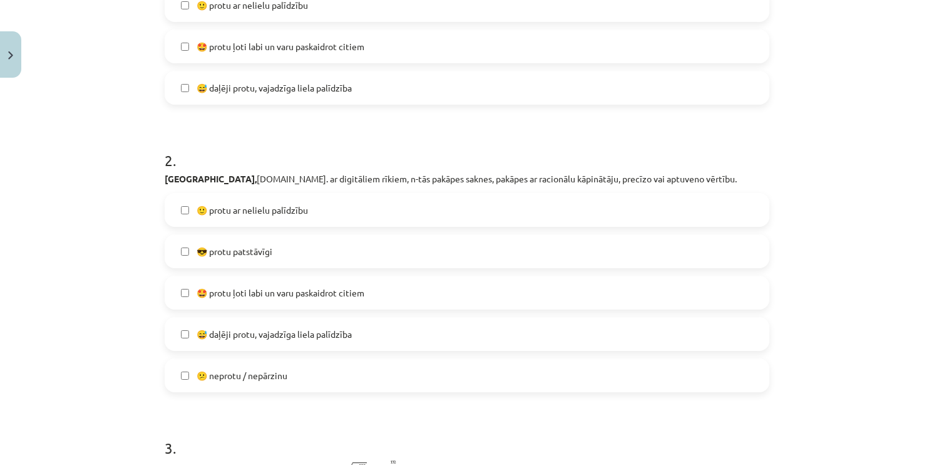
click at [346, 336] on span "😅 daļēji protu, vajadzīga liela palīdzība" at bounding box center [274, 333] width 155 height 13
click at [254, 209] on span "🙂 protu ar nelielu palīdzību" at bounding box center [252, 210] width 111 height 13
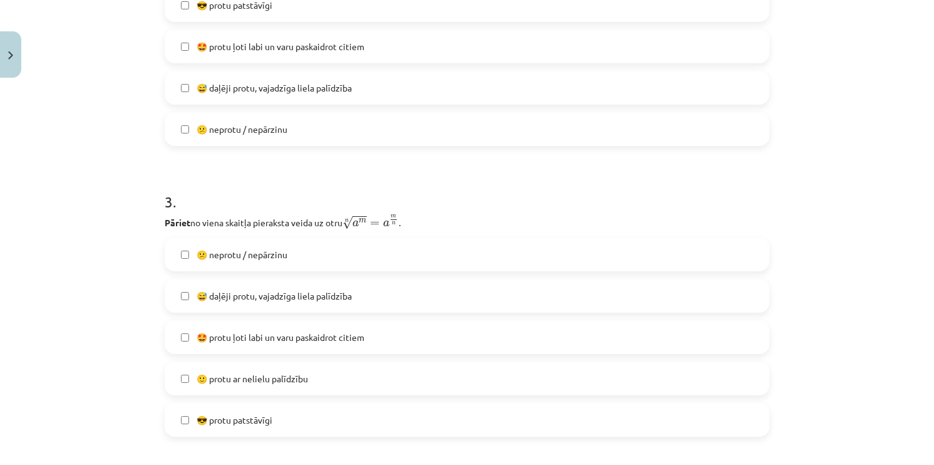
scroll to position [657, 0]
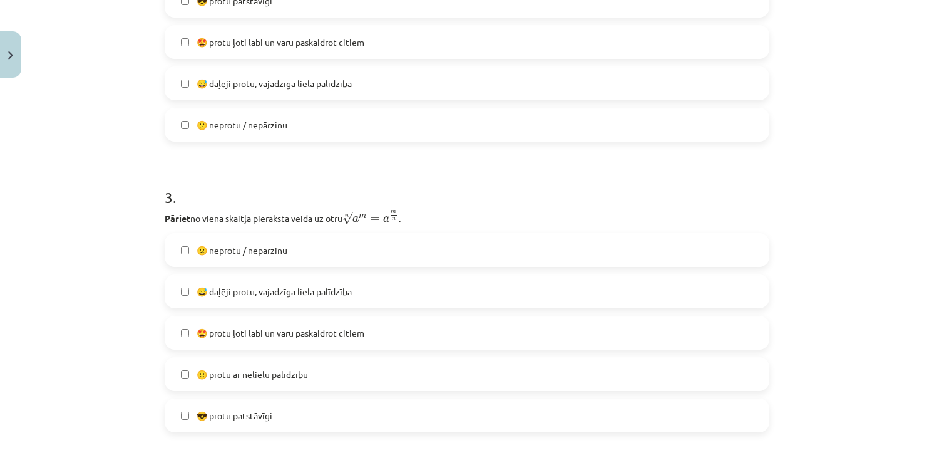
click at [246, 416] on span "😎 protu patstāvīgi" at bounding box center [235, 415] width 76 height 13
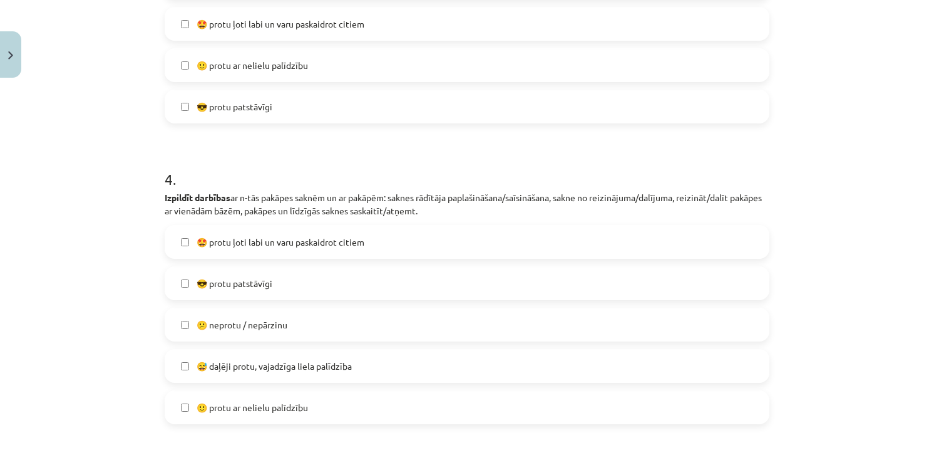
scroll to position [971, 0]
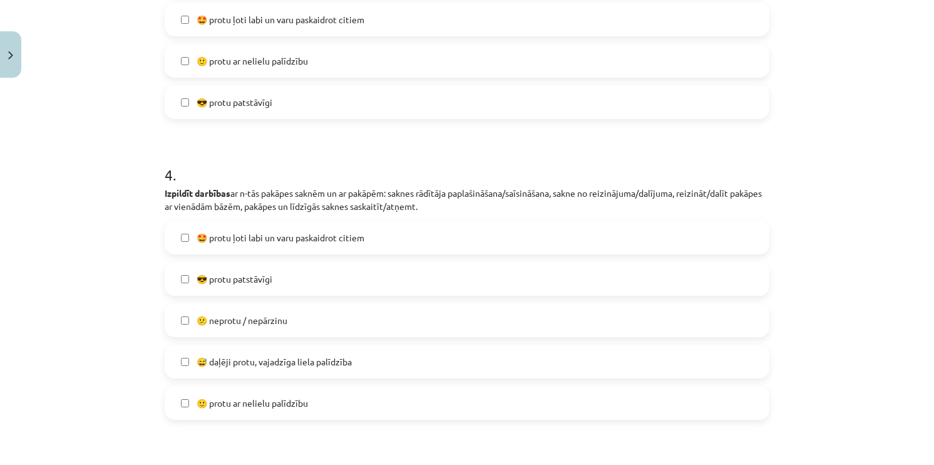
click at [278, 413] on label "🙂 protu ar nelielu palīdzību" at bounding box center [467, 402] width 602 height 31
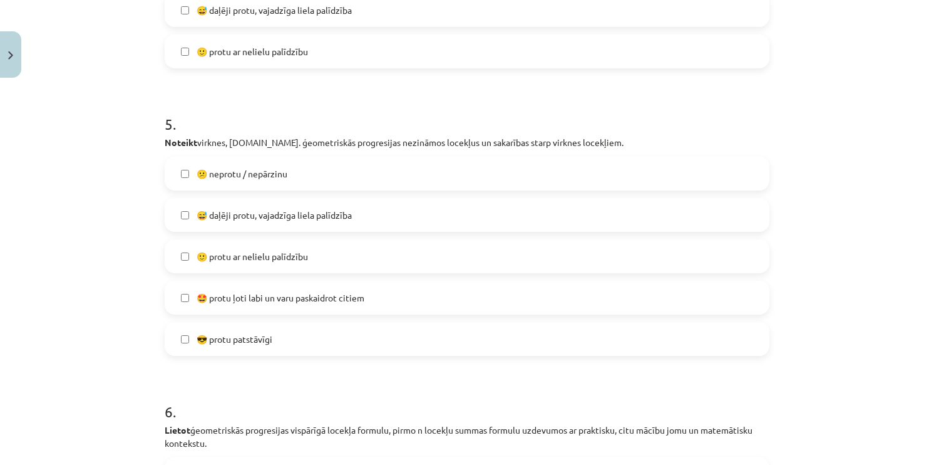
scroll to position [1346, 0]
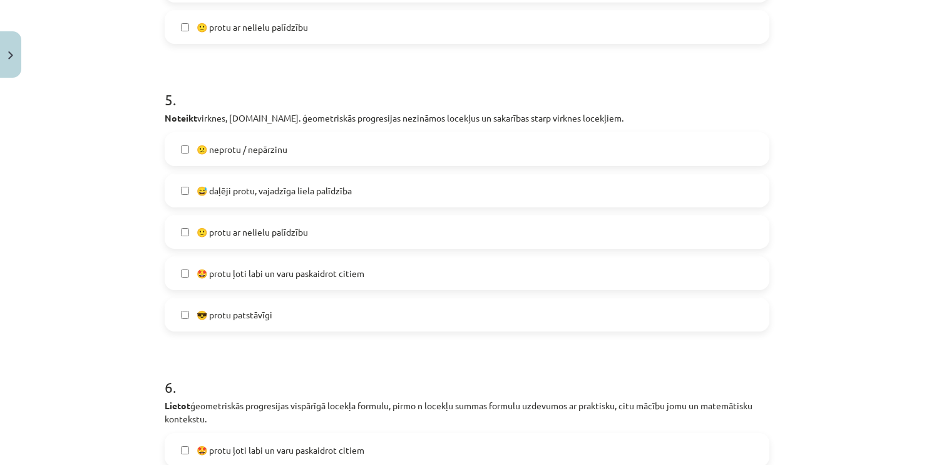
click at [270, 310] on span "😎 protu patstāvīgi" at bounding box center [235, 314] width 76 height 13
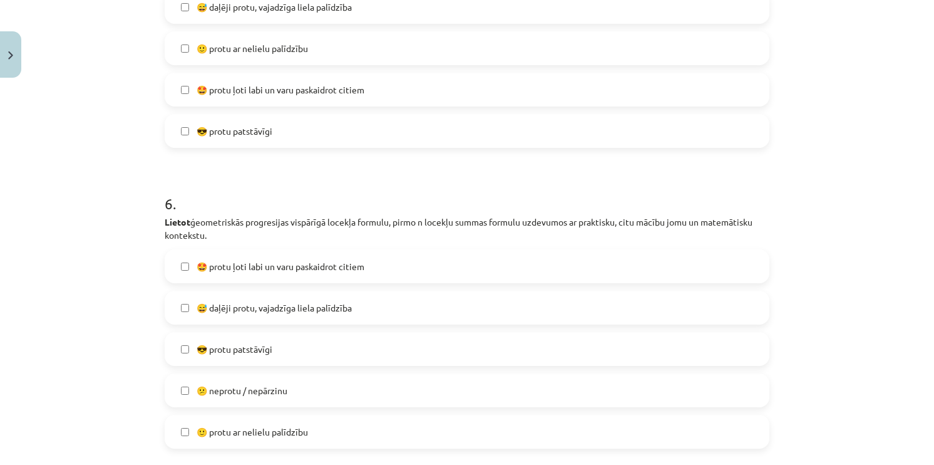
scroll to position [1534, 0]
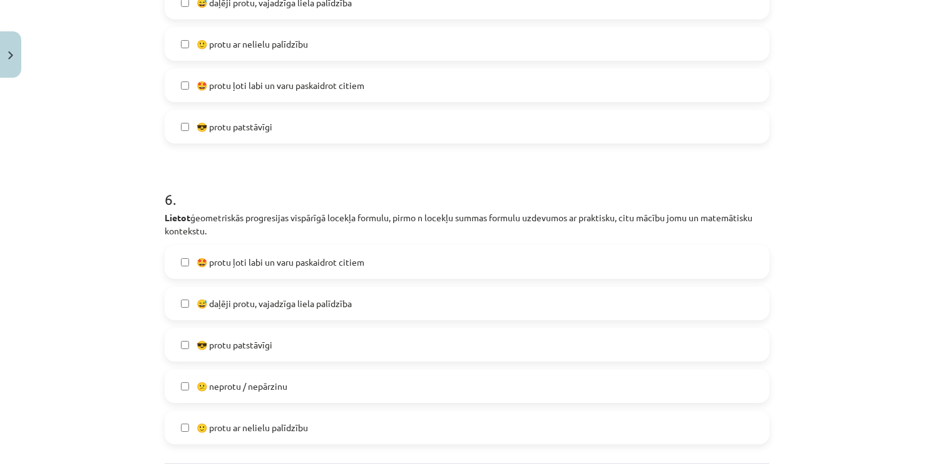
click at [278, 302] on span "😅 daļēji protu, vajadzīga liela palīdzība" at bounding box center [274, 303] width 155 height 13
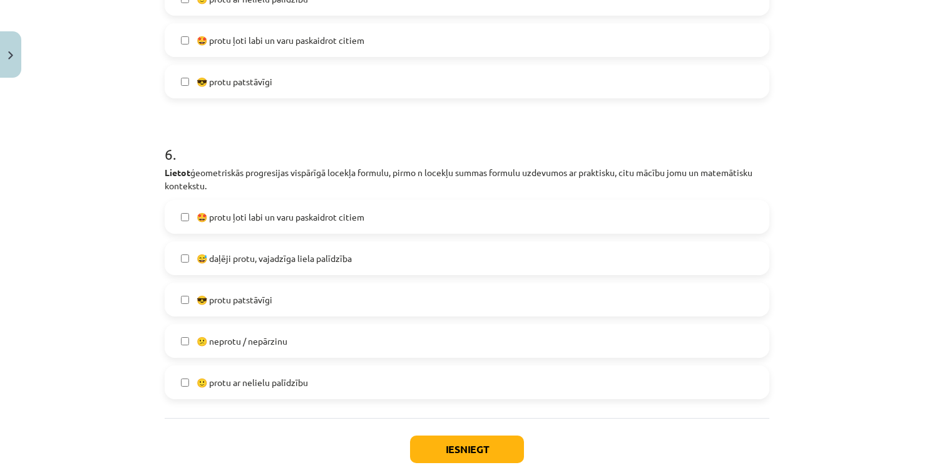
scroll to position [1658, 0]
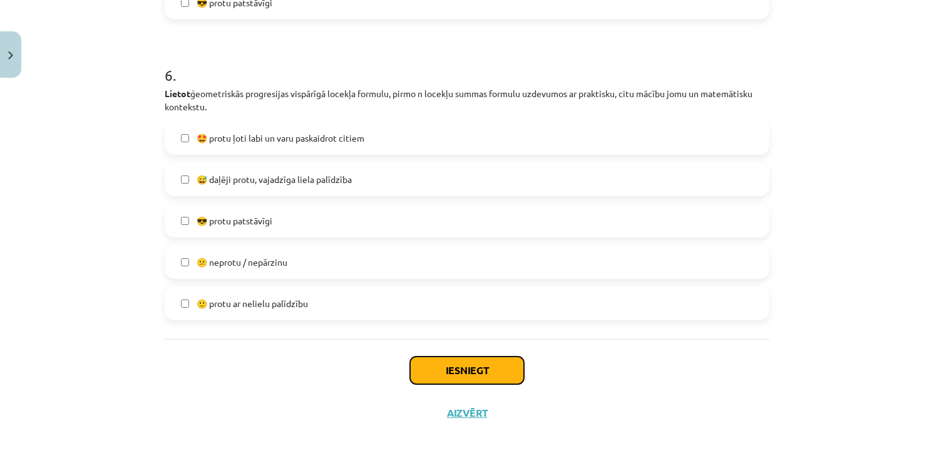
click at [461, 369] on button "Iesniegt" at bounding box center [467, 370] width 114 height 28
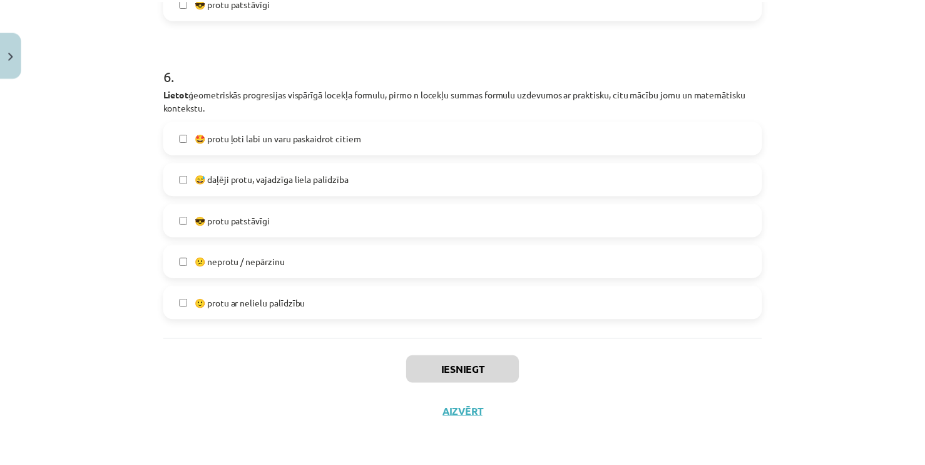
scroll to position [458, 0]
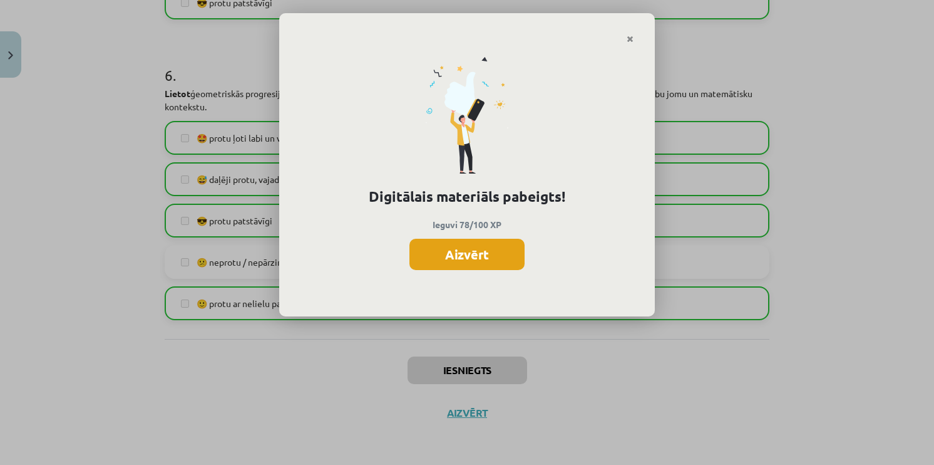
click at [452, 258] on button "Aizvērt" at bounding box center [467, 254] width 115 height 31
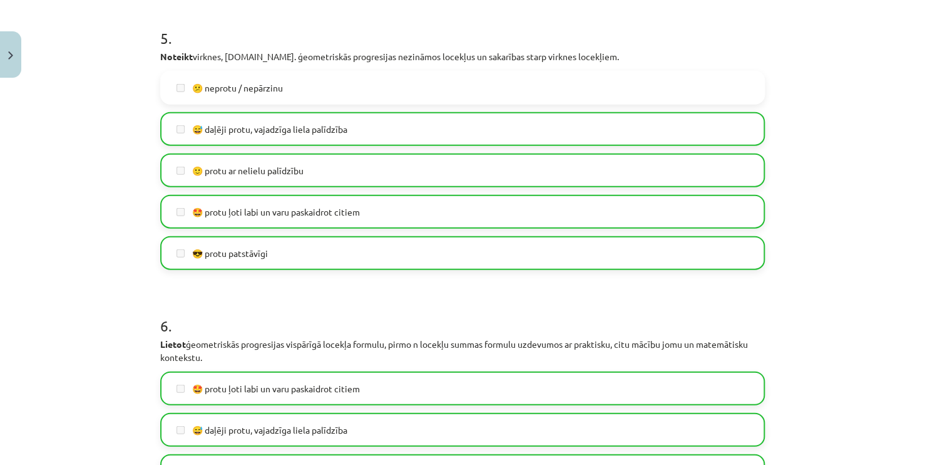
scroll to position [1658, 0]
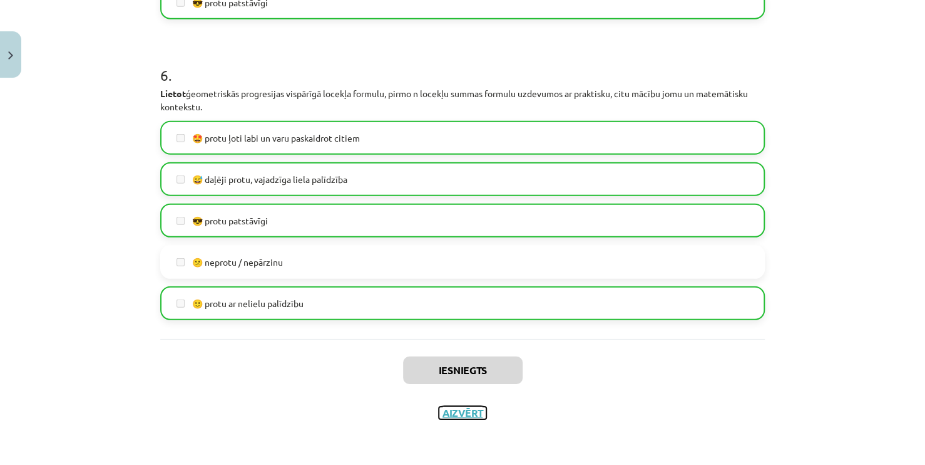
click at [451, 411] on button "Aizvērt" at bounding box center [463, 412] width 48 height 13
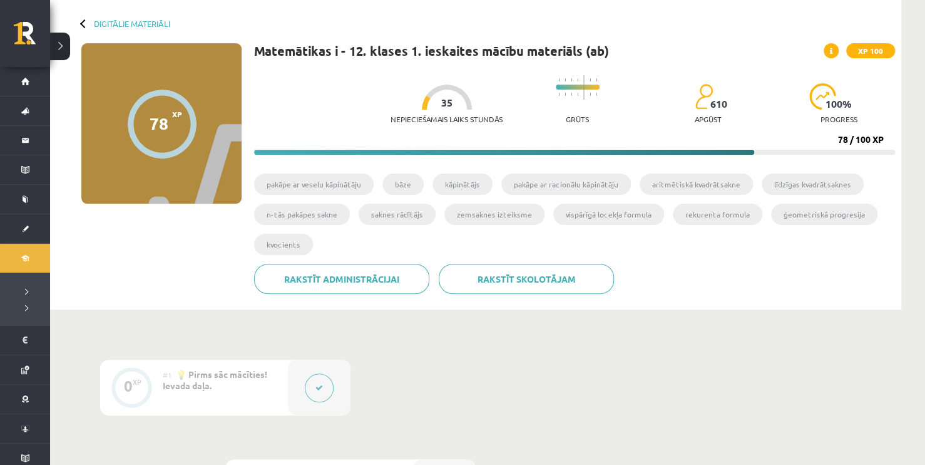
scroll to position [21, 0]
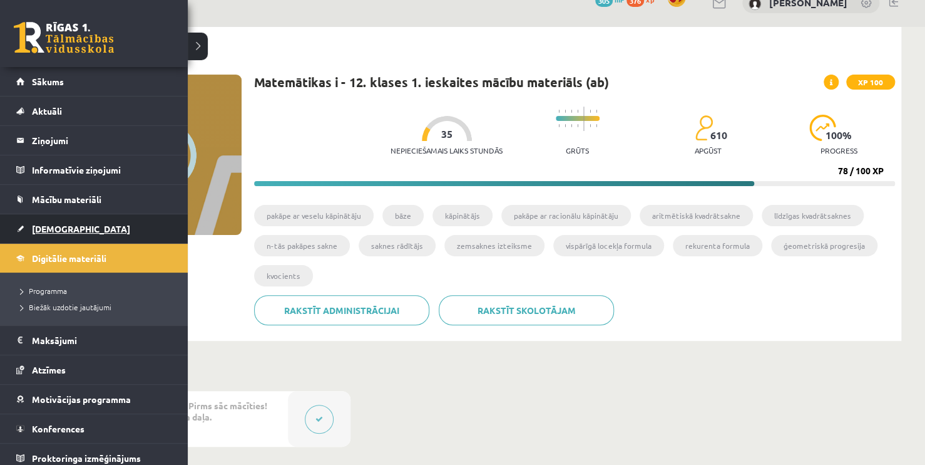
click at [98, 231] on link "[DEMOGRAPHIC_DATA]" at bounding box center [94, 228] width 156 height 29
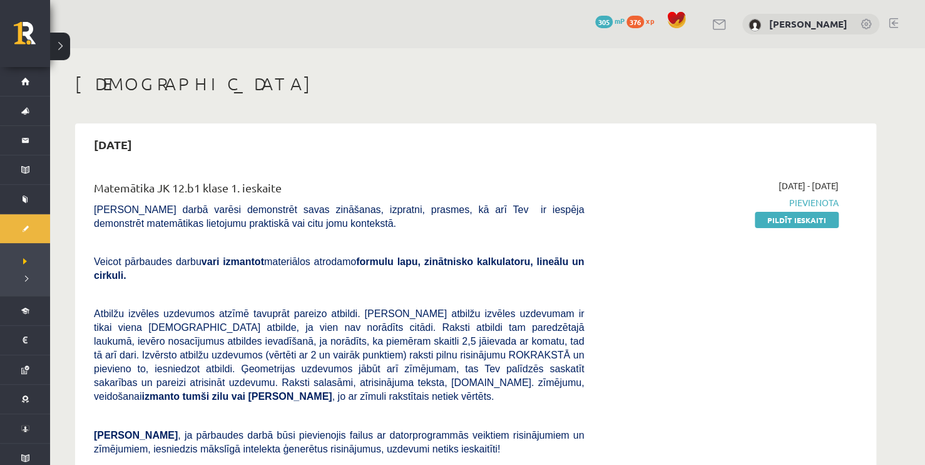
click at [693, 332] on div "2025-09-01 - 2025-09-15 Pievienota Pildīt ieskaiti" at bounding box center [721, 390] width 255 height 423
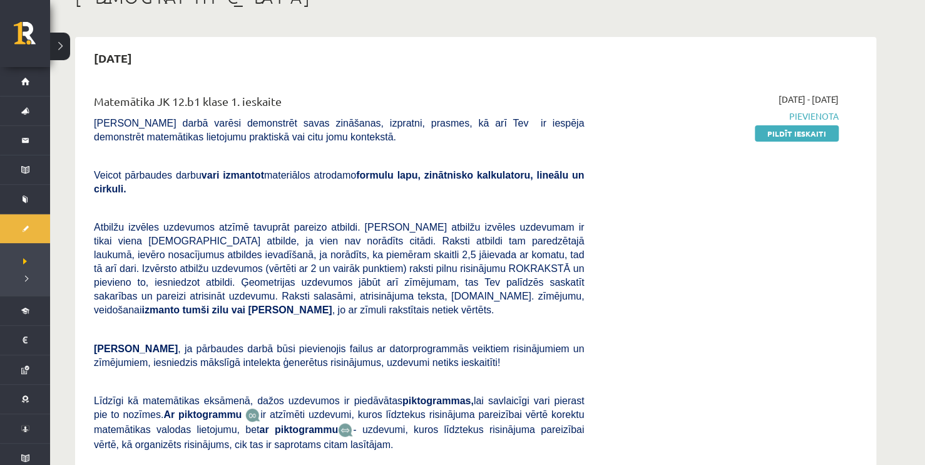
scroll to position [85, 0]
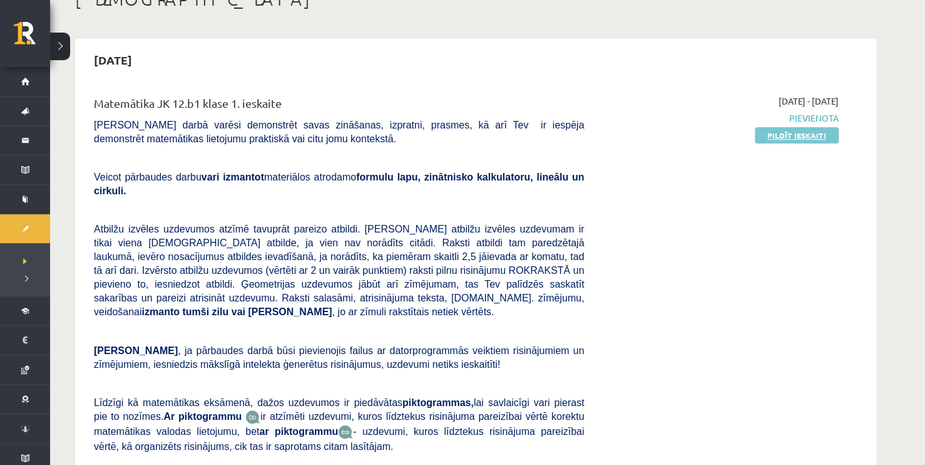
click at [805, 138] on link "Pildīt ieskaiti" at bounding box center [797, 135] width 84 height 16
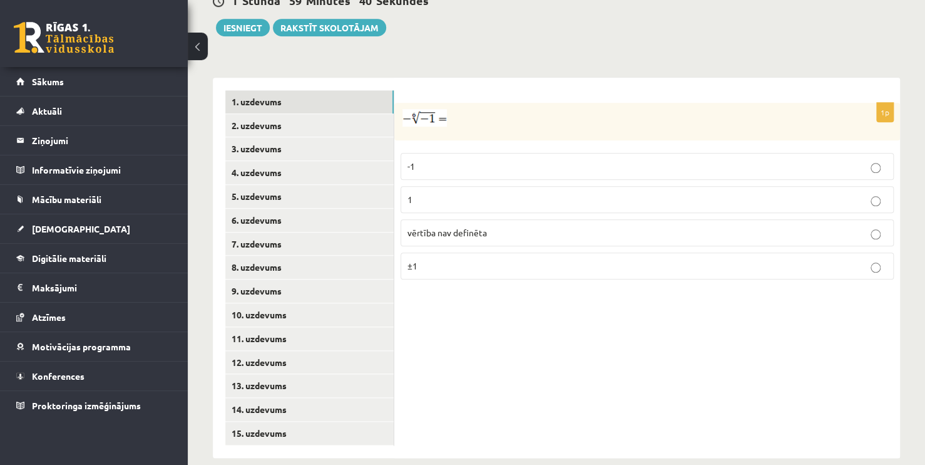
scroll to position [483, 0]
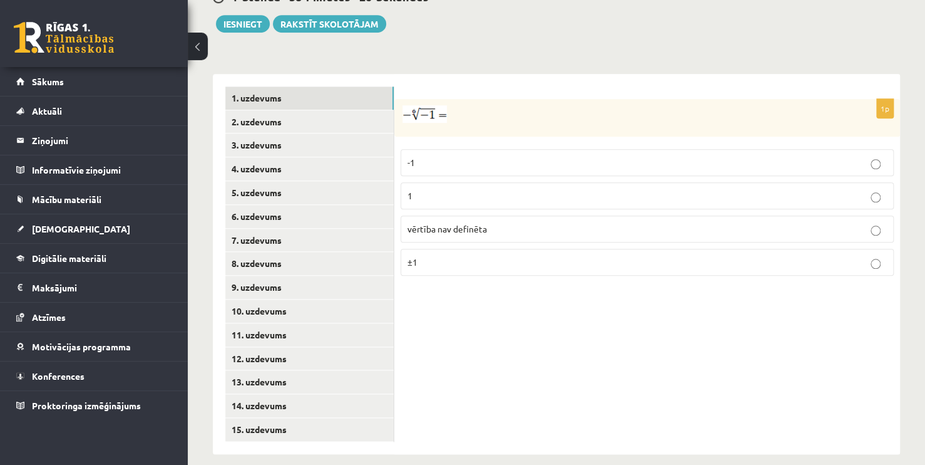
click at [412, 111] on div at bounding box center [647, 118] width 506 height 38
click at [418, 105] on img at bounding box center [425, 114] width 44 height 18
click at [508, 222] on p "vērtība nav definēta" at bounding box center [648, 228] width 480 height 13
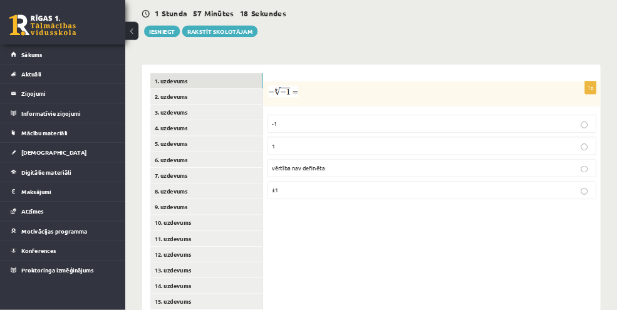
scroll to position [421, 0]
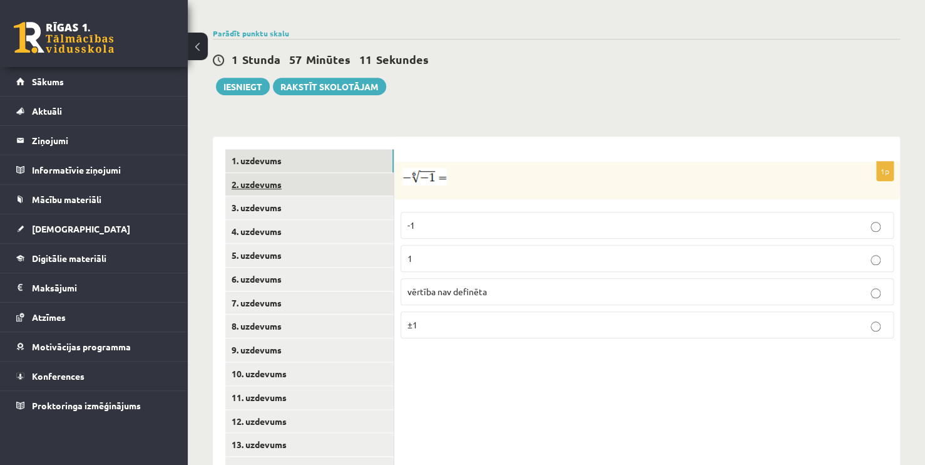
click at [280, 173] on link "2. uzdevums" at bounding box center [309, 184] width 168 height 23
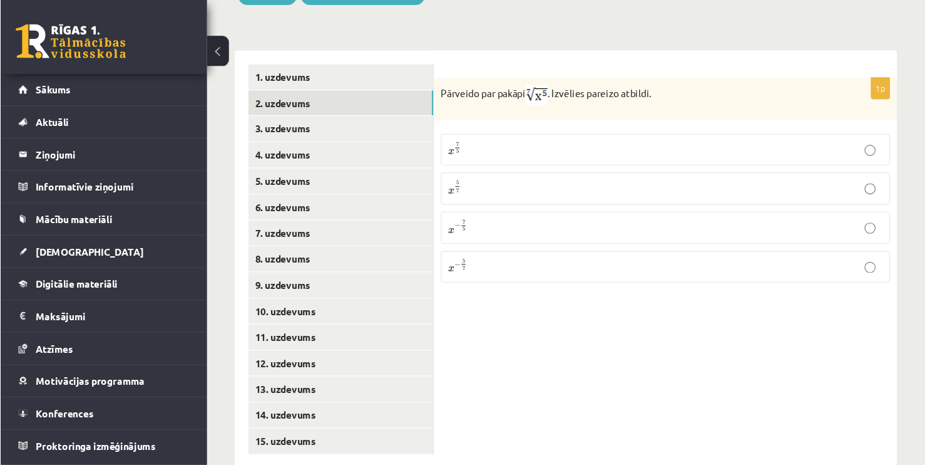
scroll to position [483, 0]
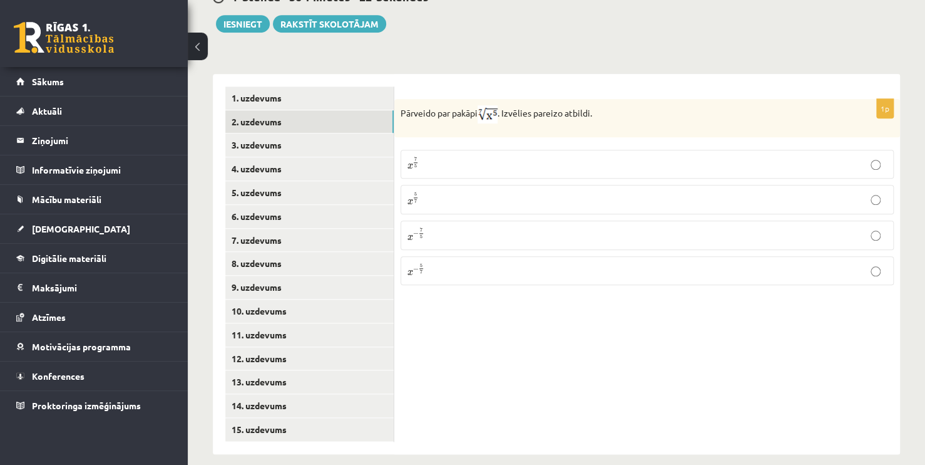
click at [425, 192] on p "x 5 7 x 5 7" at bounding box center [648, 200] width 480 height 16
click at [278, 133] on link "3. uzdevums" at bounding box center [309, 144] width 168 height 23
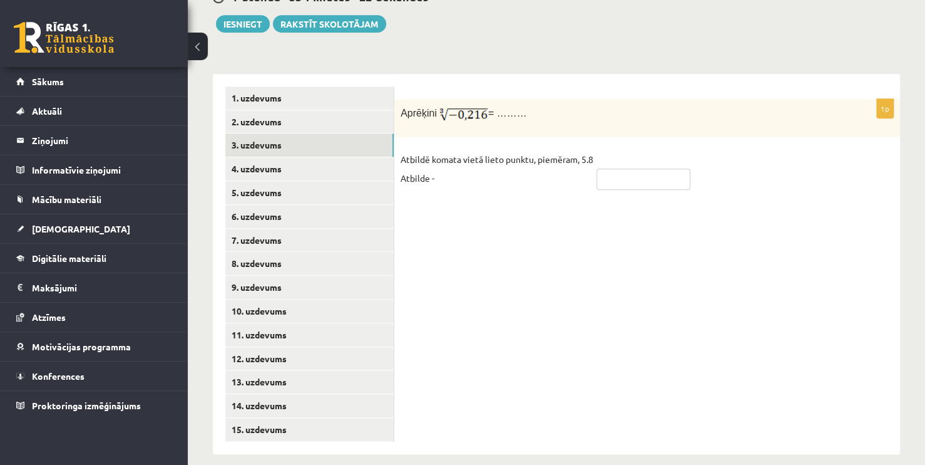
click at [619, 168] on input "text" at bounding box center [644, 178] width 94 height 21
type input "****"
click at [266, 157] on link "4. uzdevums" at bounding box center [309, 168] width 168 height 23
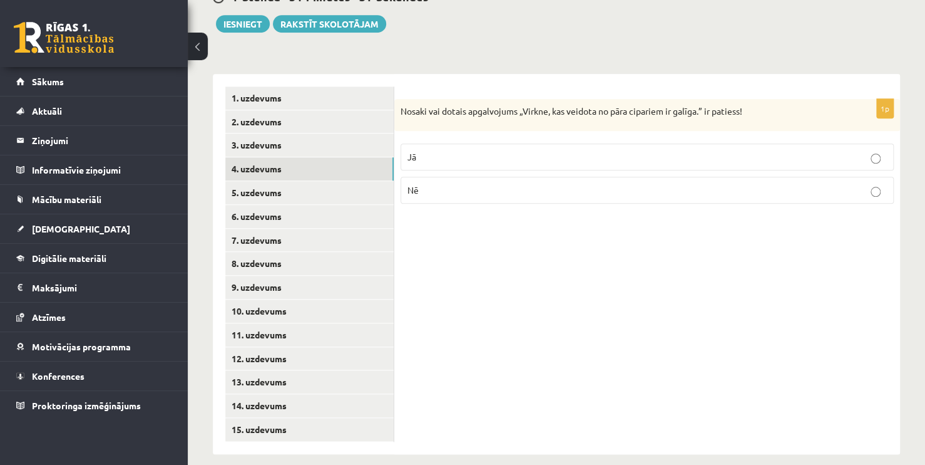
click at [545, 183] on p "Nē" at bounding box center [648, 189] width 480 height 13
click at [570, 150] on p "Jā" at bounding box center [648, 156] width 480 height 13
click at [299, 184] on link "5. uzdevums" at bounding box center [309, 192] width 168 height 23
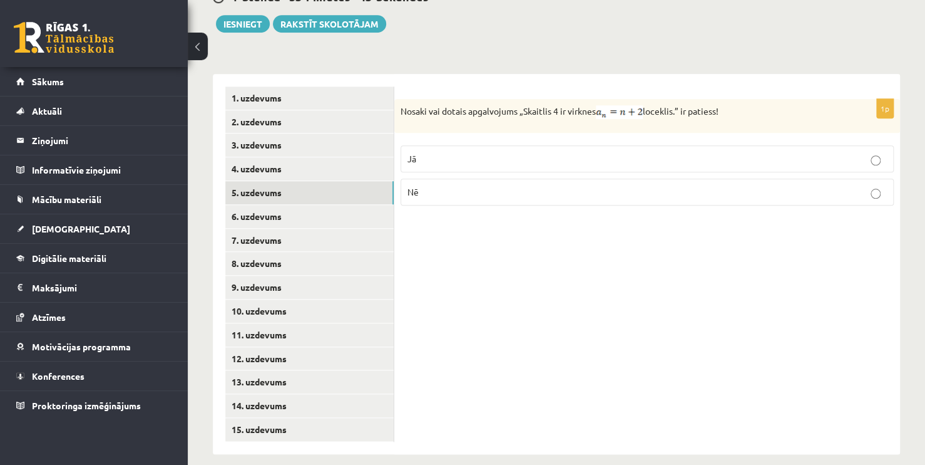
drag, startPoint x: 564, startPoint y: 182, endPoint x: 560, endPoint y: 189, distance: 8.4
click at [562, 187] on label "Nē" at bounding box center [647, 191] width 493 height 27
click at [492, 152] on p "Jā" at bounding box center [648, 158] width 480 height 13
click at [274, 205] on link "6. uzdevums" at bounding box center [309, 216] width 168 height 23
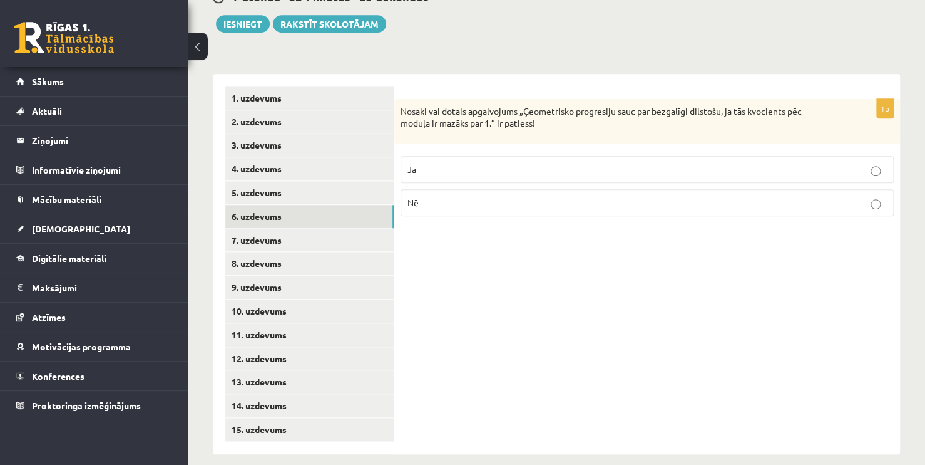
click at [450, 196] on p "Nē" at bounding box center [648, 202] width 480 height 13
click at [442, 163] on p "Jā" at bounding box center [648, 169] width 480 height 13
click at [259, 229] on link "7. uzdevums" at bounding box center [309, 240] width 168 height 23
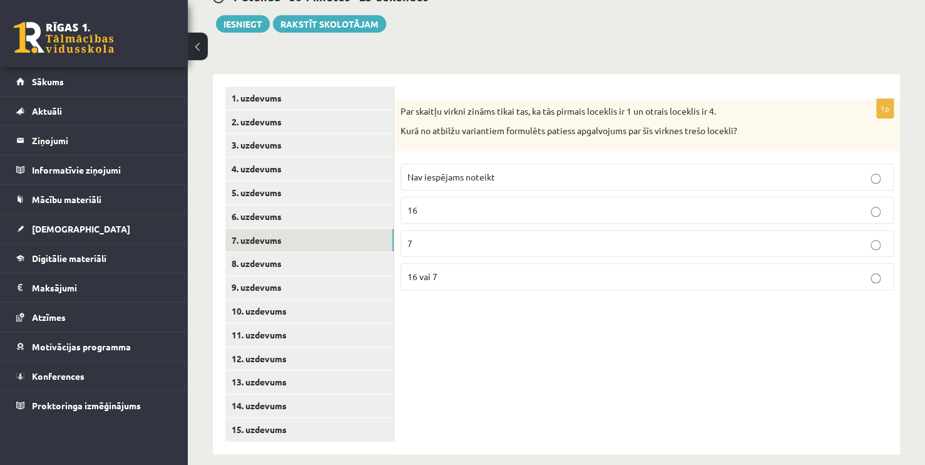
click at [463, 237] on p "7" at bounding box center [648, 243] width 480 height 13
click at [501, 269] on label "16 vai 7" at bounding box center [647, 276] width 493 height 27
click at [249, 252] on link "8. uzdevums" at bounding box center [309, 263] width 168 height 23
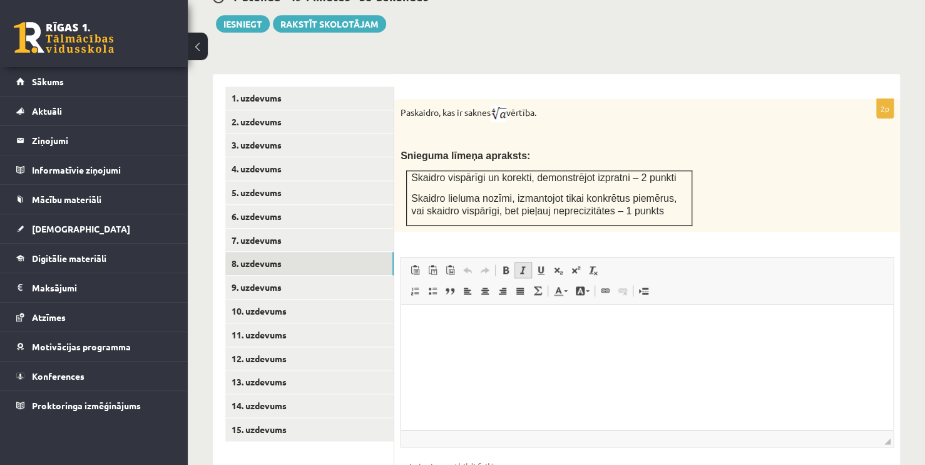
scroll to position [0, 0]
click at [272, 276] on link "9. uzdevums" at bounding box center [309, 287] width 168 height 23
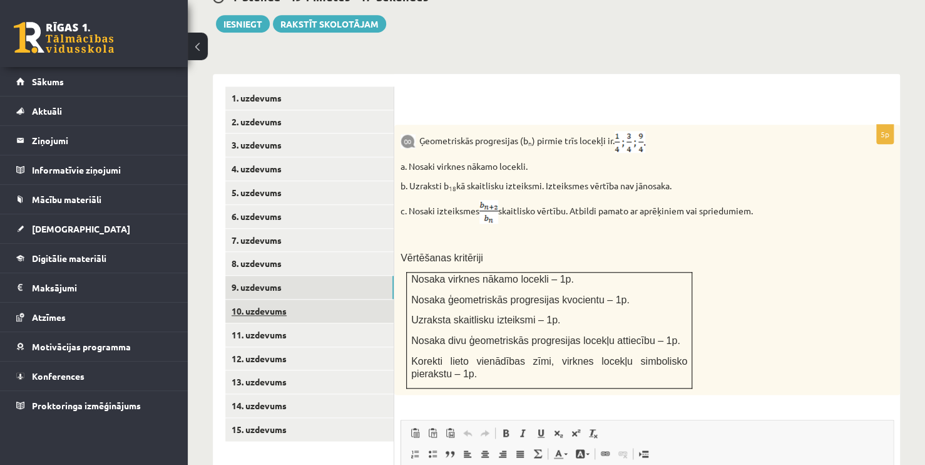
click at [278, 299] on link "10. uzdevums" at bounding box center [309, 310] width 168 height 23
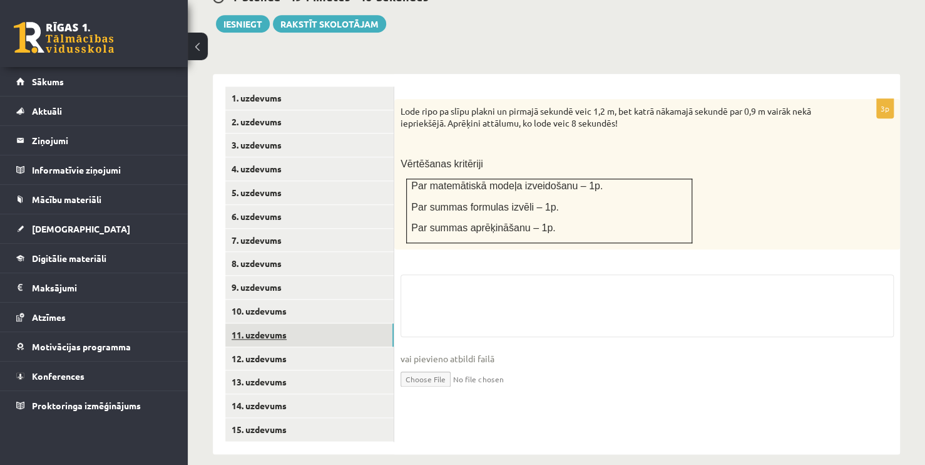
click at [276, 323] on link "11. uzdevums" at bounding box center [309, 334] width 168 height 23
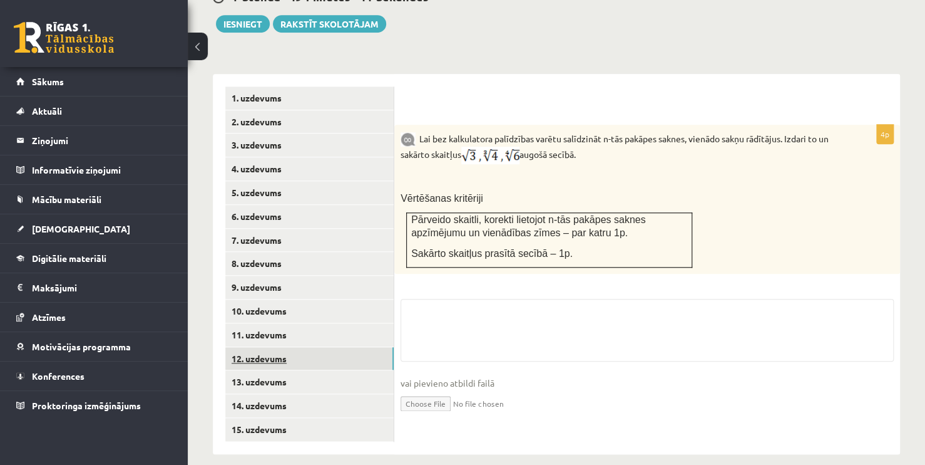
click at [273, 347] on link "12. uzdevums" at bounding box center [309, 358] width 168 height 23
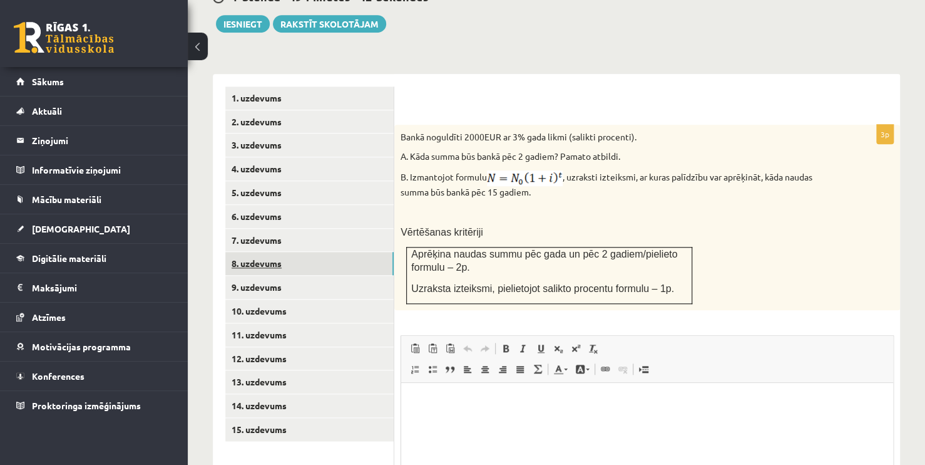
click at [259, 252] on link "8. uzdevums" at bounding box center [309, 263] width 168 height 23
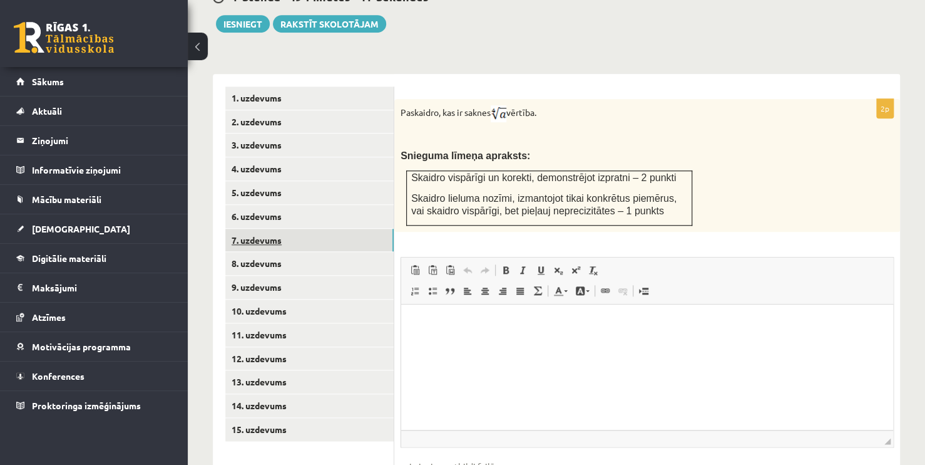
click at [277, 229] on link "7. uzdevums" at bounding box center [309, 240] width 168 height 23
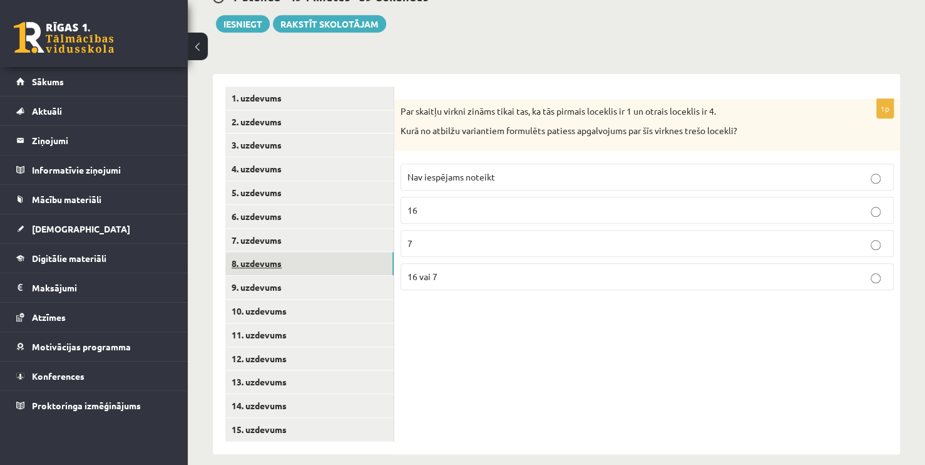
click at [254, 252] on link "8. uzdevums" at bounding box center [309, 263] width 168 height 23
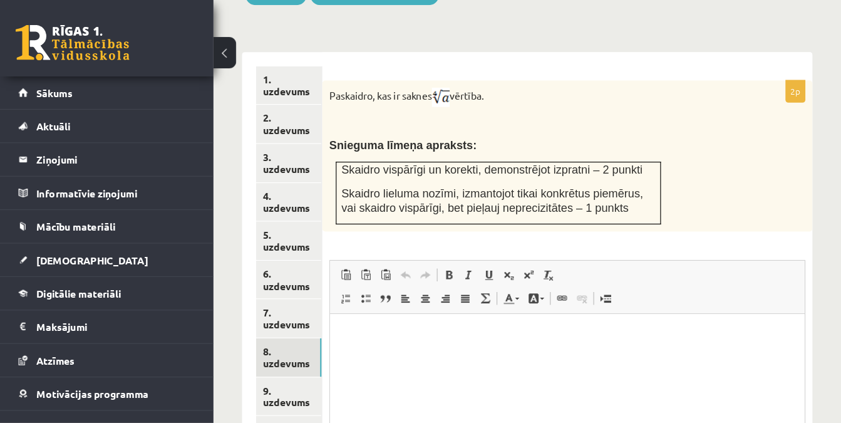
scroll to position [567, 0]
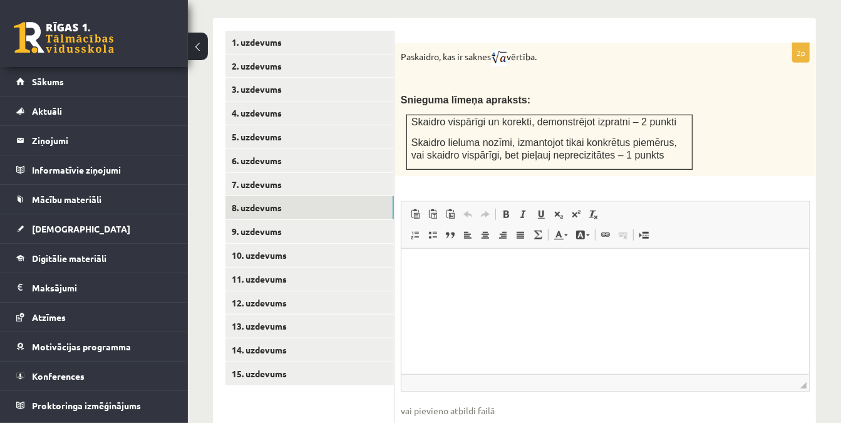
click at [458, 278] on html at bounding box center [605, 267] width 408 height 38
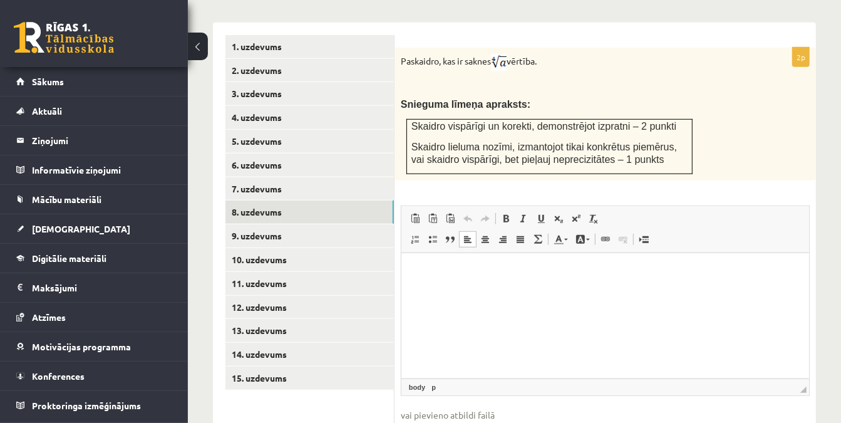
scroll to position [562, 0]
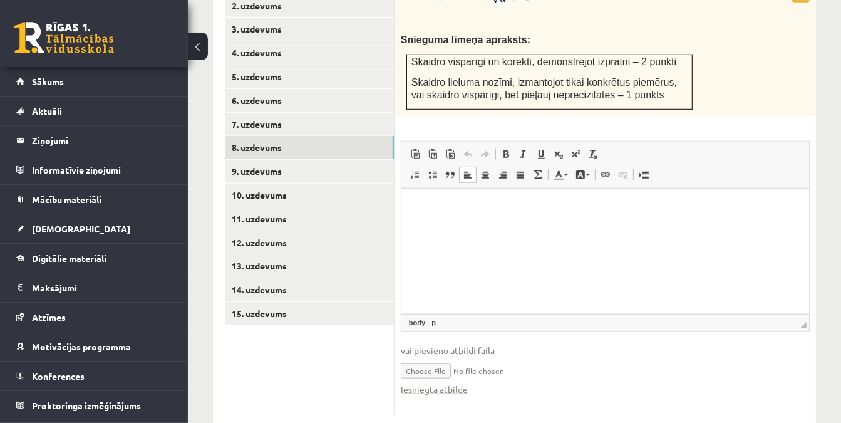
click at [425, 357] on input "file" at bounding box center [605, 370] width 409 height 26
type input "**********"
click at [259, 160] on link "9. uzdevums" at bounding box center [309, 171] width 168 height 23
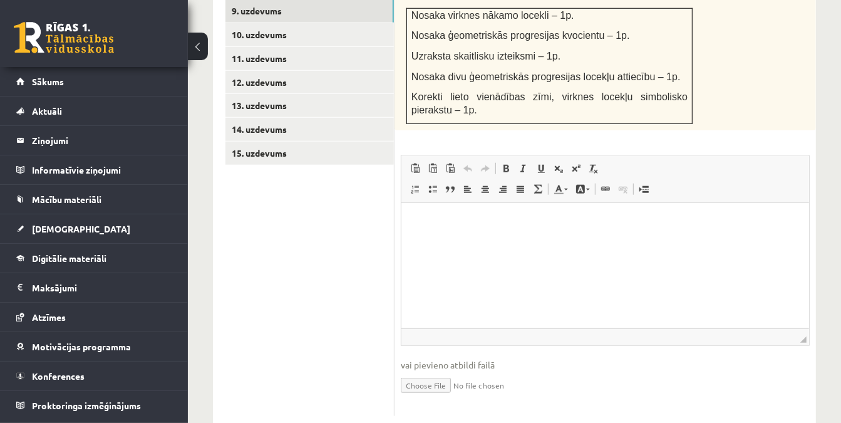
scroll to position [788, 0]
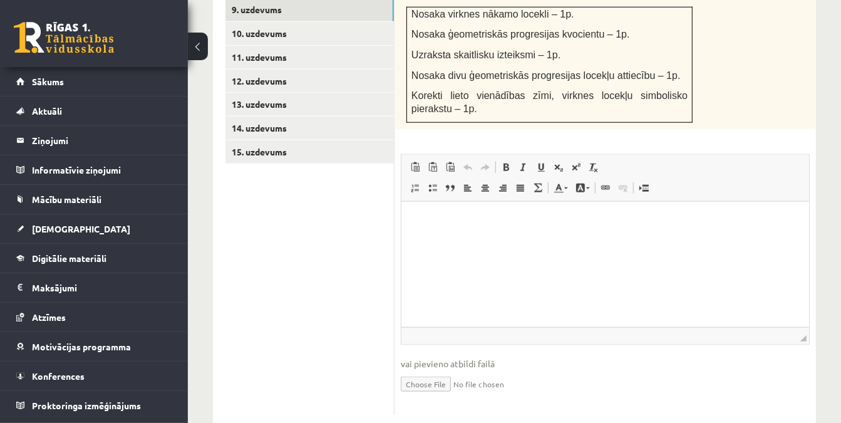
click at [429, 370] on input "file" at bounding box center [605, 383] width 409 height 26
type input "**********"
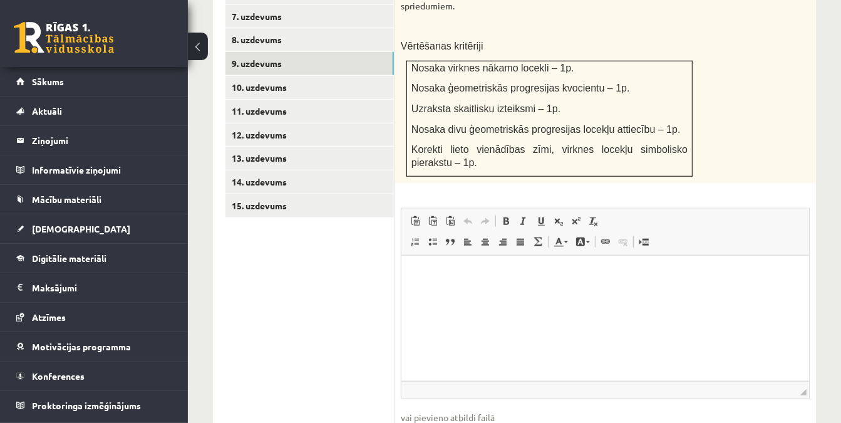
scroll to position [731, 0]
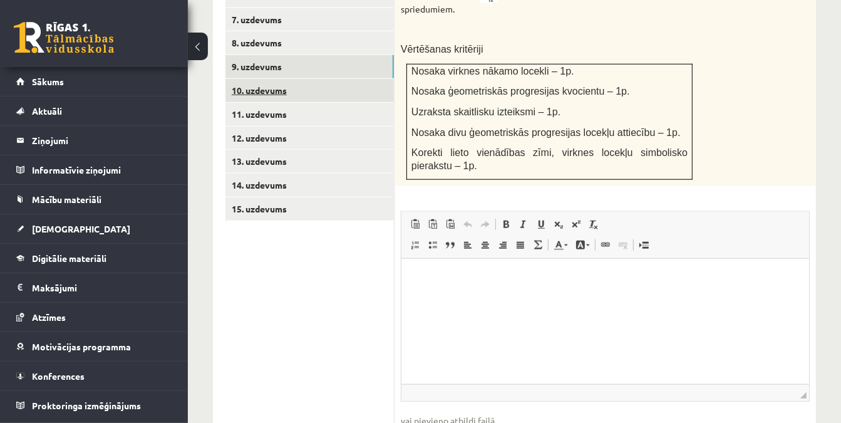
click at [257, 79] on link "10. uzdevums" at bounding box center [309, 90] width 168 height 23
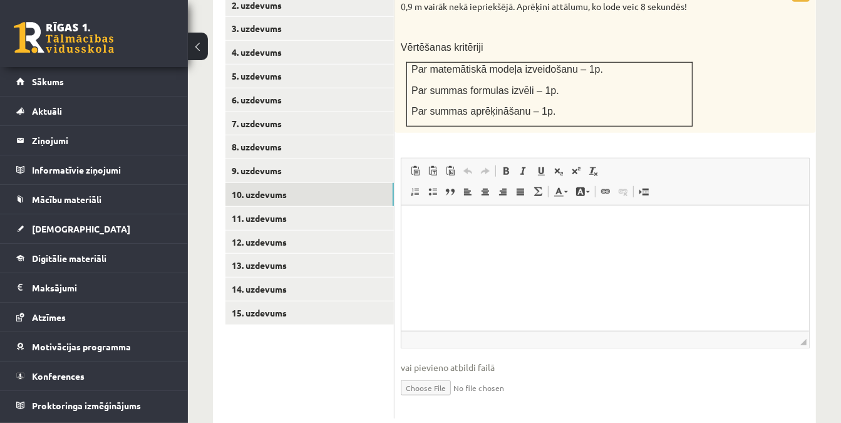
scroll to position [631, 0]
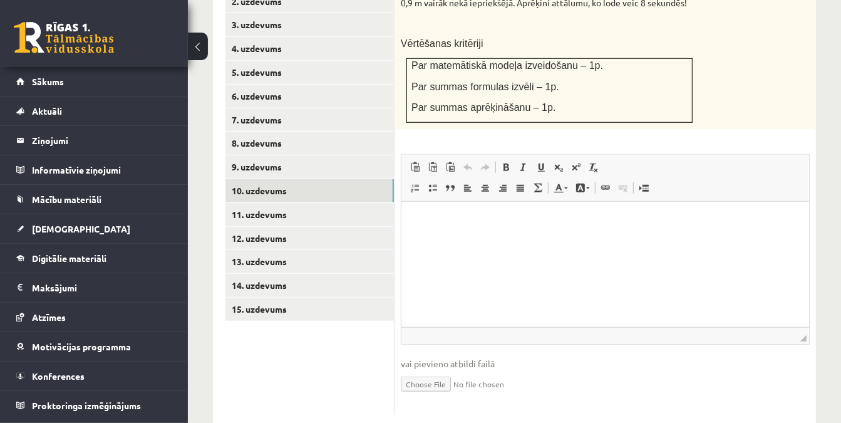
click at [438, 370] on input "file" at bounding box center [605, 383] width 409 height 26
type input "**********"
click at [445, 396] on link "Iesniegtā atbilde" at bounding box center [434, 402] width 67 height 13
click at [294, 203] on link "11. uzdevums" at bounding box center [309, 214] width 168 height 23
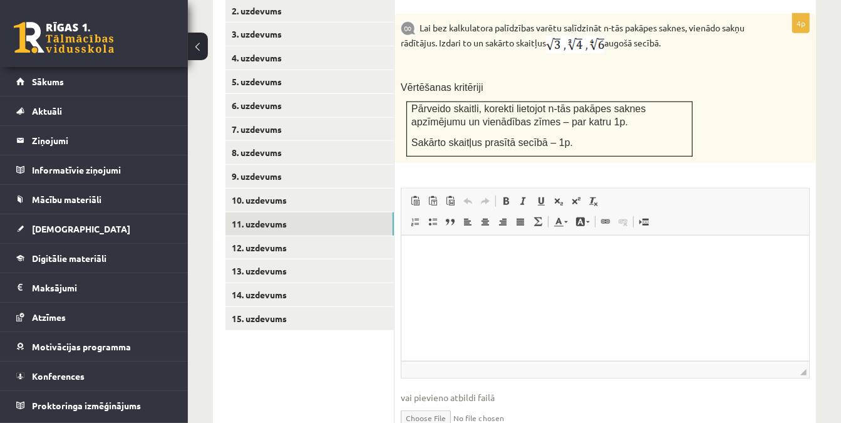
scroll to position [626, 0]
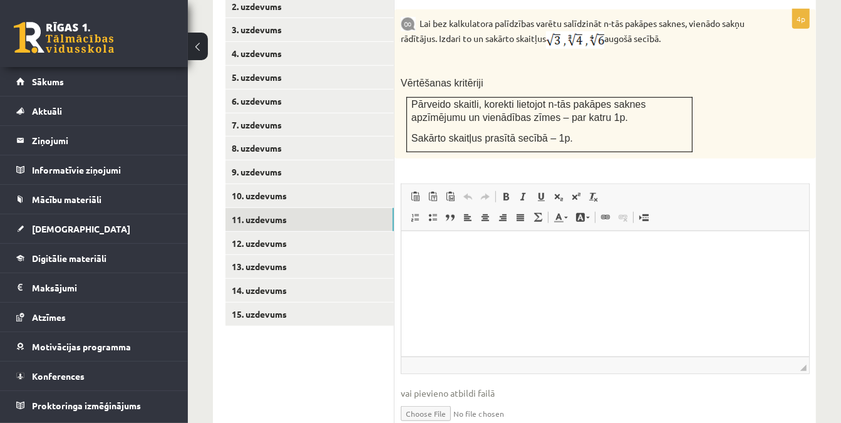
click at [441, 399] on input "file" at bounding box center [605, 412] width 409 height 26
type input "**********"
click at [262, 232] on link "12. uzdevums" at bounding box center [309, 243] width 168 height 23
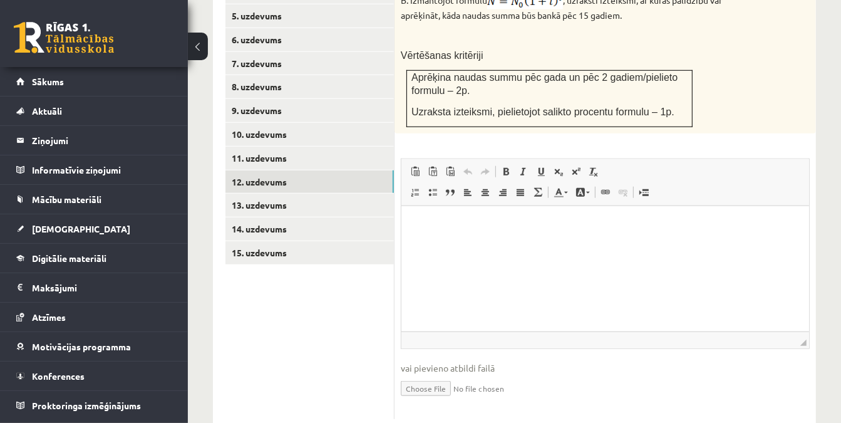
scroll to position [691, 0]
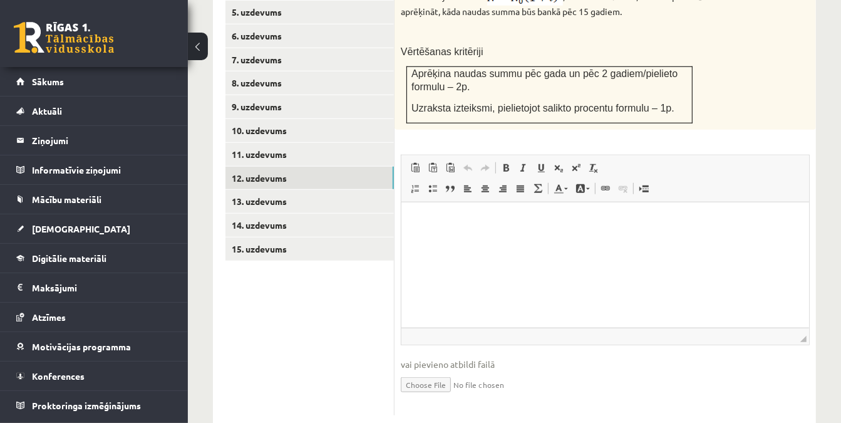
click at [438, 371] on input "file" at bounding box center [605, 384] width 409 height 26
click at [441, 371] on input "file" at bounding box center [605, 384] width 409 height 26
type input "**********"
click at [267, 190] on link "13. uzdevums" at bounding box center [309, 201] width 168 height 23
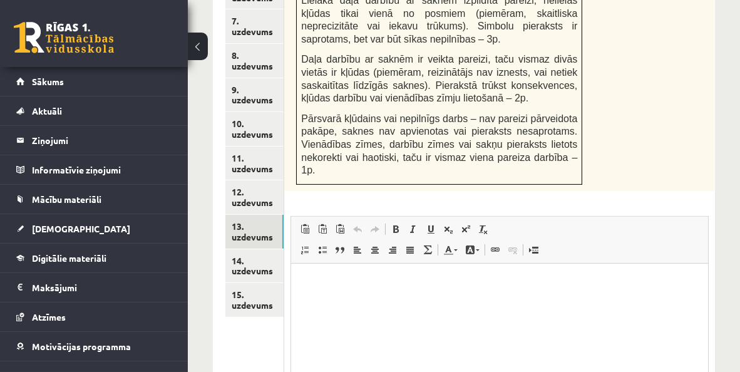
scroll to position [920, 0]
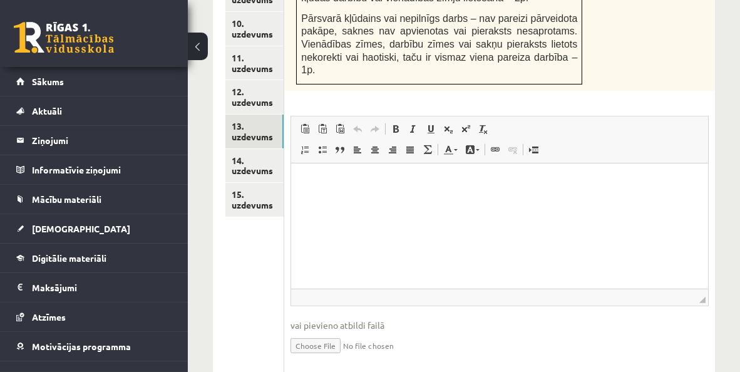
click at [317, 332] on input "file" at bounding box center [500, 345] width 418 height 26
click at [319, 332] on input "file" at bounding box center [500, 345] width 418 height 26
type input "**********"
click at [239, 149] on link "14. uzdevums" at bounding box center [254, 166] width 58 height 34
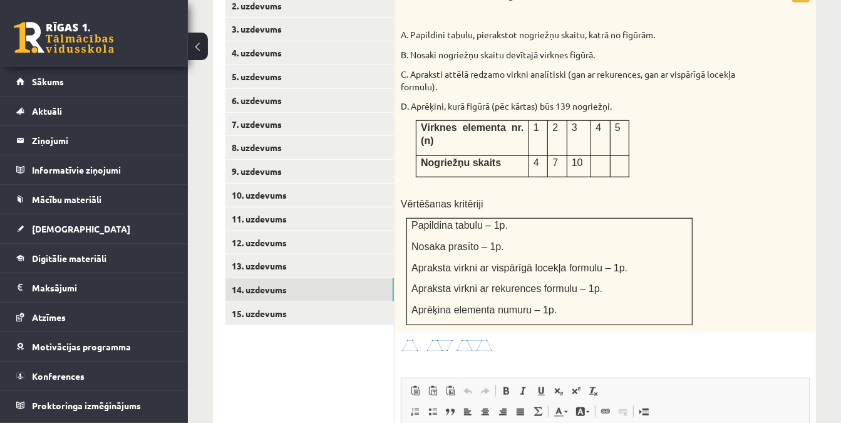
scroll to position [649, 0]
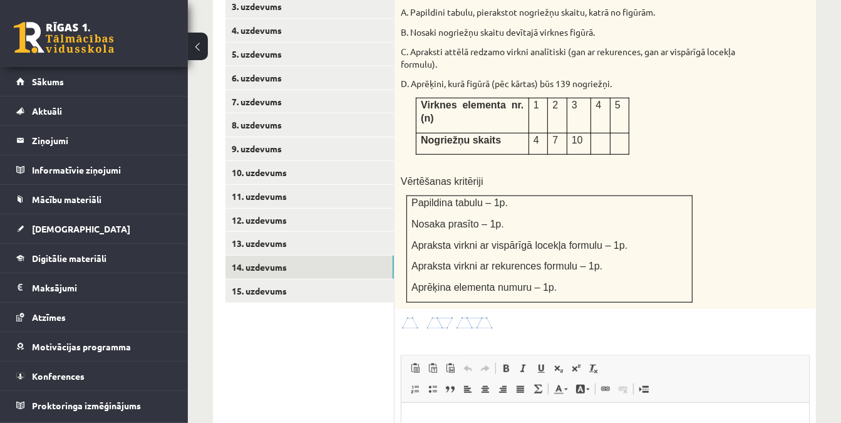
click at [797, 152] on div "Attēlā var redzēt virkni ar figūrām. A. Papildini tabulu, pierakstot nogriežņu …" at bounding box center [604, 135] width 421 height 348
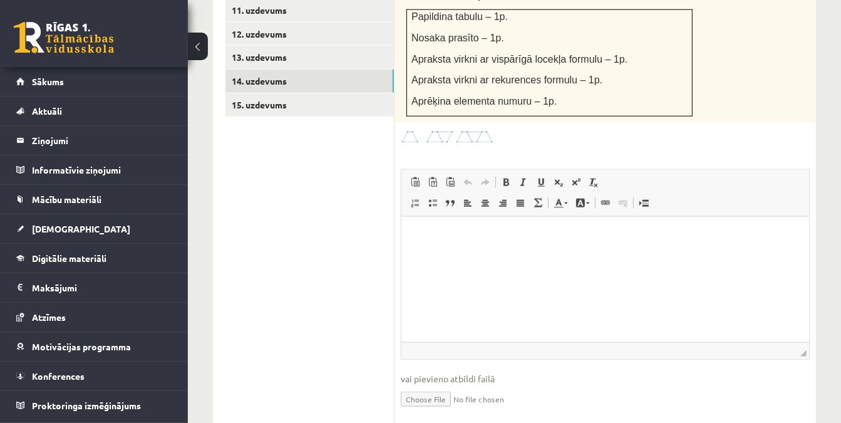
scroll to position [837, 0]
click at [434, 384] on input "file" at bounding box center [605, 397] width 409 height 26
type input "**********"
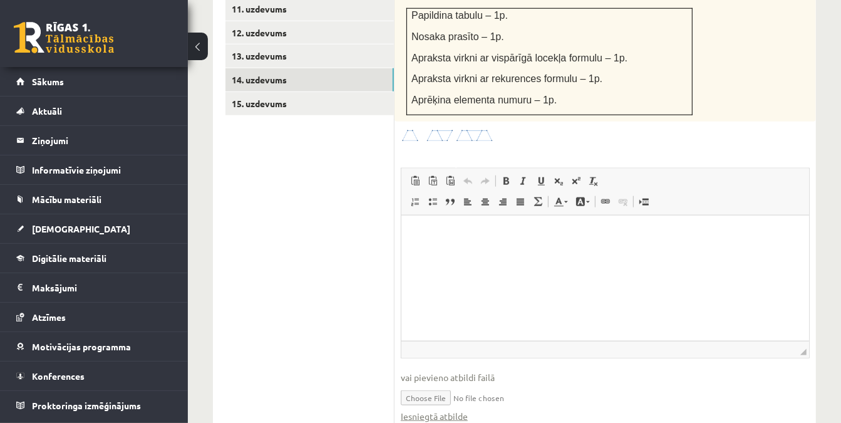
scroll to position [723, 0]
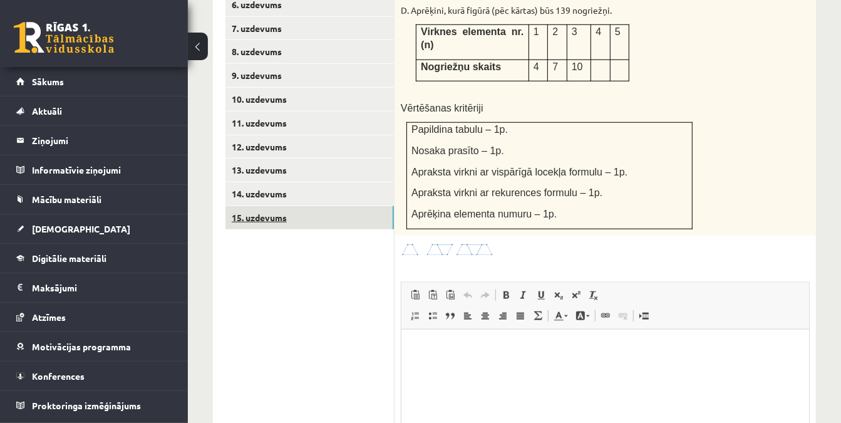
click at [319, 206] on link "15. uzdevums" at bounding box center [309, 217] width 168 height 23
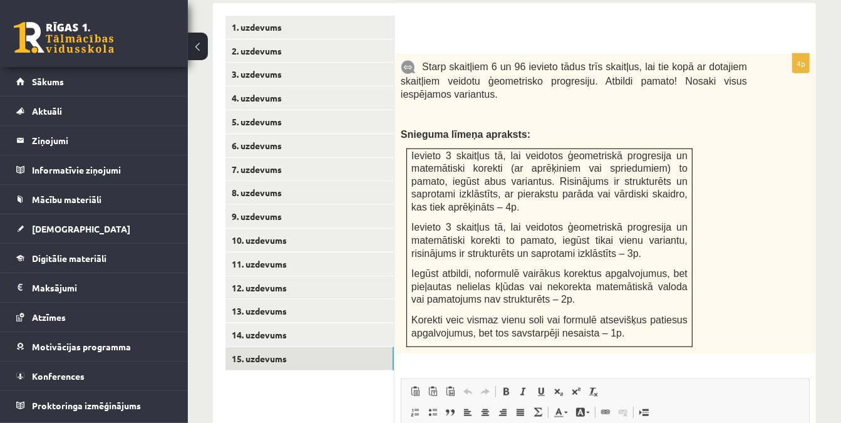
scroll to position [582, 0]
click at [289, 322] on link "14. uzdevums" at bounding box center [309, 333] width 168 height 23
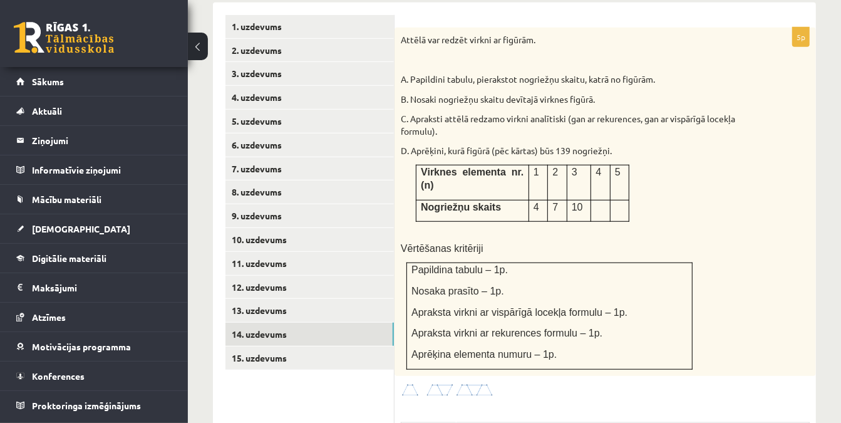
scroll to position [0, 0]
click at [316, 346] on link "15. uzdevums" at bounding box center [309, 357] width 168 height 23
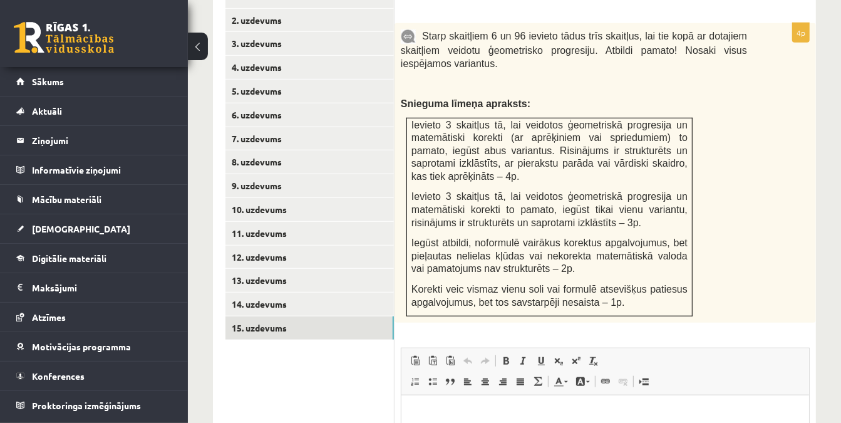
scroll to position [805, 0]
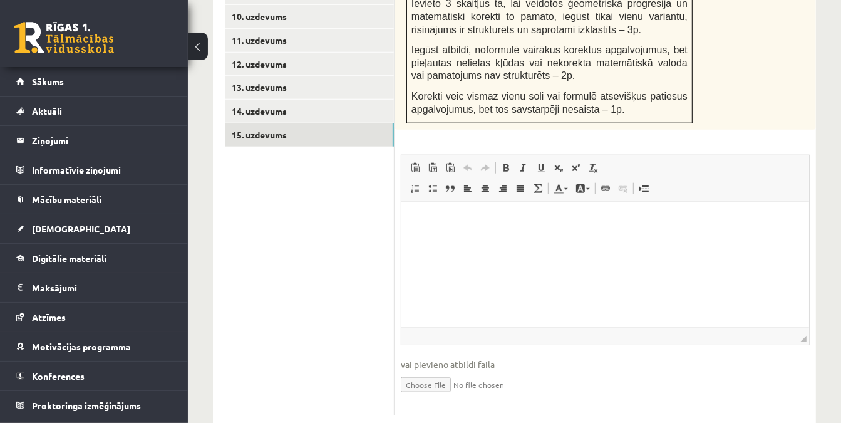
click at [416, 371] on input "file" at bounding box center [605, 384] width 409 height 26
type input "**********"
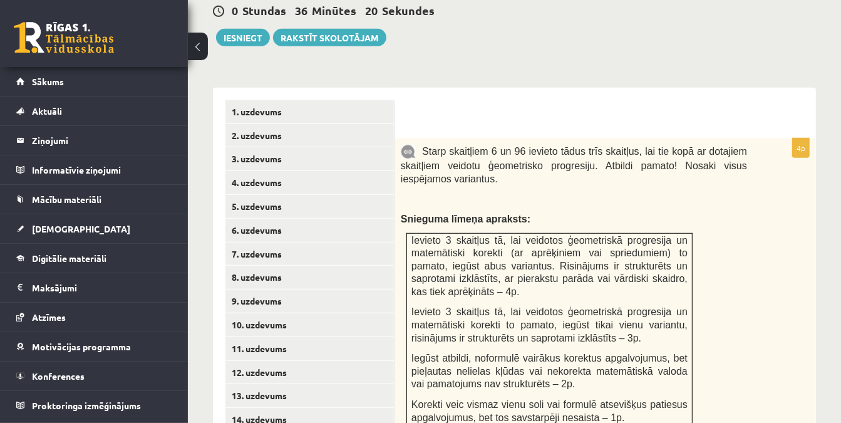
scroll to position [407, 0]
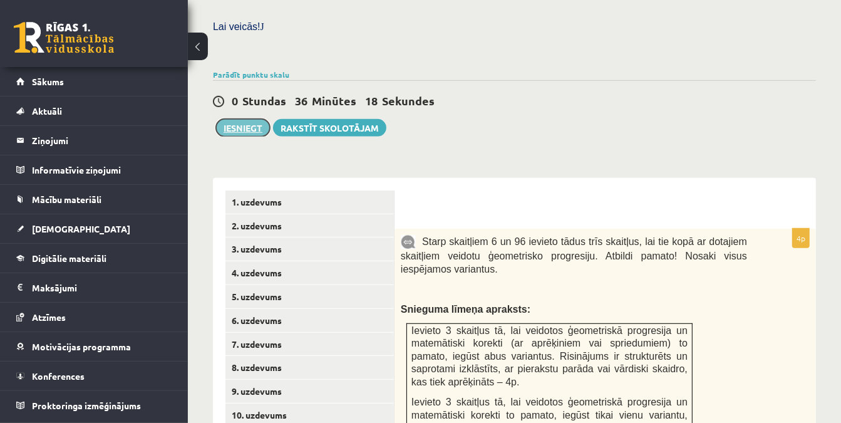
click at [244, 119] on button "Iesniegt" at bounding box center [243, 128] width 54 height 18
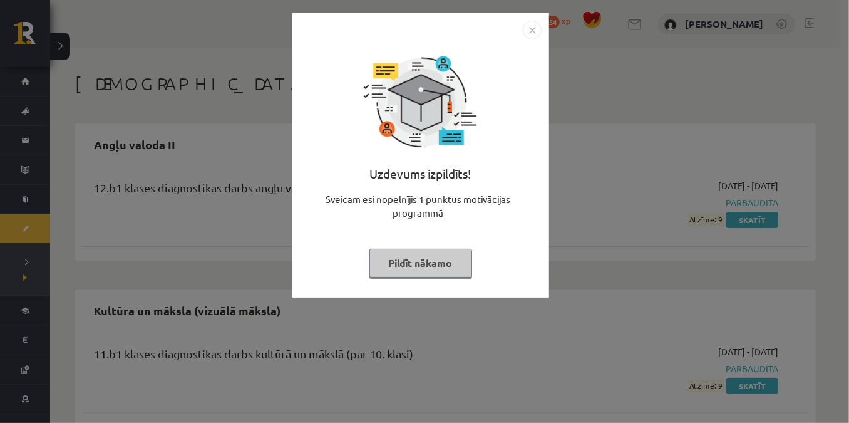
click at [437, 266] on button "Pildīt nākamo" at bounding box center [420, 263] width 103 height 29
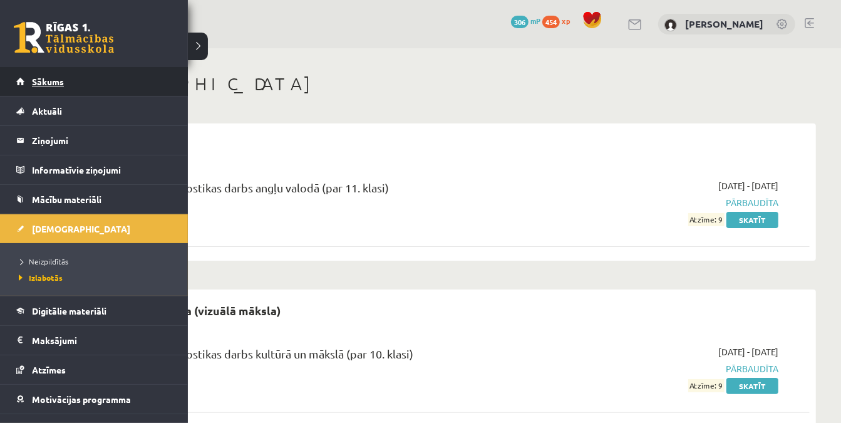
click at [51, 75] on link "Sākums" at bounding box center [94, 81] width 156 height 29
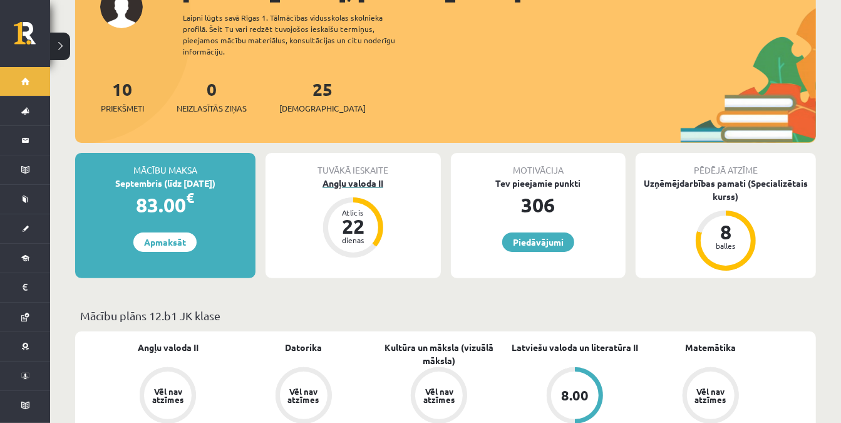
scroll to position [113, 0]
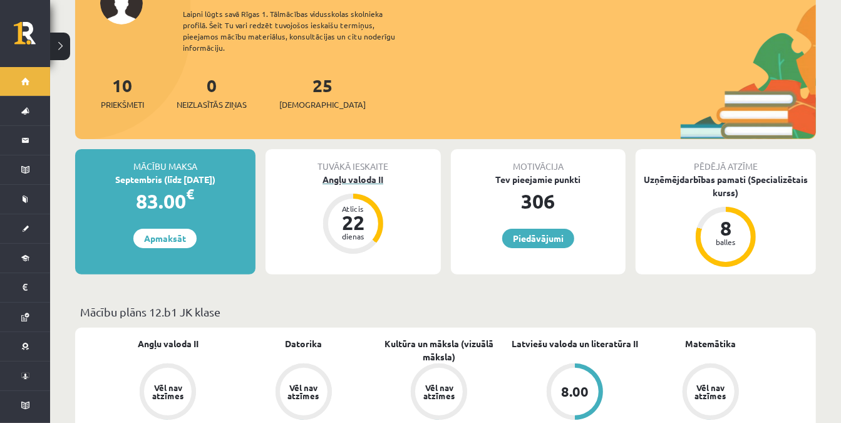
click at [351, 173] on div "Angļu valoda II" at bounding box center [352, 179] width 175 height 13
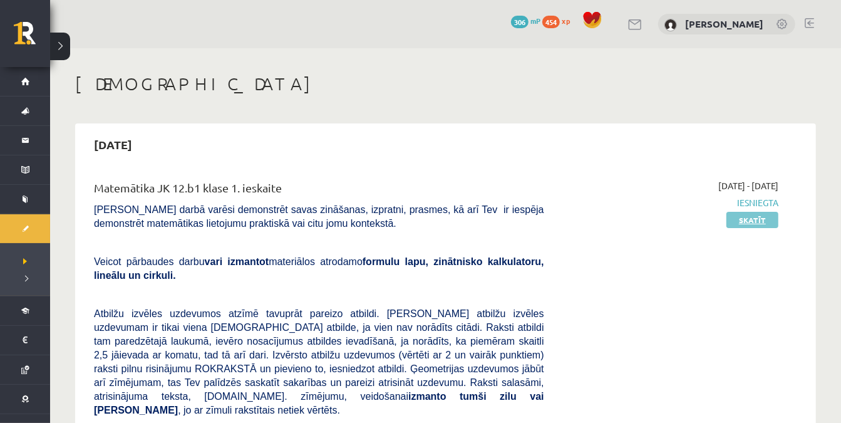
click at [742, 216] on link "Skatīt" at bounding box center [752, 220] width 52 height 16
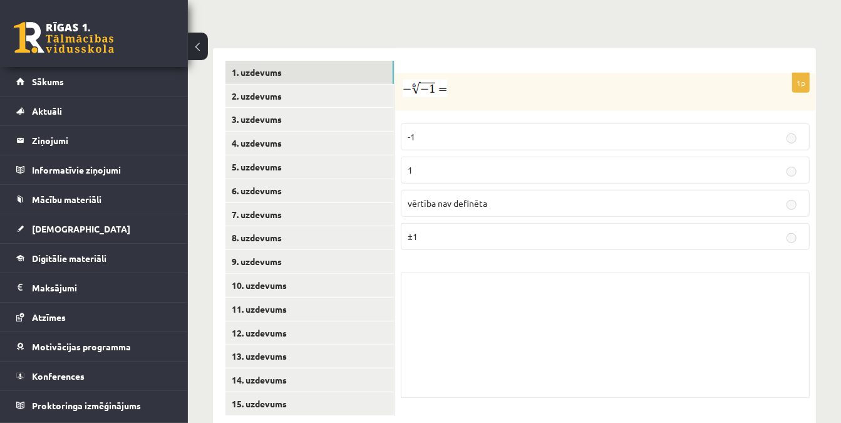
scroll to position [512, 0]
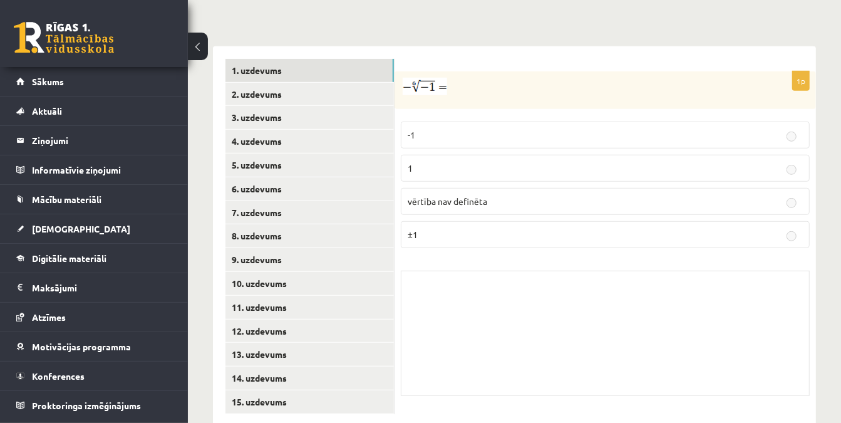
click at [197, 44] on button at bounding box center [198, 47] width 20 height 28
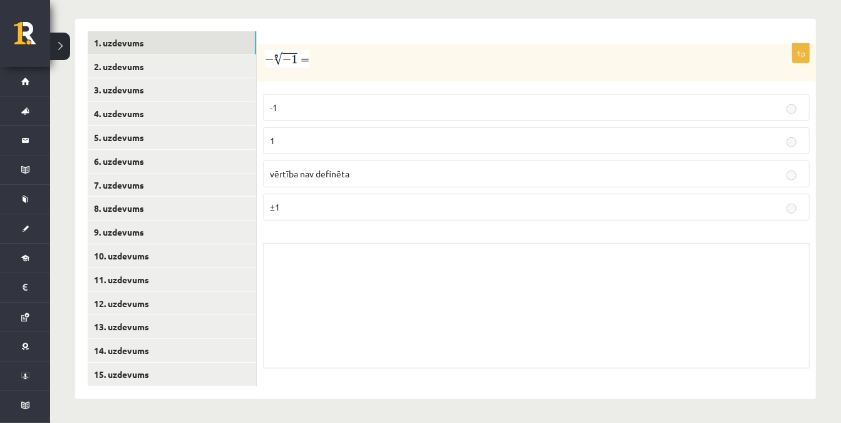
scroll to position [485, 0]
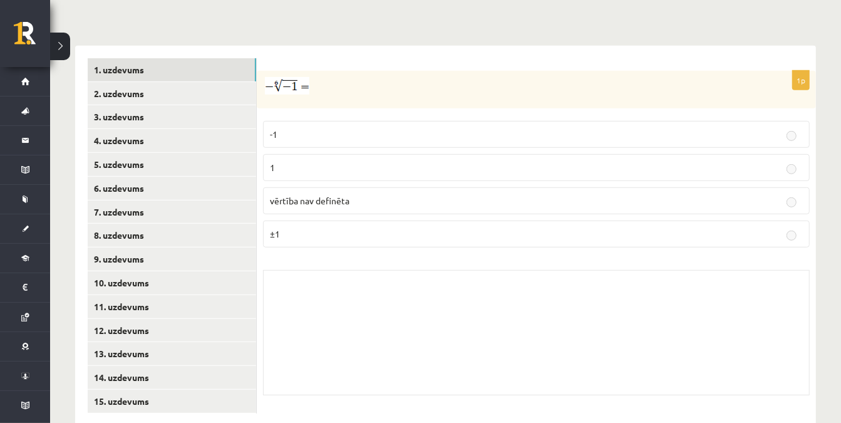
click at [70, 47] on div "Matemātika JK 12.b1 klase 1. ieskaite , [PERSON_NAME] (12.b1 JK klase) [PERSON_…" at bounding box center [445, 7] width 791 height 888
click at [67, 49] on button at bounding box center [60, 47] width 20 height 28
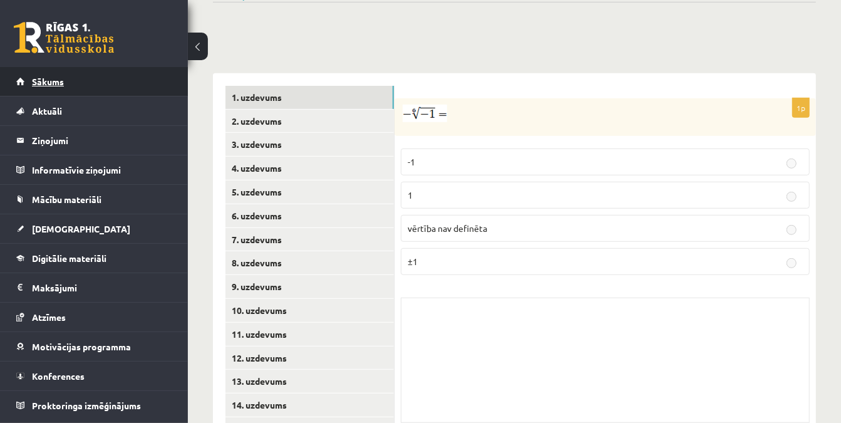
click at [58, 84] on span "Sākums" at bounding box center [48, 81] width 32 height 11
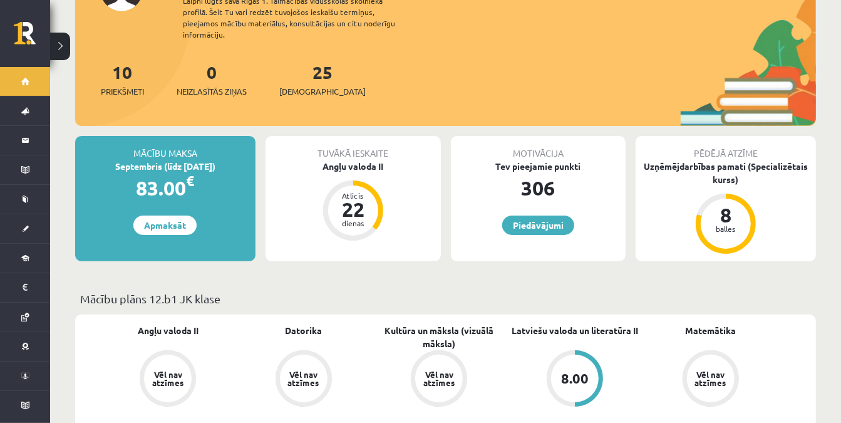
scroll to position [113, 0]
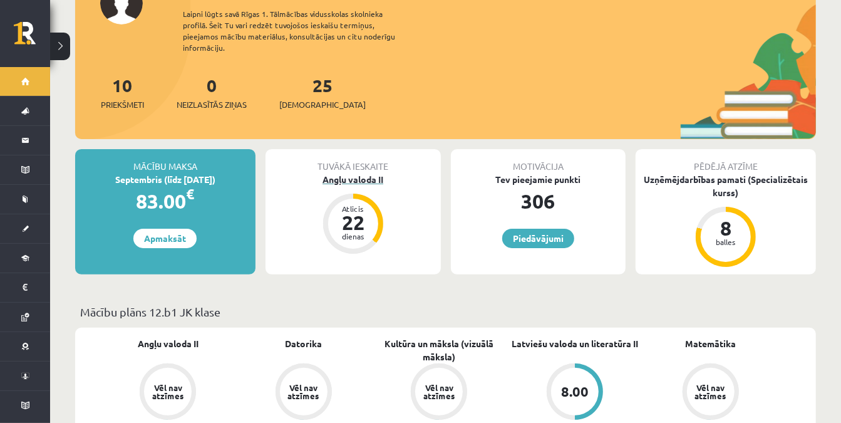
click at [359, 173] on div "Angļu valoda II" at bounding box center [352, 179] width 175 height 13
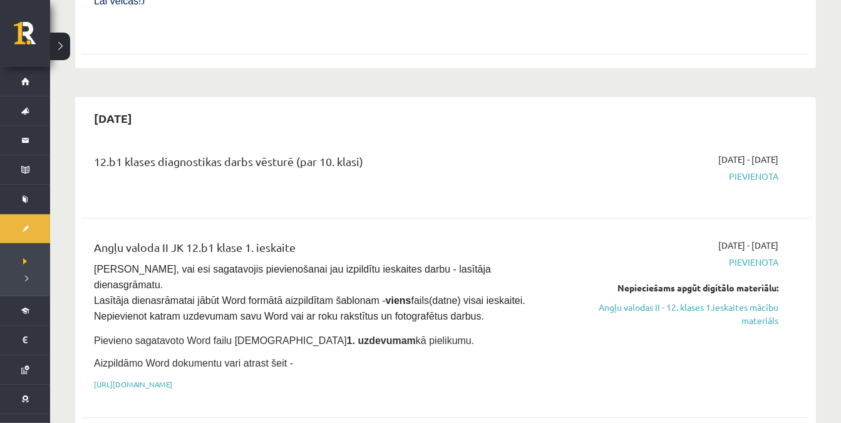
scroll to position [626, 0]
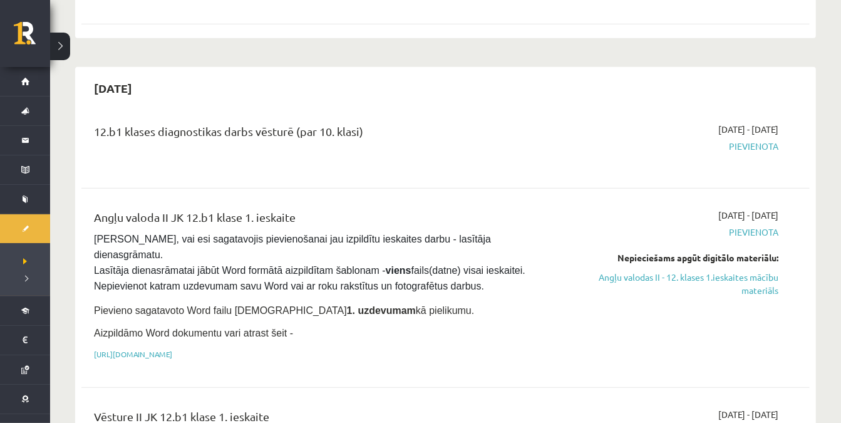
drag, startPoint x: 265, startPoint y: 103, endPoint x: 413, endPoint y: 112, distance: 147.4
click at [413, 123] on div "12.b1 klases diagnostikas darbs vēsturē (par 10. klasi)" at bounding box center [319, 134] width 450 height 23
click at [482, 123] on div "12.b1 klases diagnostikas darbs vēsturē (par 10. klasi)" at bounding box center [319, 145] width 469 height 45
click at [267, 141] on div "12.b1 klases diagnostikas darbs vēsturē (par 10. klasi) 2025-09-16 - 2025-09-30…" at bounding box center [445, 145] width 728 height 70
drag, startPoint x: 681, startPoint y: 103, endPoint x: 730, endPoint y: 103, distance: 48.8
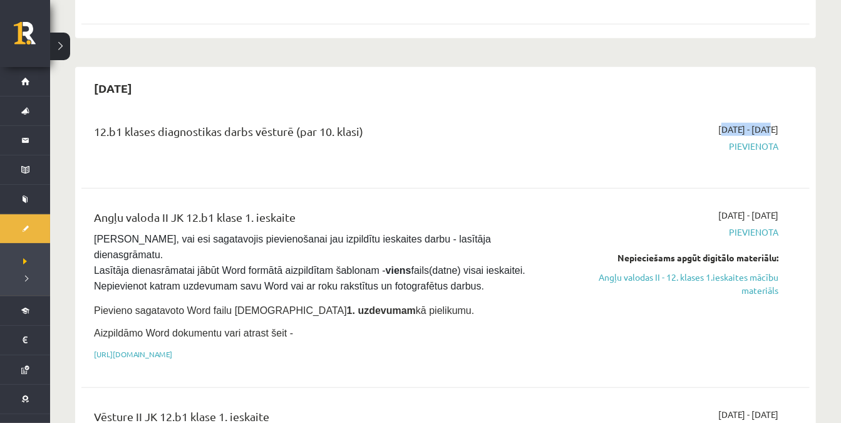
click at [730, 123] on div "2025-09-16 - 2025-09-30 Pievienota" at bounding box center [671, 145] width 234 height 45
click at [731, 123] on span "[DATE] - [DATE]" at bounding box center [748, 129] width 60 height 13
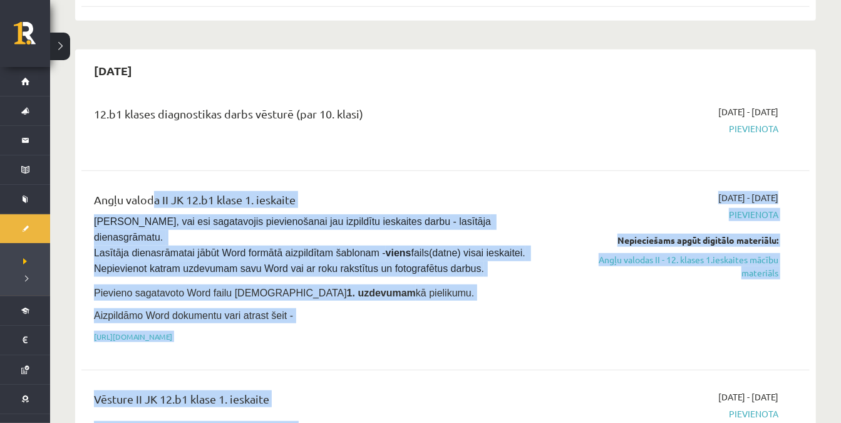
scroll to position [455, 0]
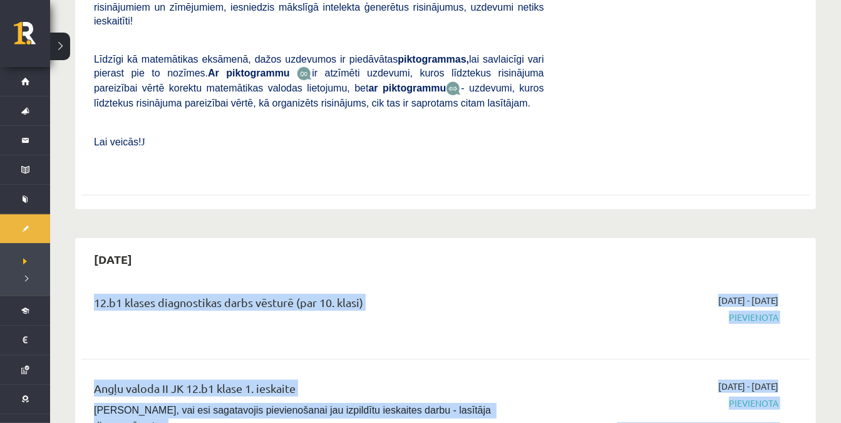
drag, startPoint x: 379, startPoint y: 356, endPoint x: 242, endPoint y: 238, distance: 181.1
click at [245, 244] on div "[DATE]" at bounding box center [445, 258] width 728 height 29
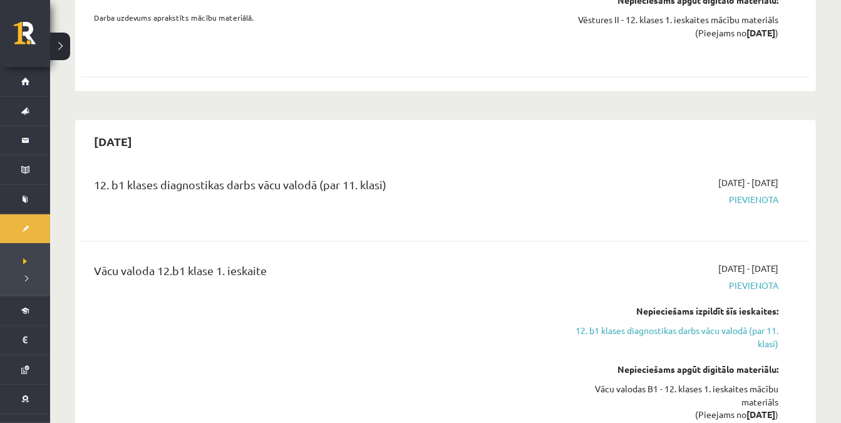
scroll to position [1138, 0]
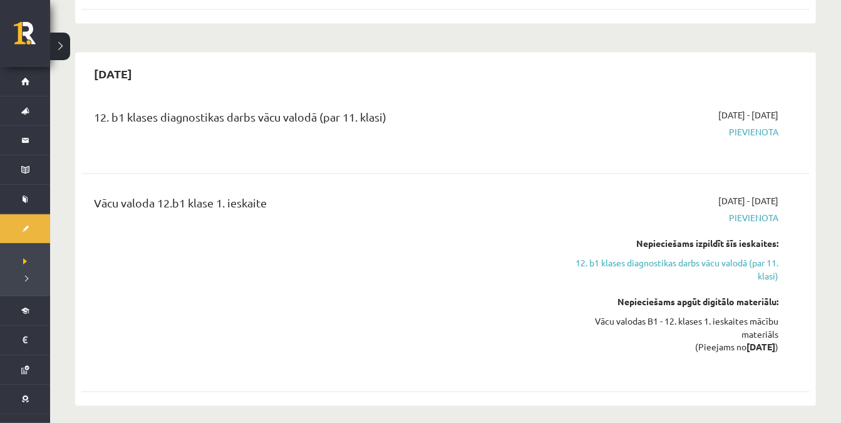
drag, startPoint x: 155, startPoint y: 135, endPoint x: 314, endPoint y: 201, distance: 171.5
click at [314, 201] on div "12. b1 klases diagnostikas darbs vācu valodā (par 11. klasi) 2025-10-01 - 2025-…" at bounding box center [445, 248] width 728 height 304
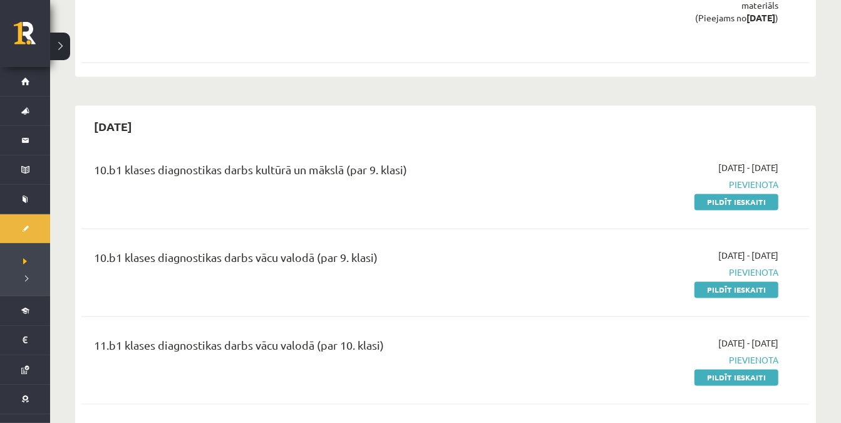
scroll to position [1537, 0]
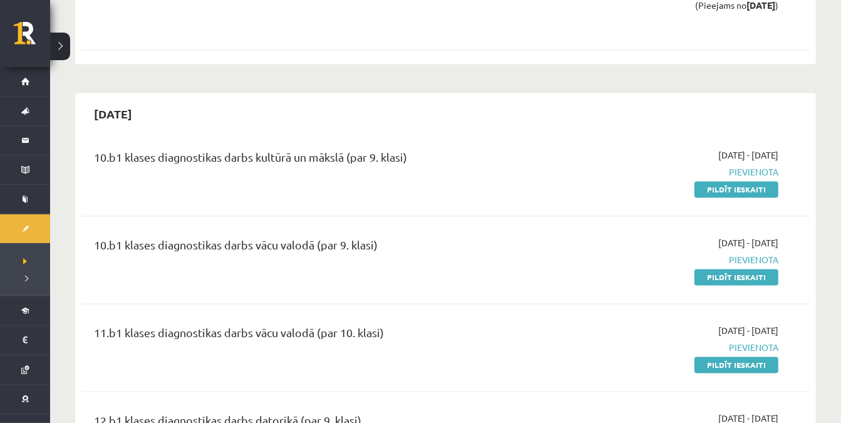
click at [407, 149] on div "10.b1 klases diagnostikas darbs kultūrā un mākslā (par 9. klasi)" at bounding box center [319, 172] width 469 height 47
drag, startPoint x: 83, startPoint y: 99, endPoint x: 458, endPoint y: 284, distance: 417.8
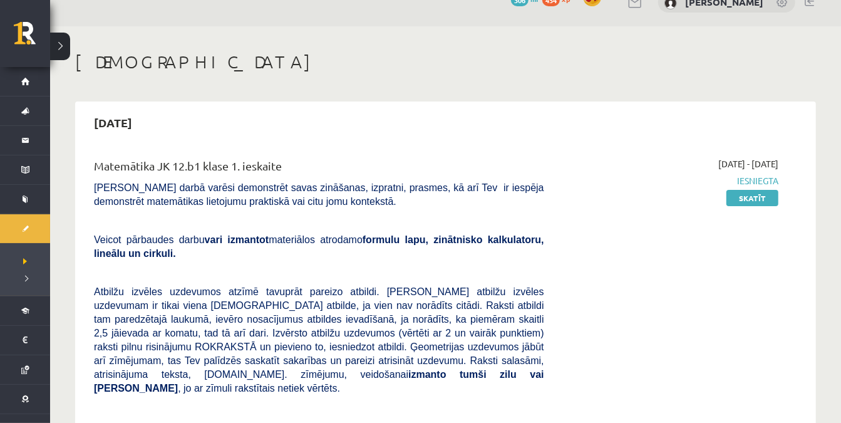
scroll to position [0, 0]
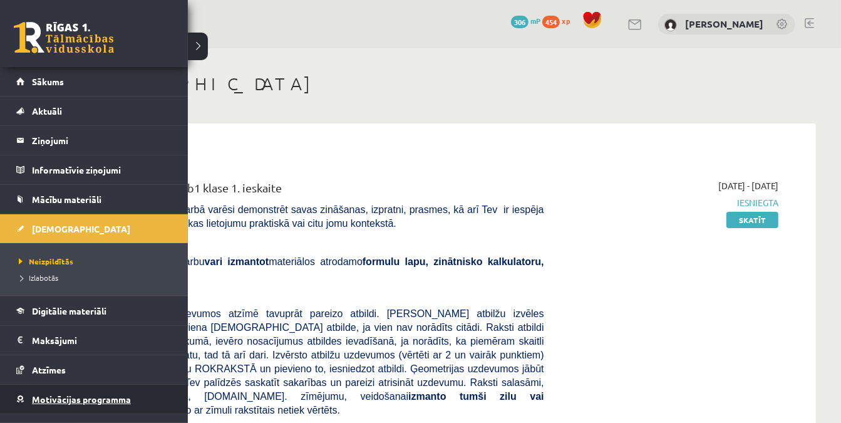
click at [99, 393] on span "Motivācijas programma" at bounding box center [81, 398] width 99 height 11
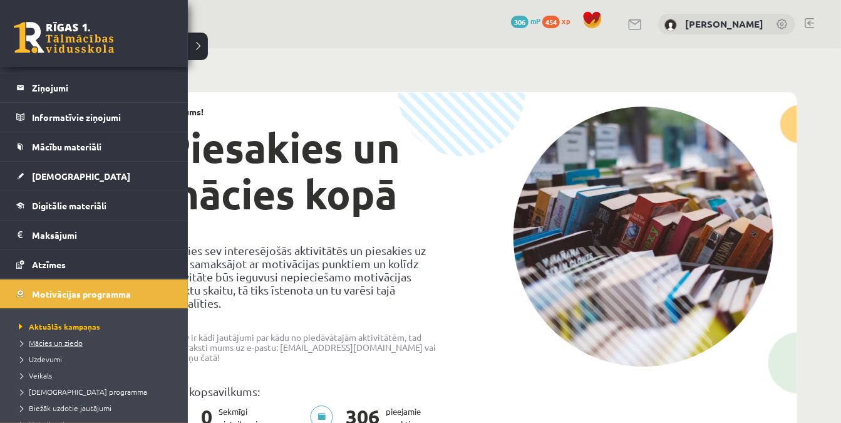
scroll to position [56, 0]
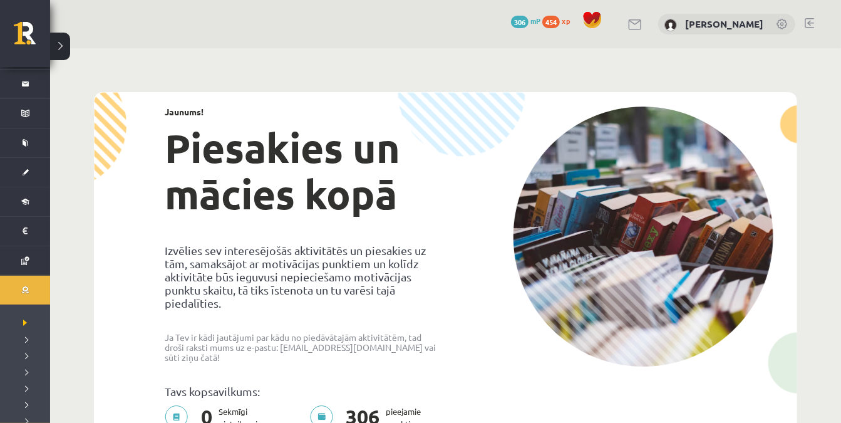
click at [518, 18] on span "306" at bounding box center [520, 22] width 18 height 13
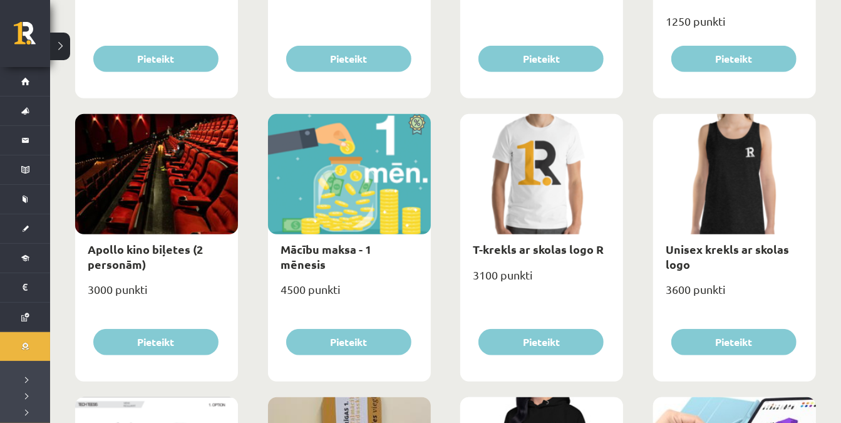
scroll to position [398, 0]
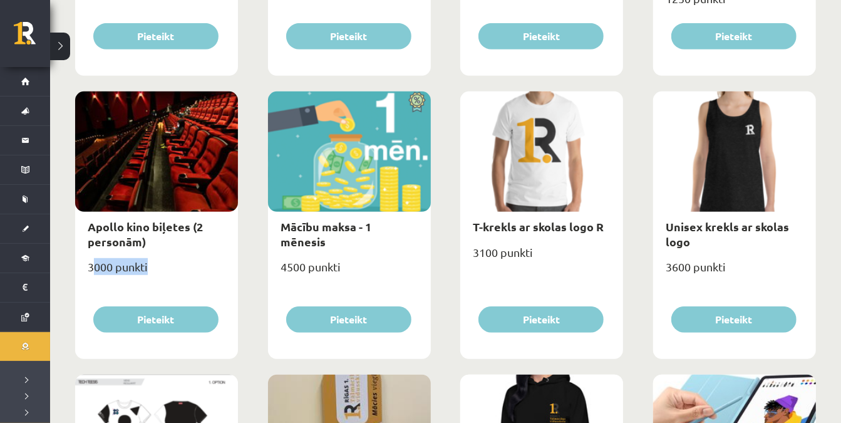
drag, startPoint x: 91, startPoint y: 270, endPoint x: 171, endPoint y: 257, distance: 81.2
click at [171, 257] on div "3000 punkti" at bounding box center [156, 271] width 163 height 31
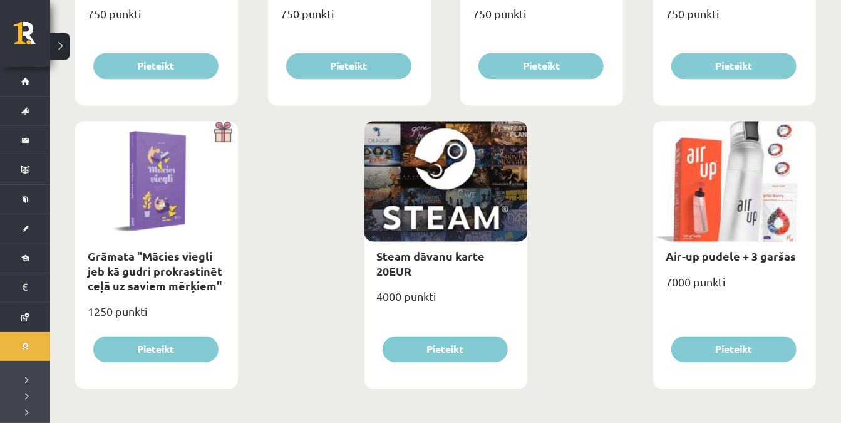
scroll to position [1501, 0]
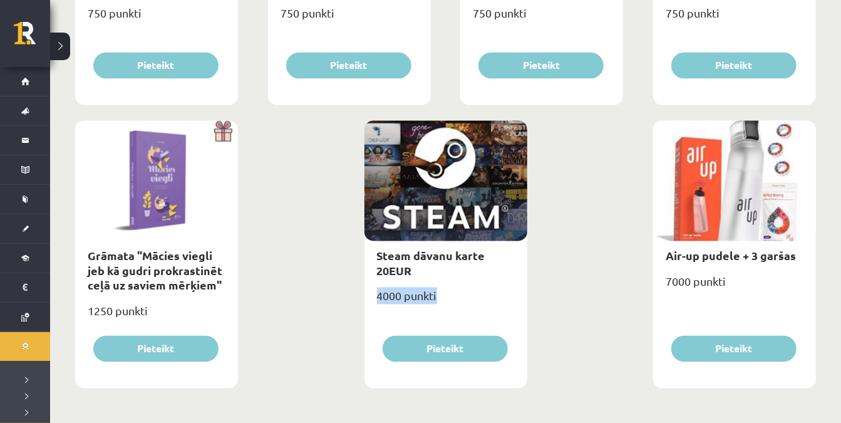
drag, startPoint x: 374, startPoint y: 295, endPoint x: 451, endPoint y: 292, distance: 76.5
click at [451, 292] on div "4000 punkti" at bounding box center [445, 301] width 163 height 31
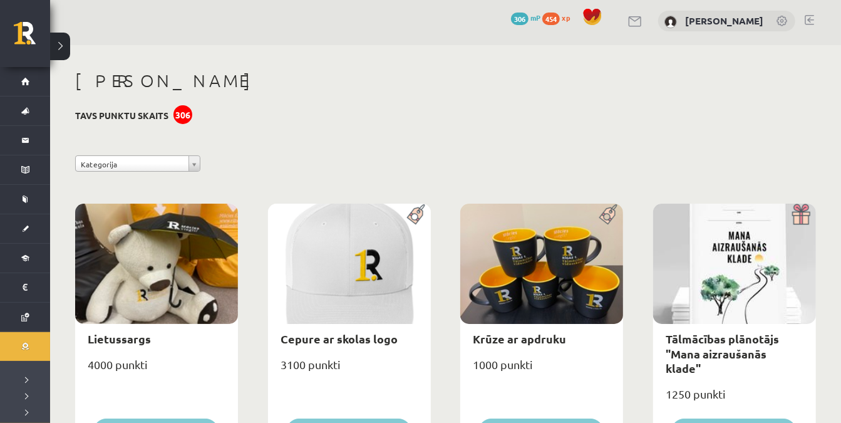
scroll to position [0, 0]
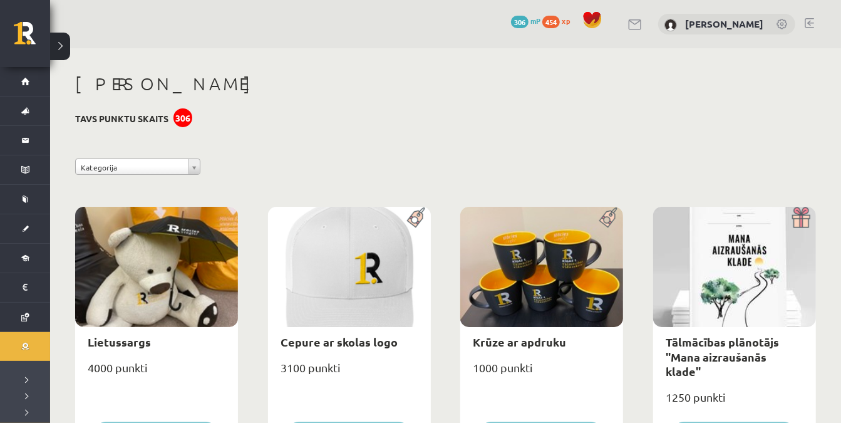
click at [552, 21] on span "454" at bounding box center [551, 22] width 18 height 13
